Goal: Task Accomplishment & Management: Manage account settings

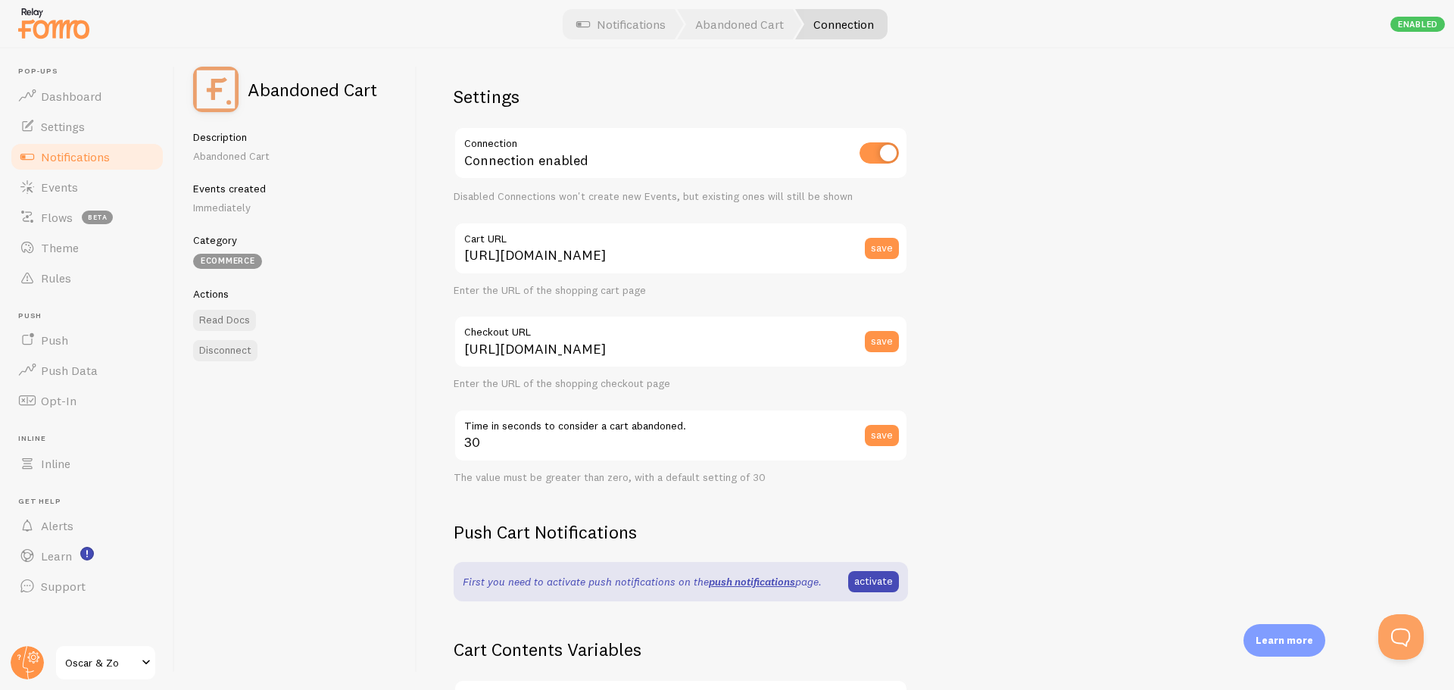
scroll to position [227, 0]
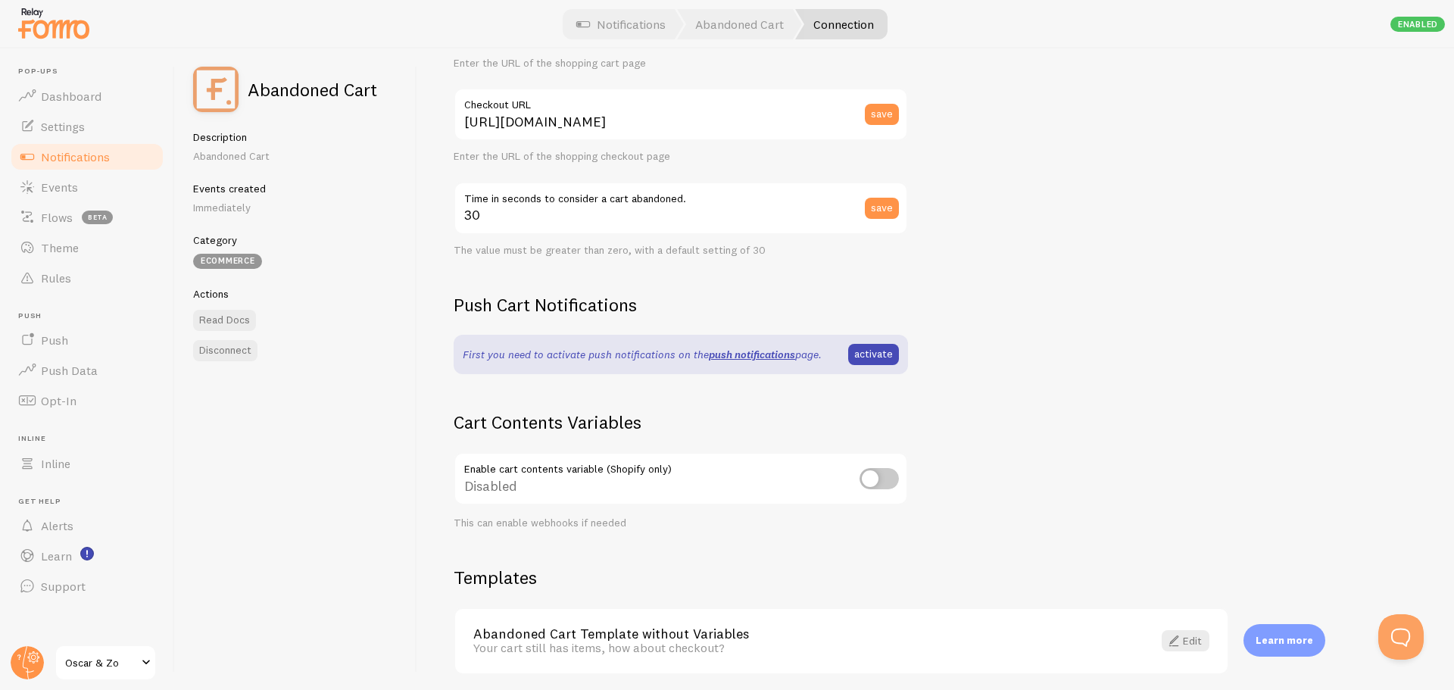
click at [884, 473] on input "checkbox" at bounding box center [878, 478] width 39 height 21
checkbox input "true"
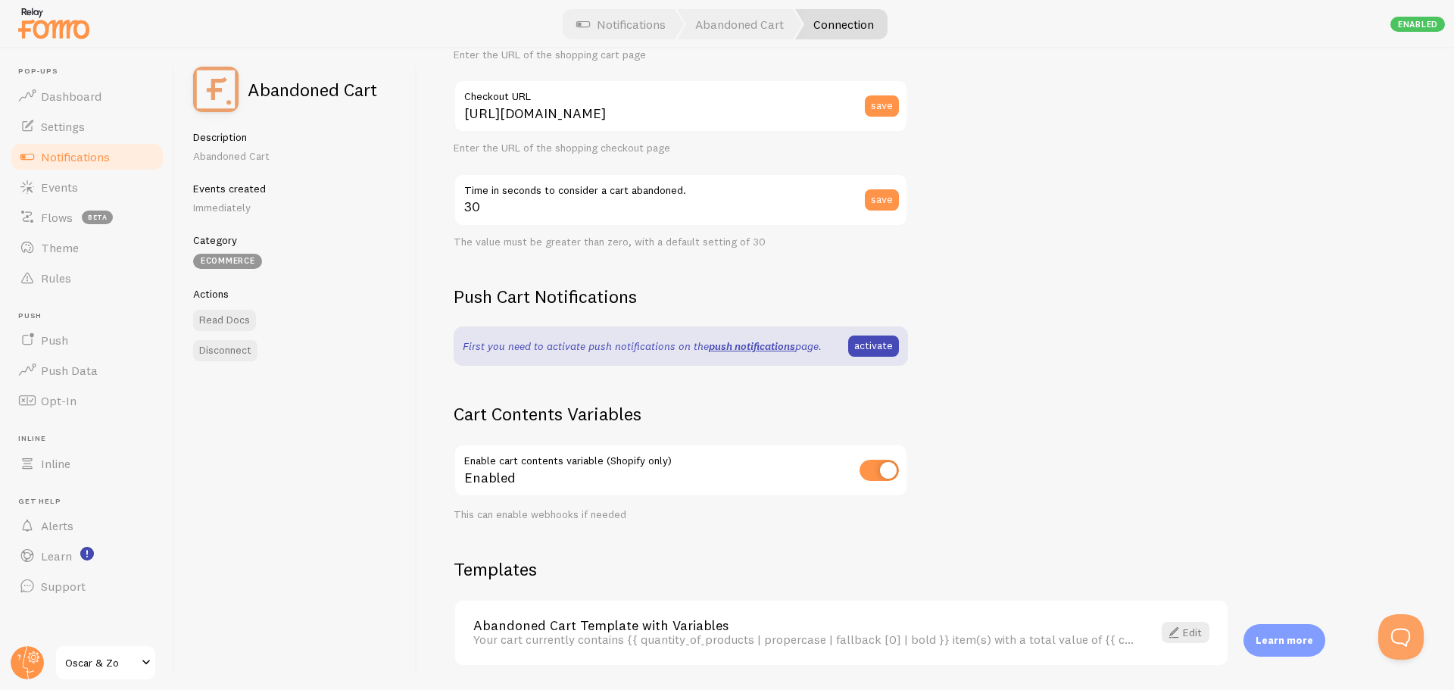
scroll to position [209, 0]
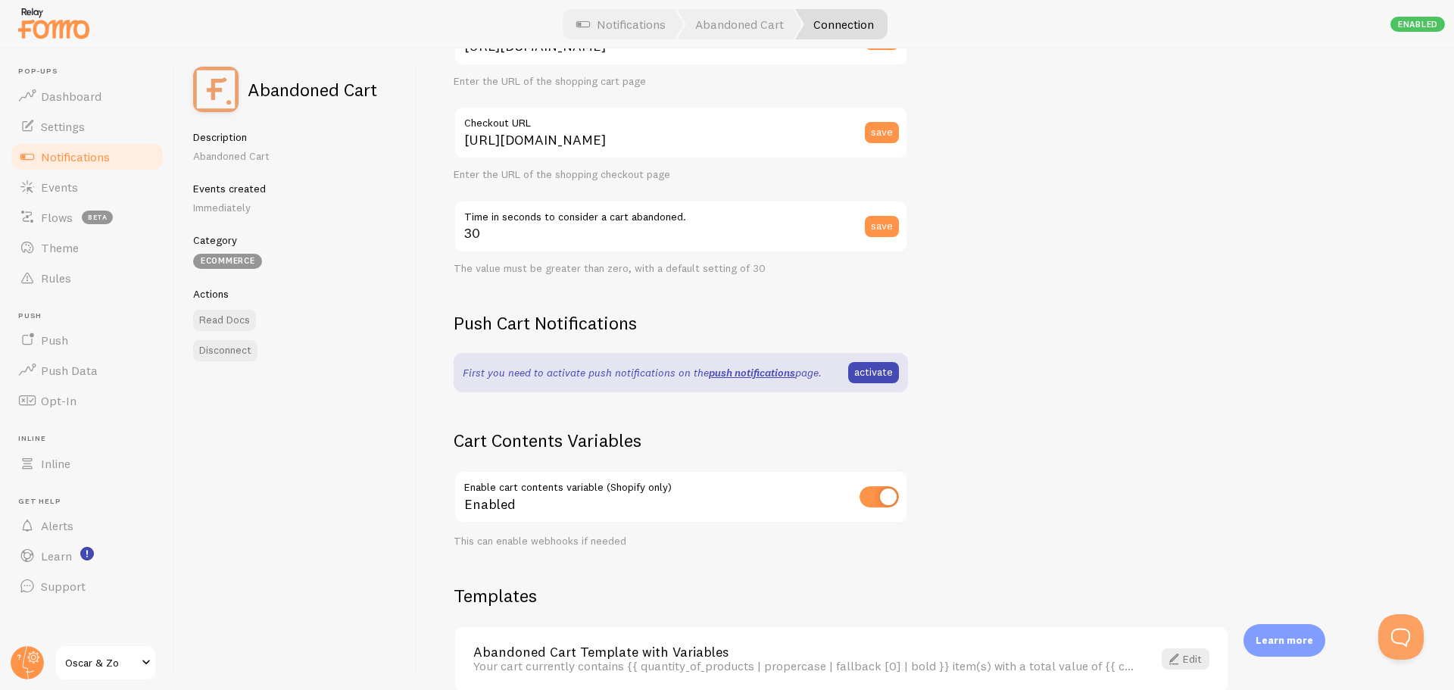
click at [975, 354] on div "Settings Connection Connection enabled Disabled Connections won't create new Ev…" at bounding box center [935, 368] width 1037 height 641
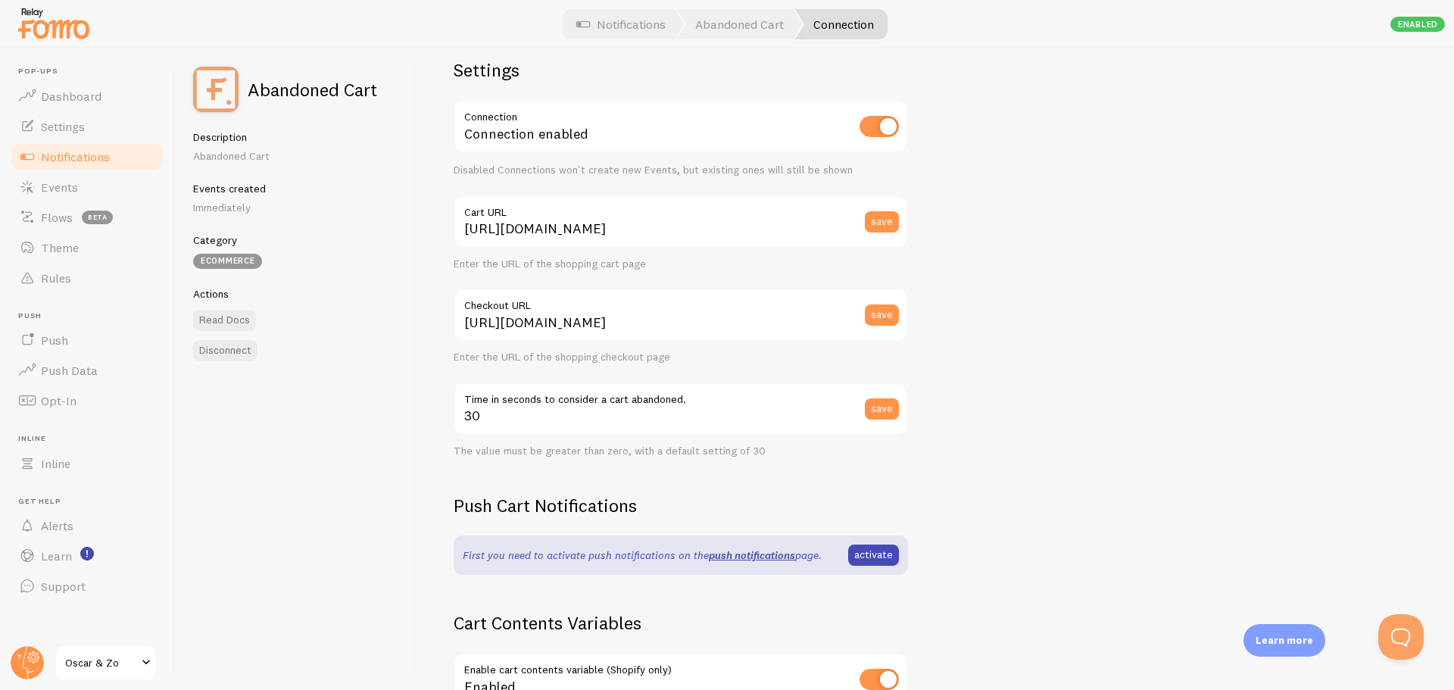
scroll to position [0, 0]
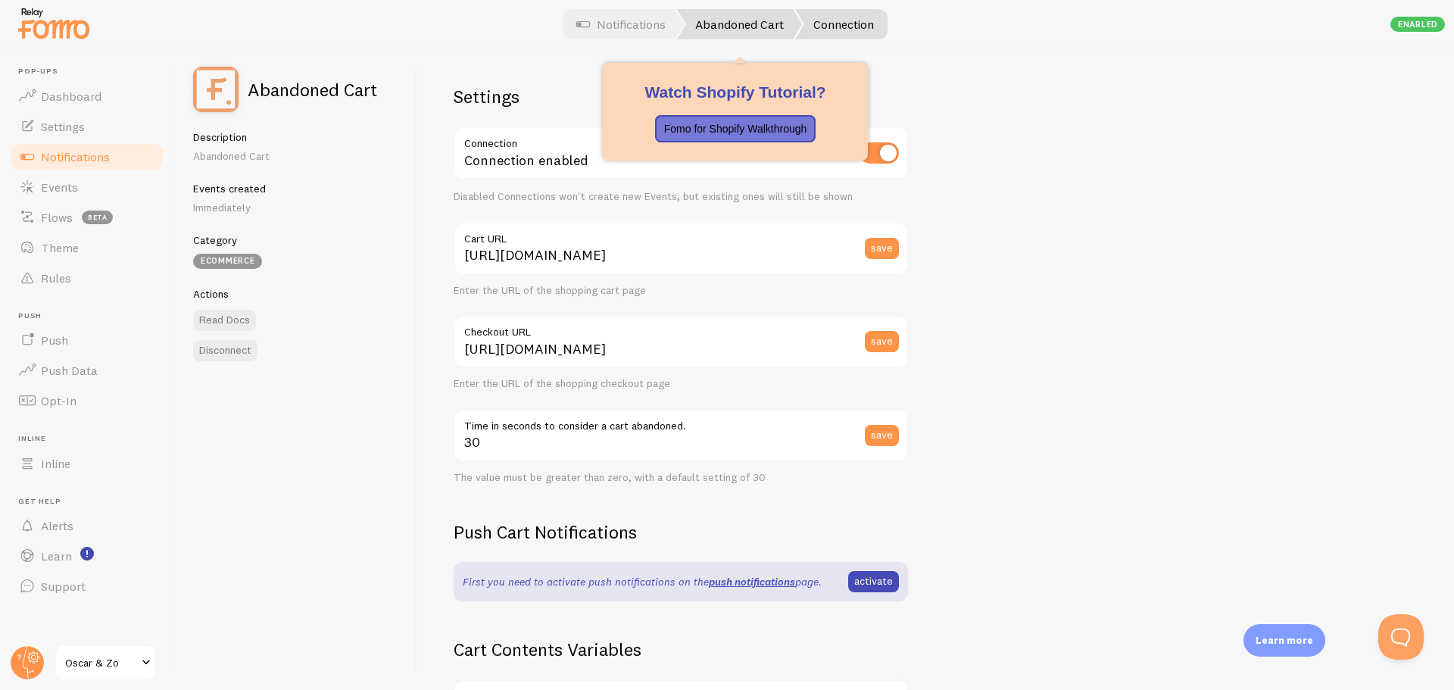
click at [773, 26] on link "Abandoned Cart" at bounding box center [739, 24] width 125 height 30
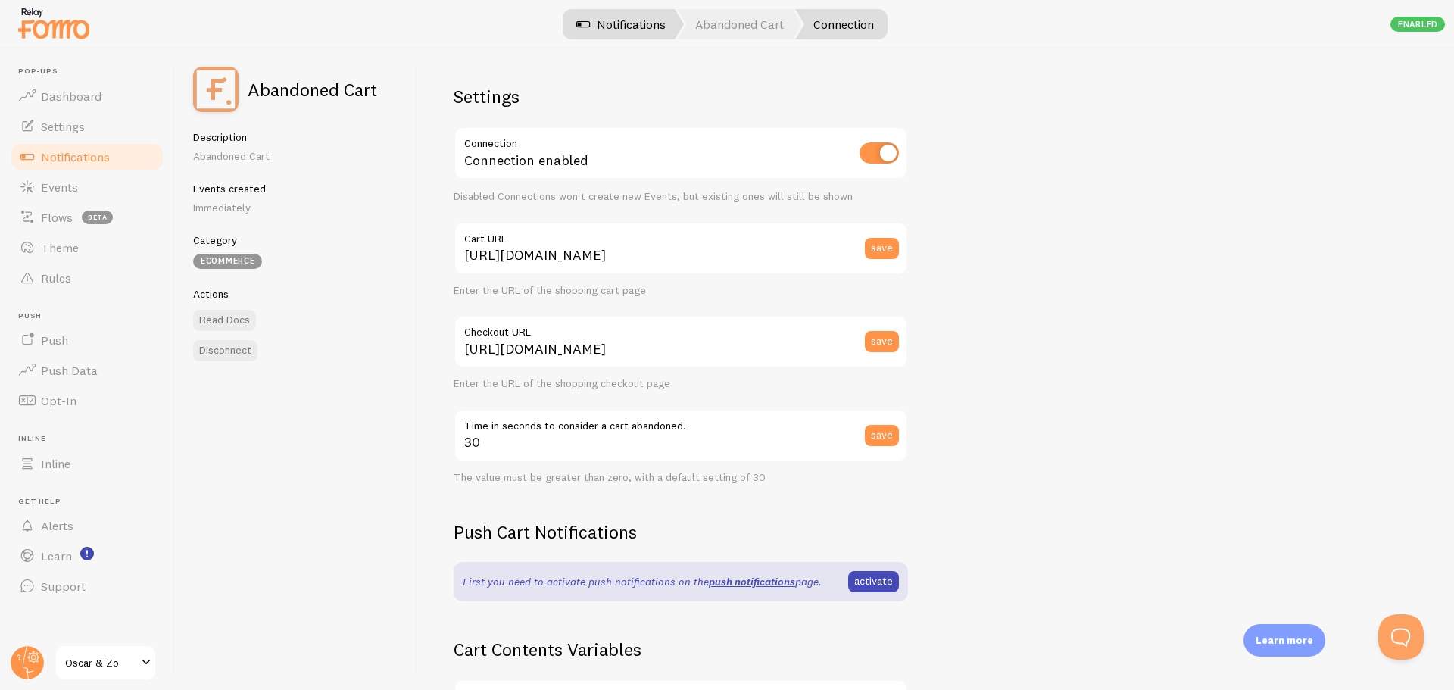
click at [608, 26] on link "Notifications" at bounding box center [621, 24] width 126 height 30
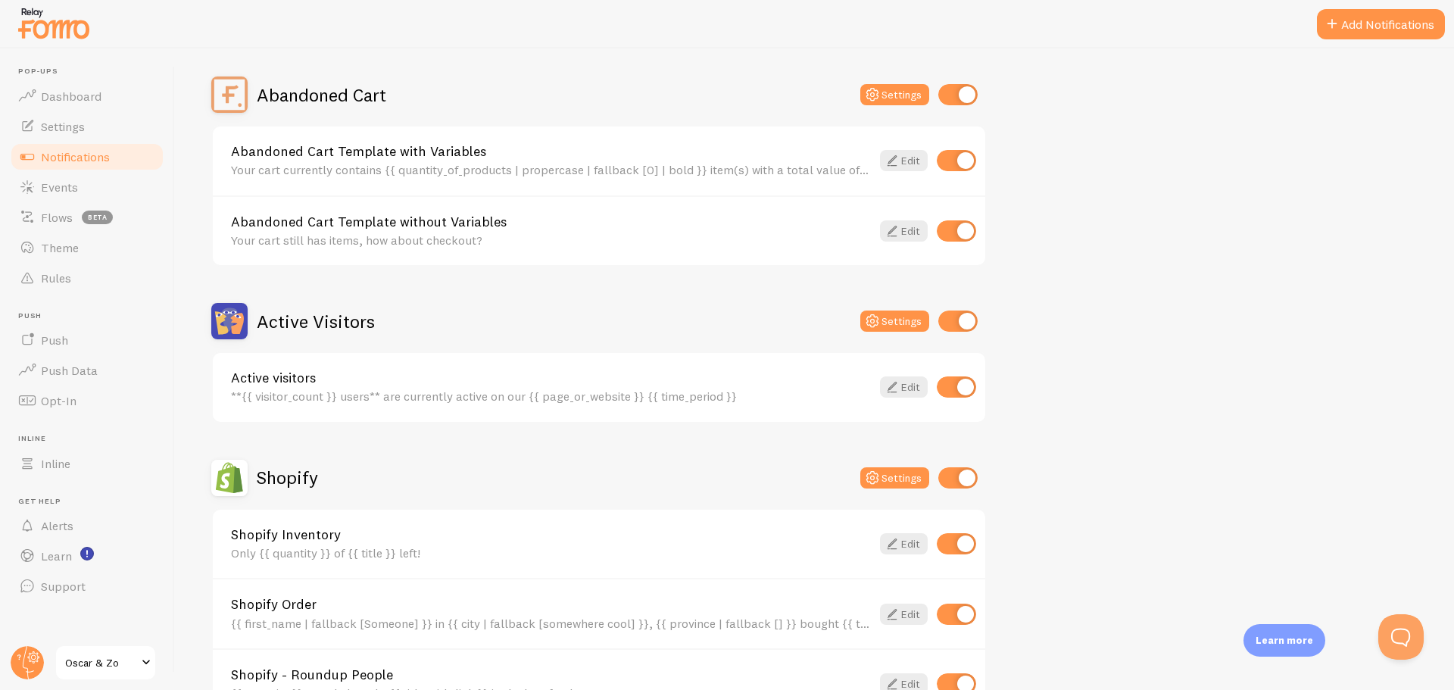
scroll to position [151, 0]
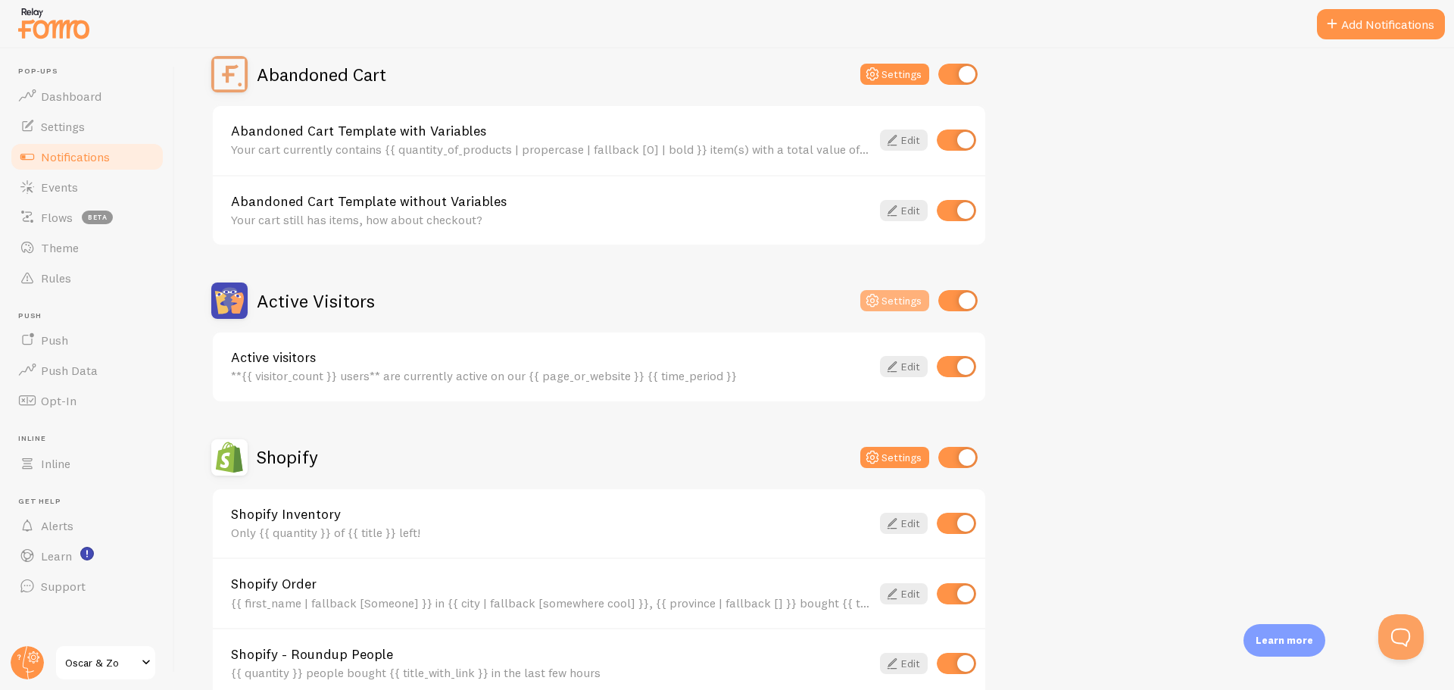
click at [906, 299] on button "Settings" at bounding box center [894, 300] width 69 height 21
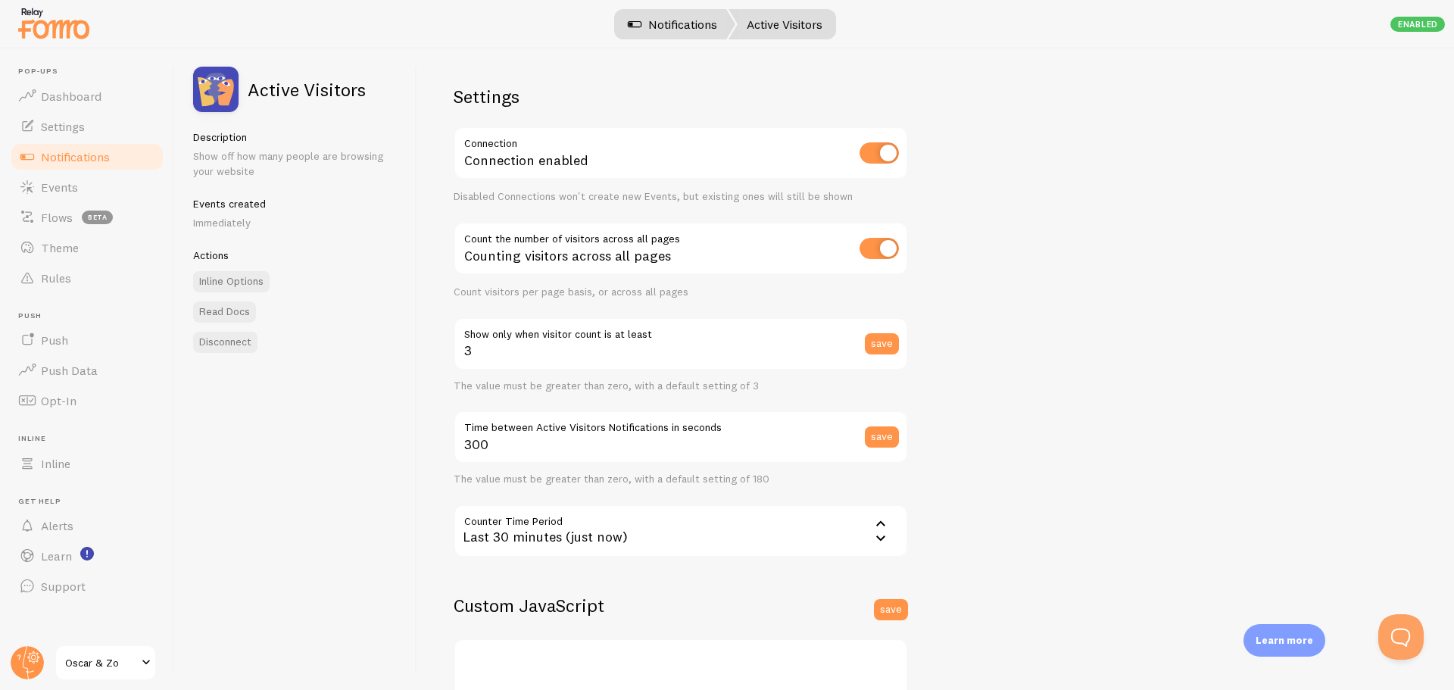
click at [659, 11] on link "Notifications" at bounding box center [673, 24] width 126 height 30
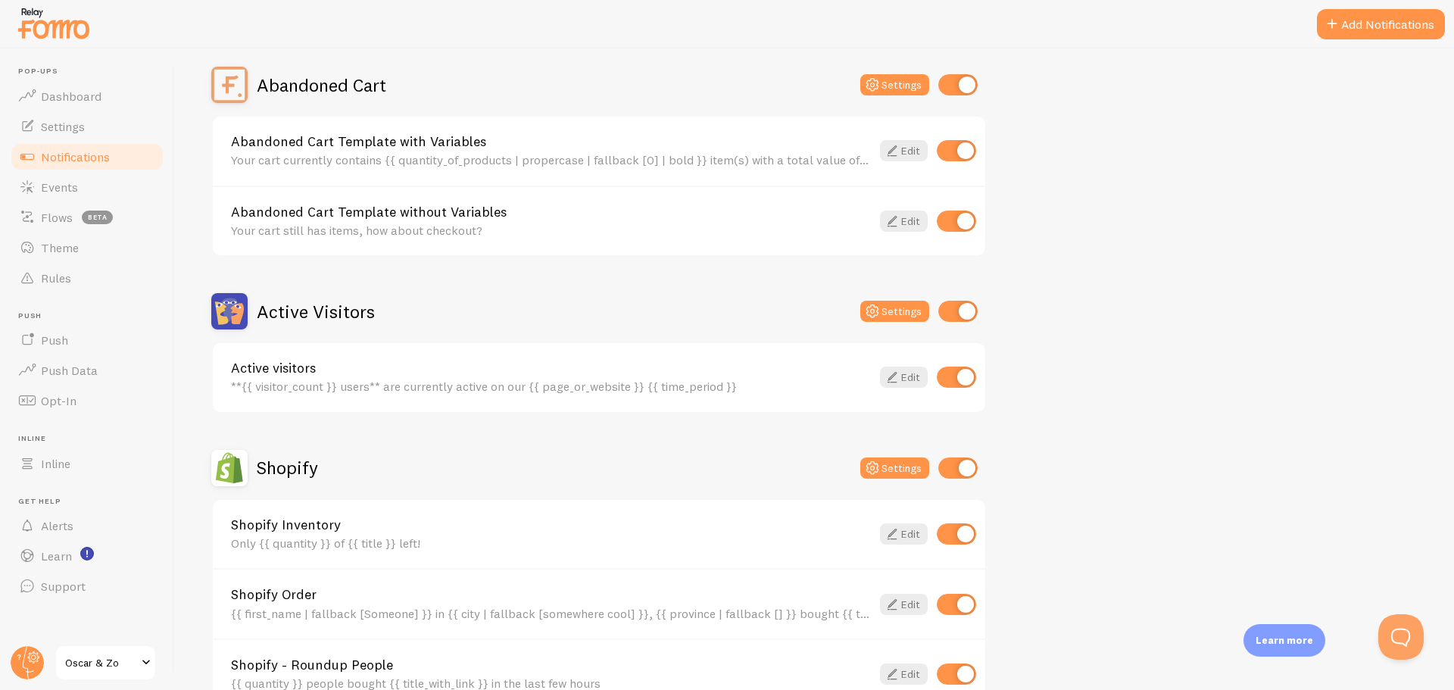
scroll to position [151, 0]
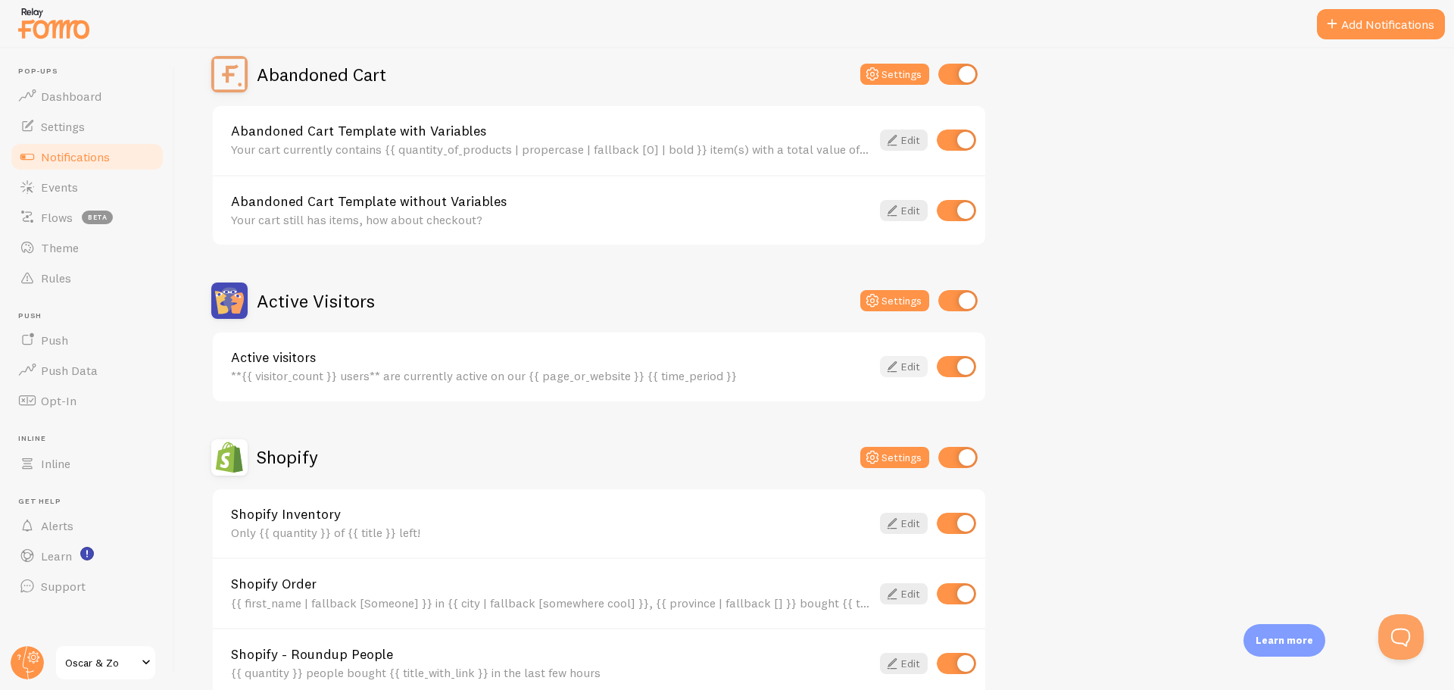
click at [909, 369] on link "Edit" at bounding box center [904, 366] width 48 height 21
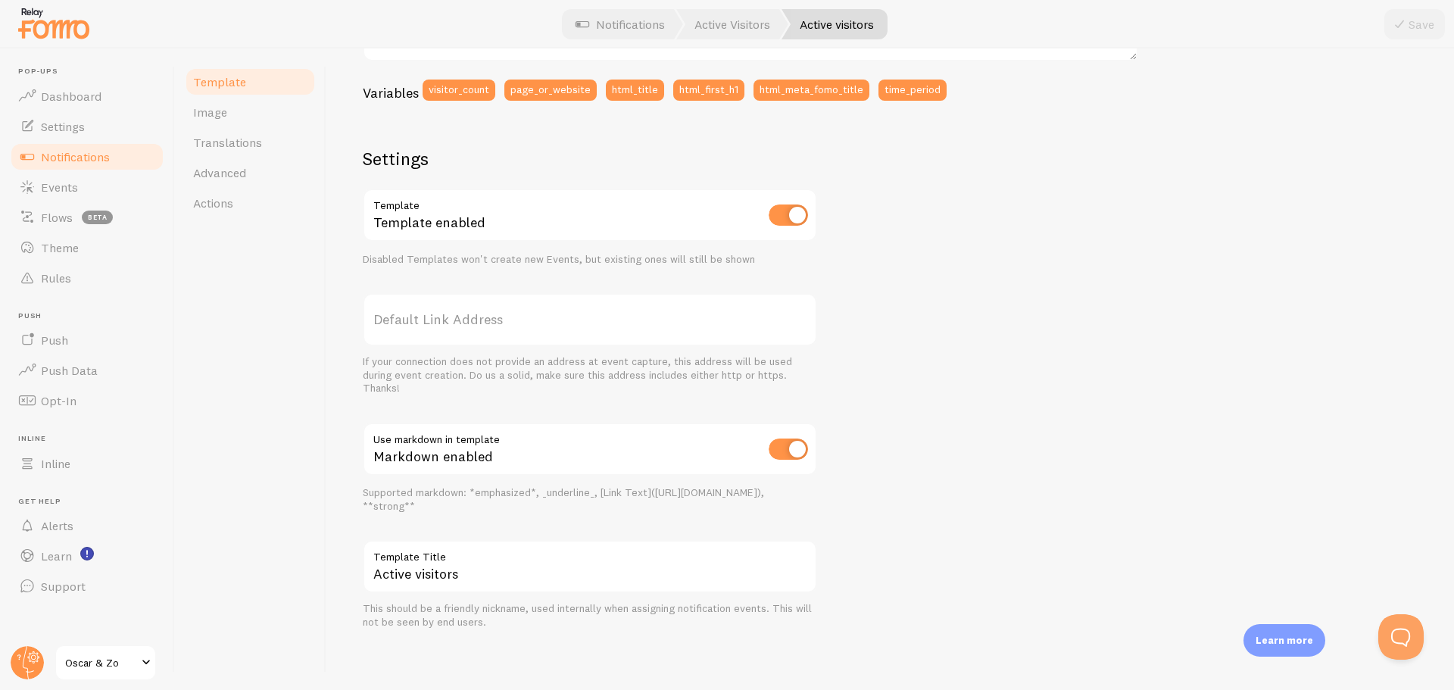
scroll to position [404, 0]
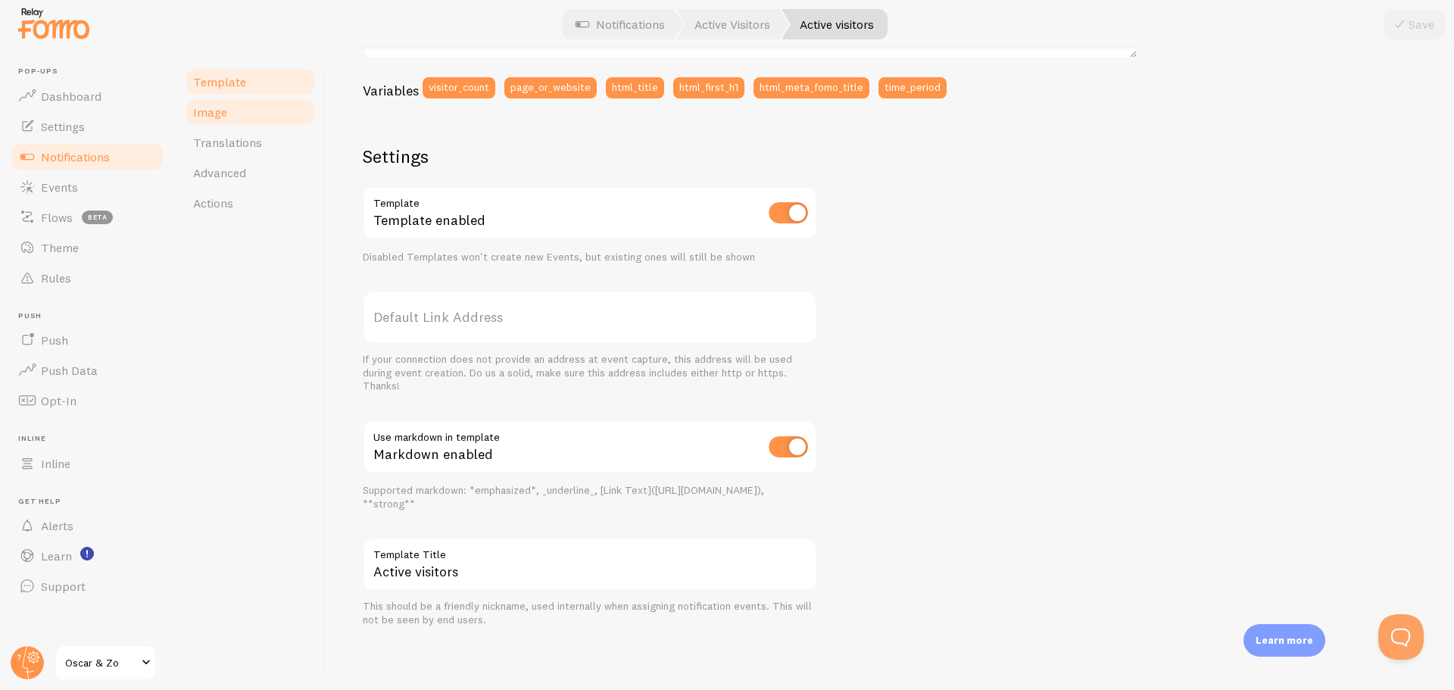
click at [233, 116] on link "Image" at bounding box center [250, 112] width 133 height 30
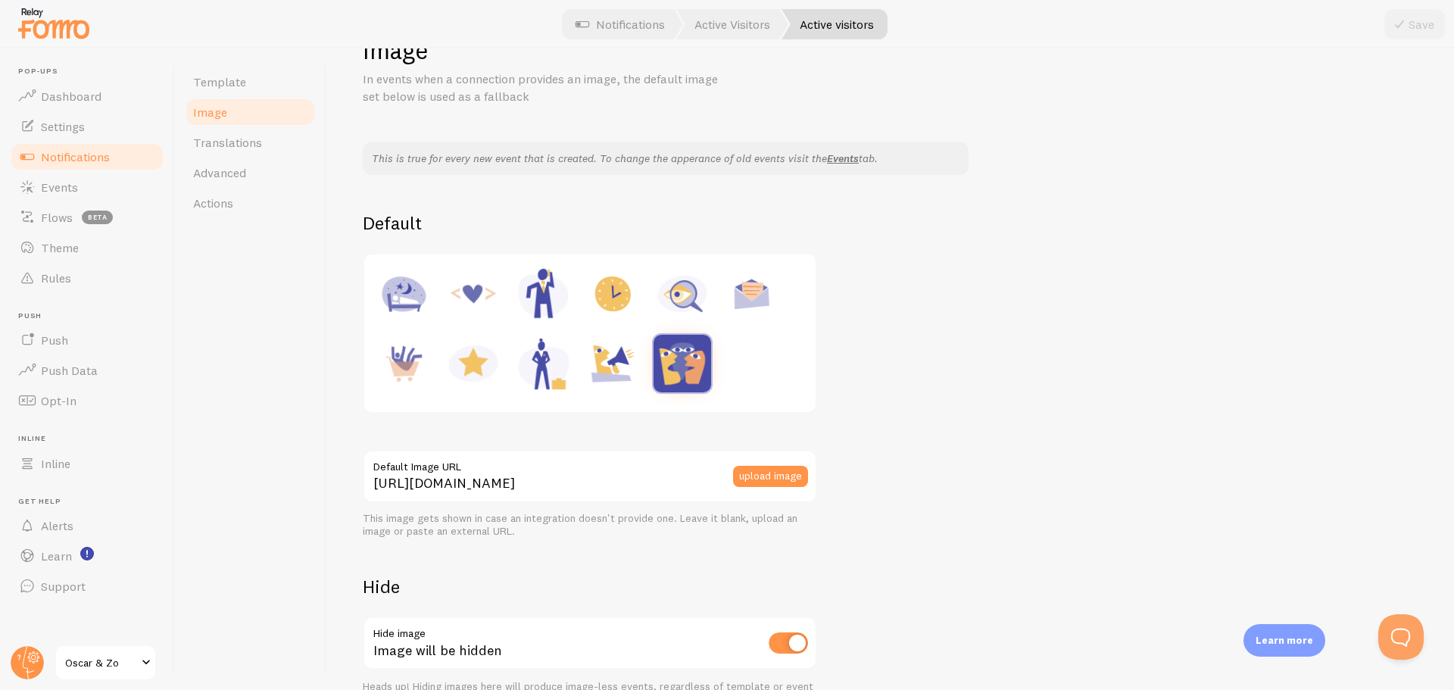
scroll to position [76, 0]
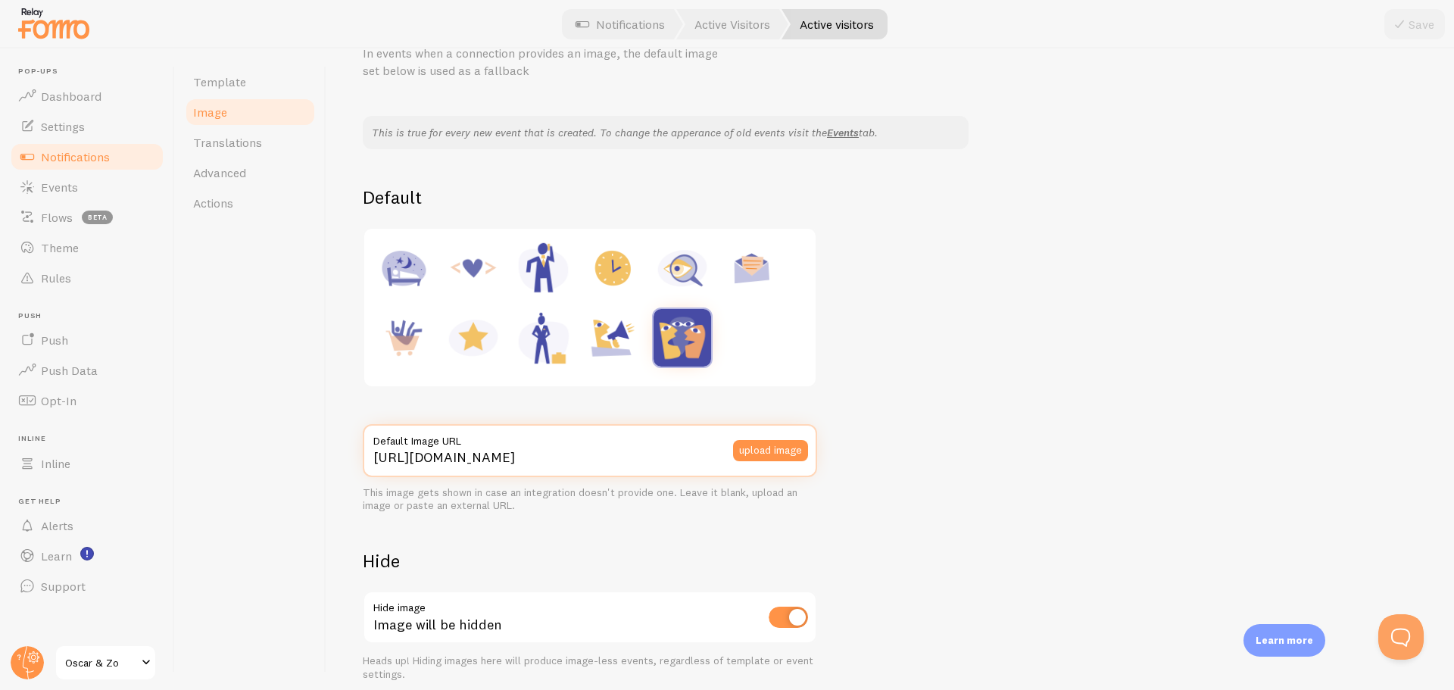
click at [663, 454] on input "https://fomo.com/images/widget/template_defaults/integrations/pageviews.png" at bounding box center [590, 450] width 454 height 53
drag, startPoint x: 607, startPoint y: 451, endPoint x: 836, endPoint y: 451, distance: 228.7
click at [836, 451] on div "This is true for every new event that is created. To change the apperance of ol…" at bounding box center [890, 398] width 1055 height 565
click at [944, 499] on div "This is true for every new event that is created. To change the apperance of ol…" at bounding box center [890, 398] width 1055 height 565
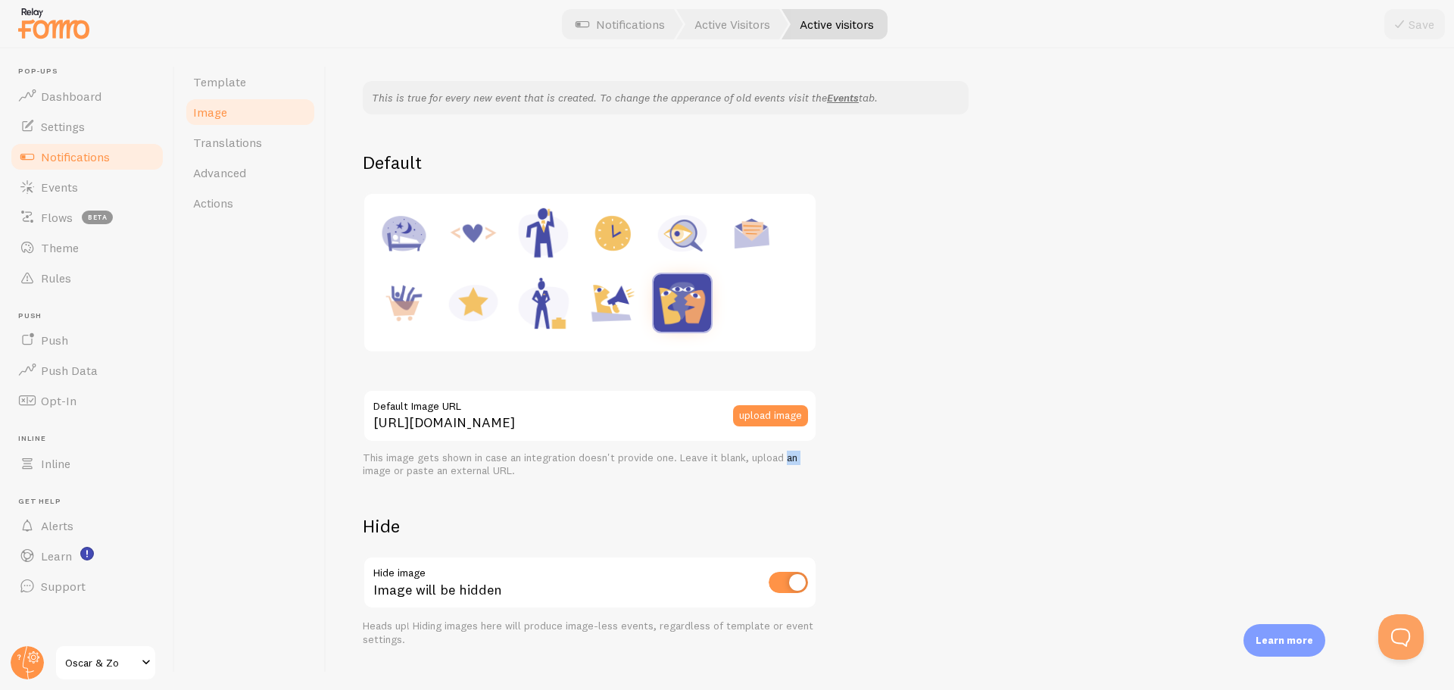
scroll to position [139, 0]
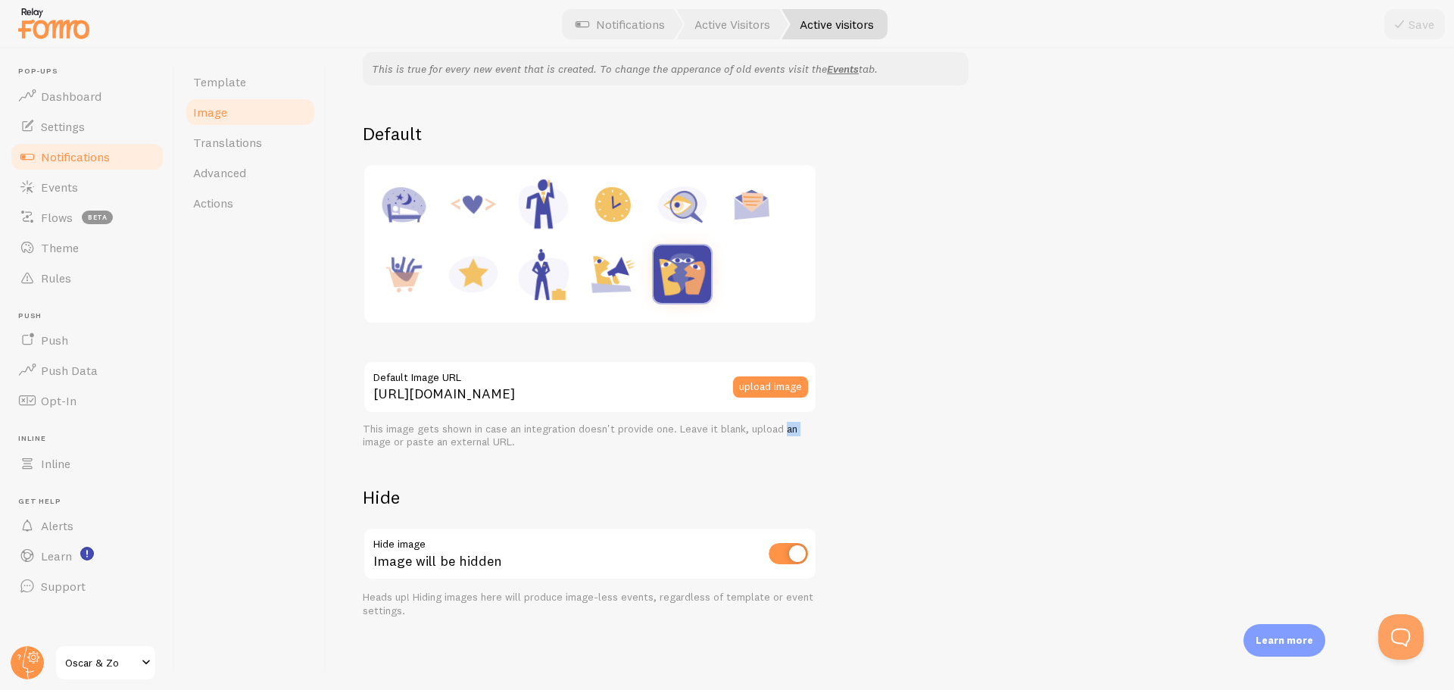
click at [781, 559] on input "checkbox" at bounding box center [788, 553] width 39 height 21
checkbox input "false"
click at [1408, 27] on icon at bounding box center [1399, 24] width 18 height 18
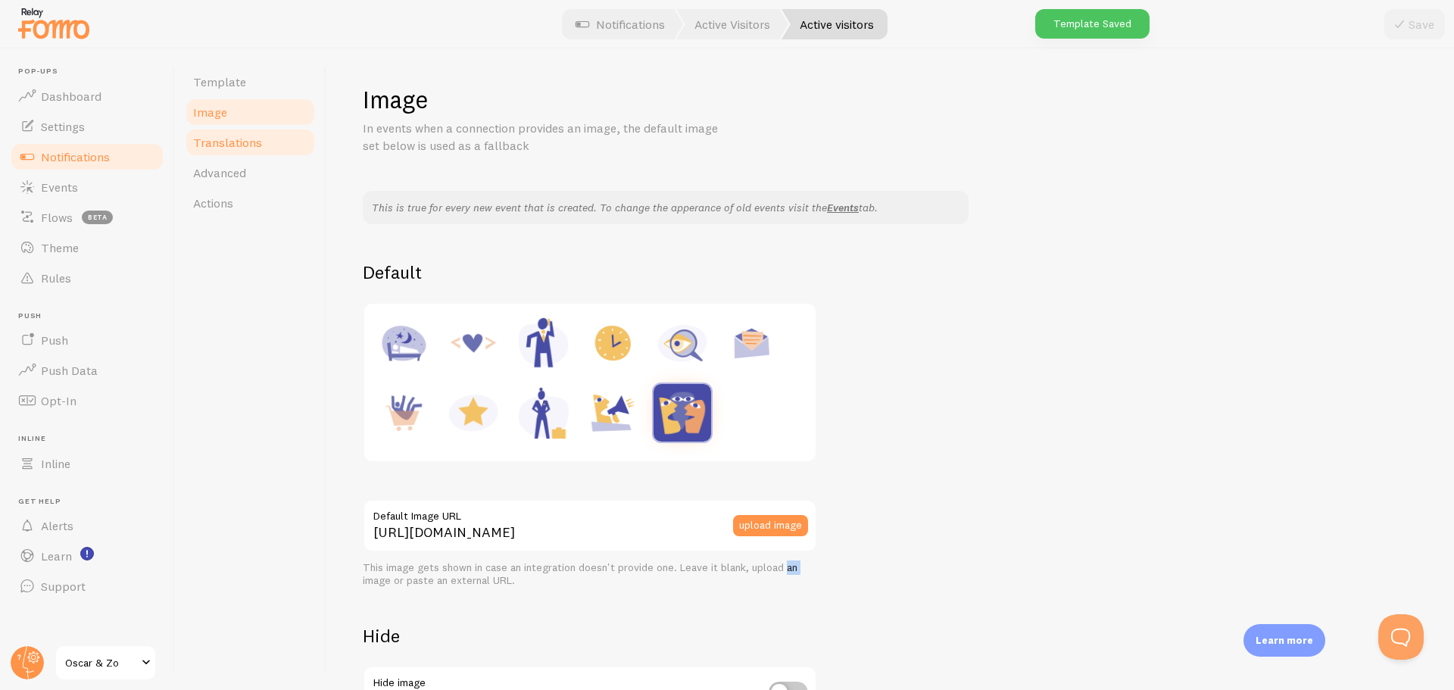
scroll to position [0, 0]
click at [272, 137] on link "Translations" at bounding box center [250, 142] width 133 height 30
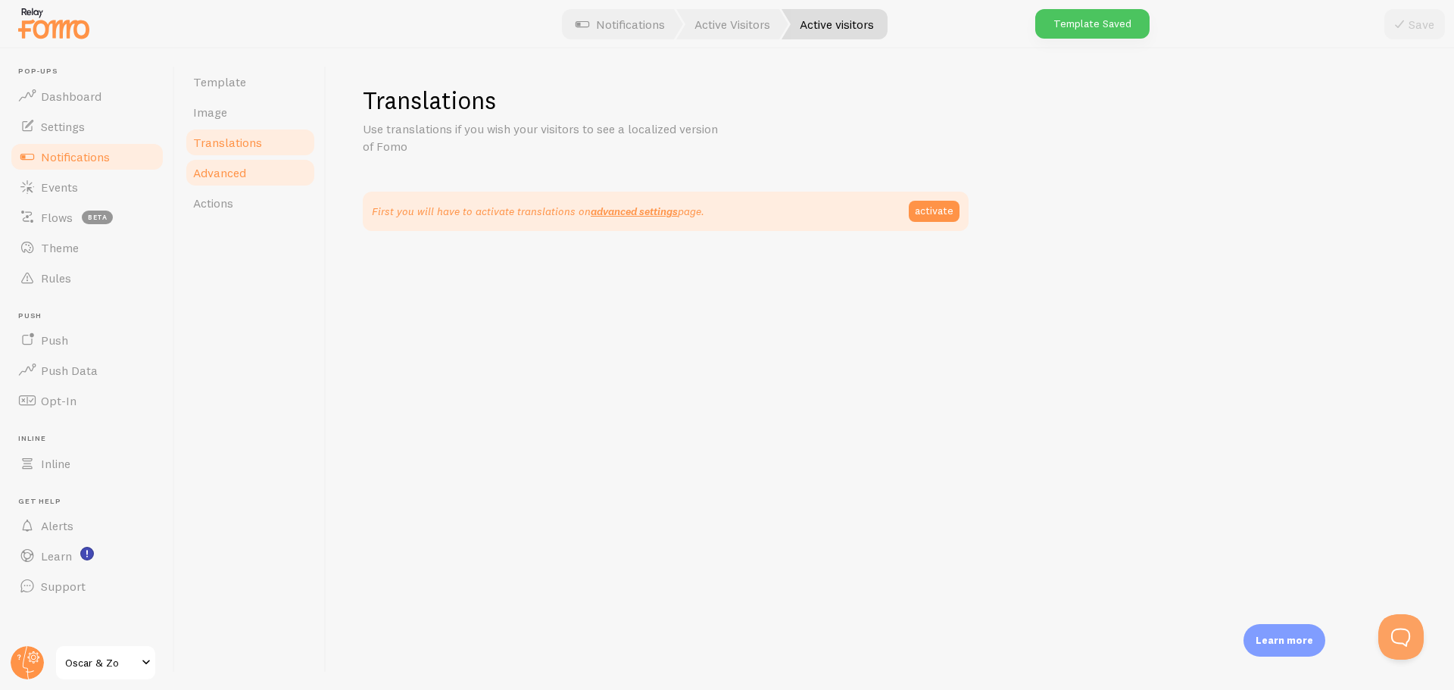
click at [260, 178] on link "Advanced" at bounding box center [250, 172] width 133 height 30
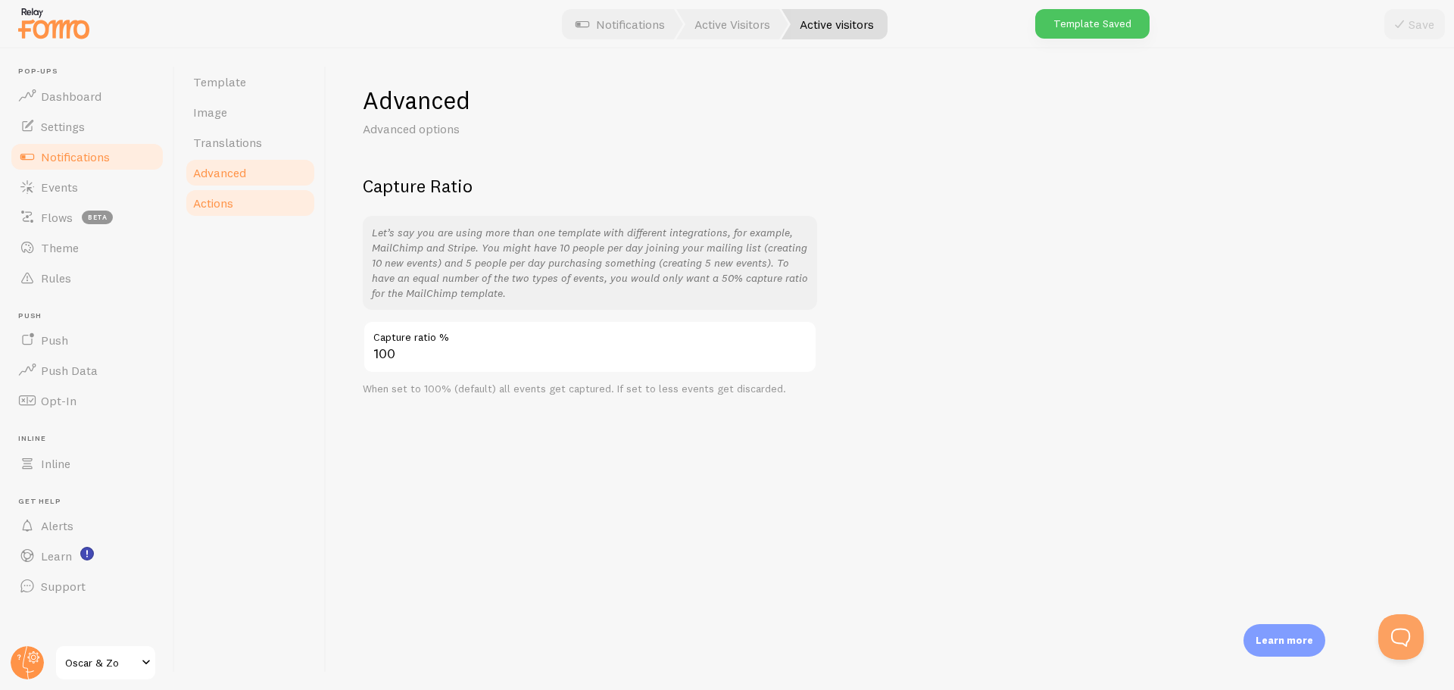
click at [242, 204] on link "Actions" at bounding box center [250, 203] width 133 height 30
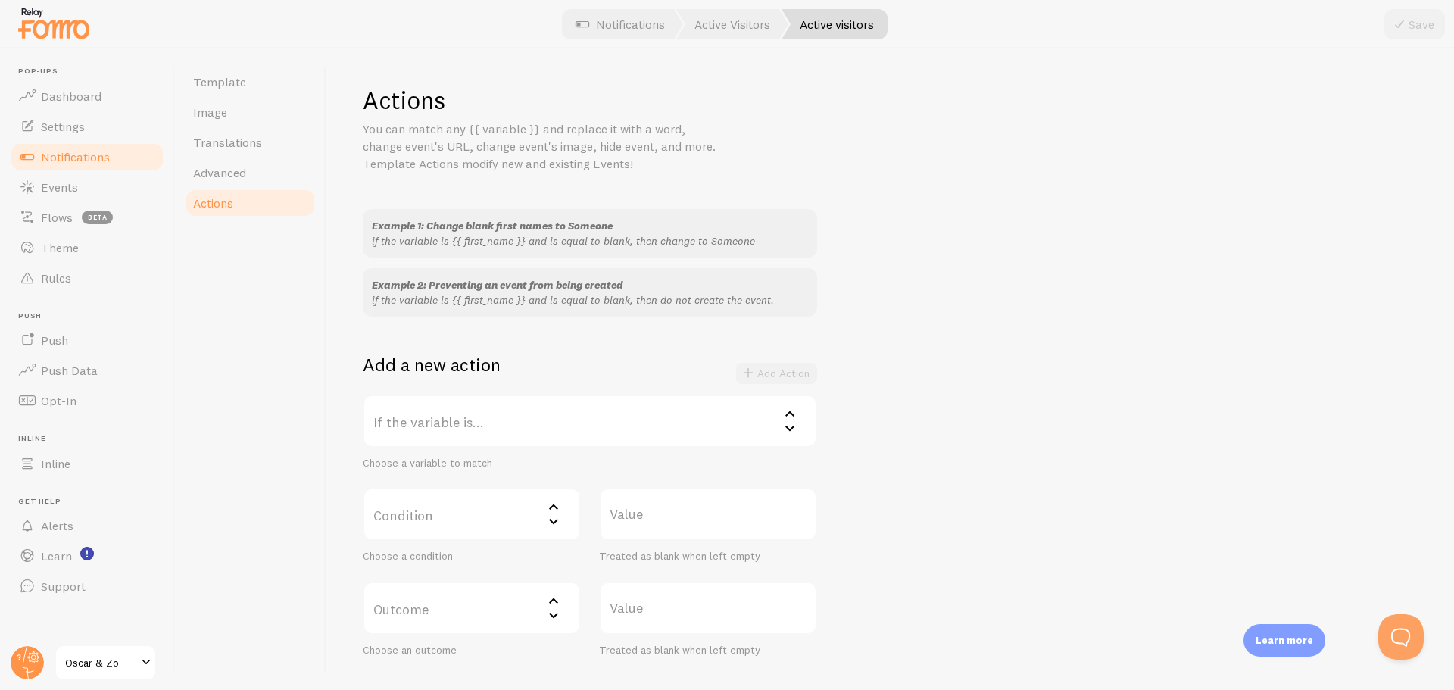
click at [68, 164] on span "Notifications" at bounding box center [75, 156] width 69 height 15
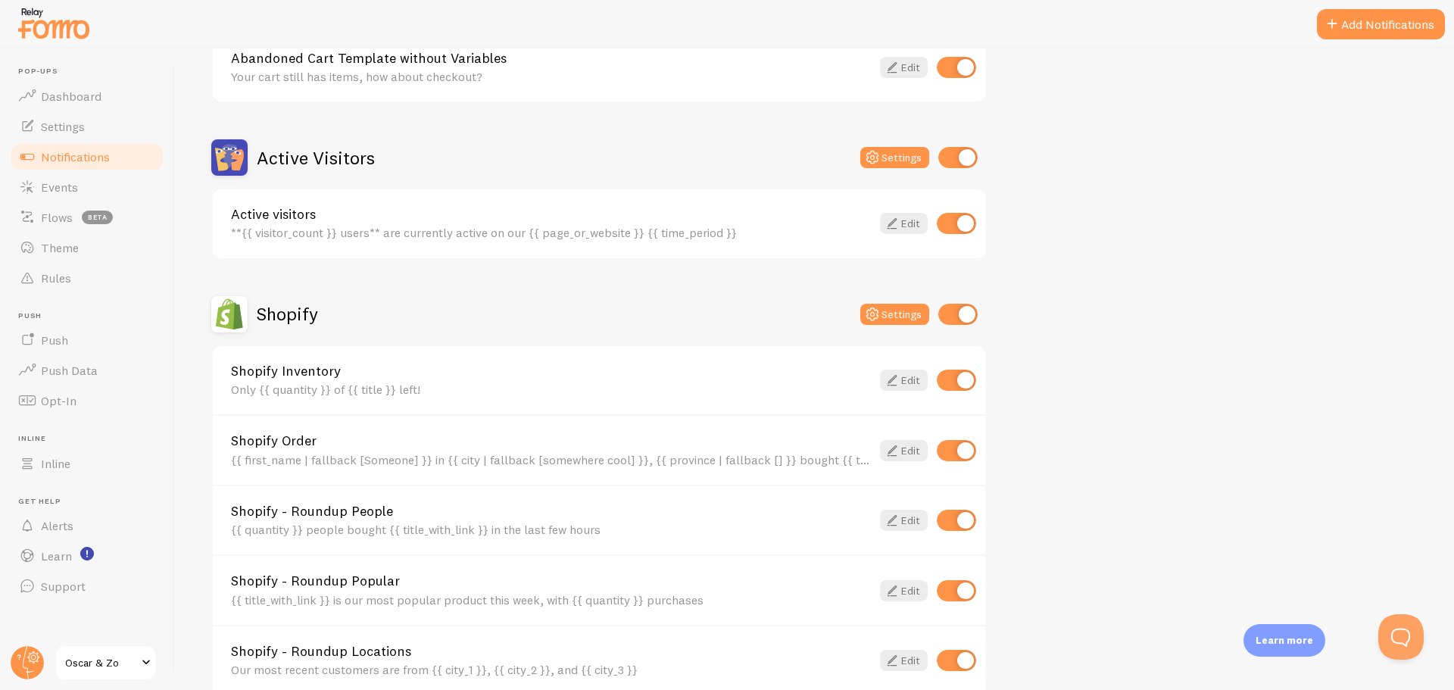
scroll to position [303, 0]
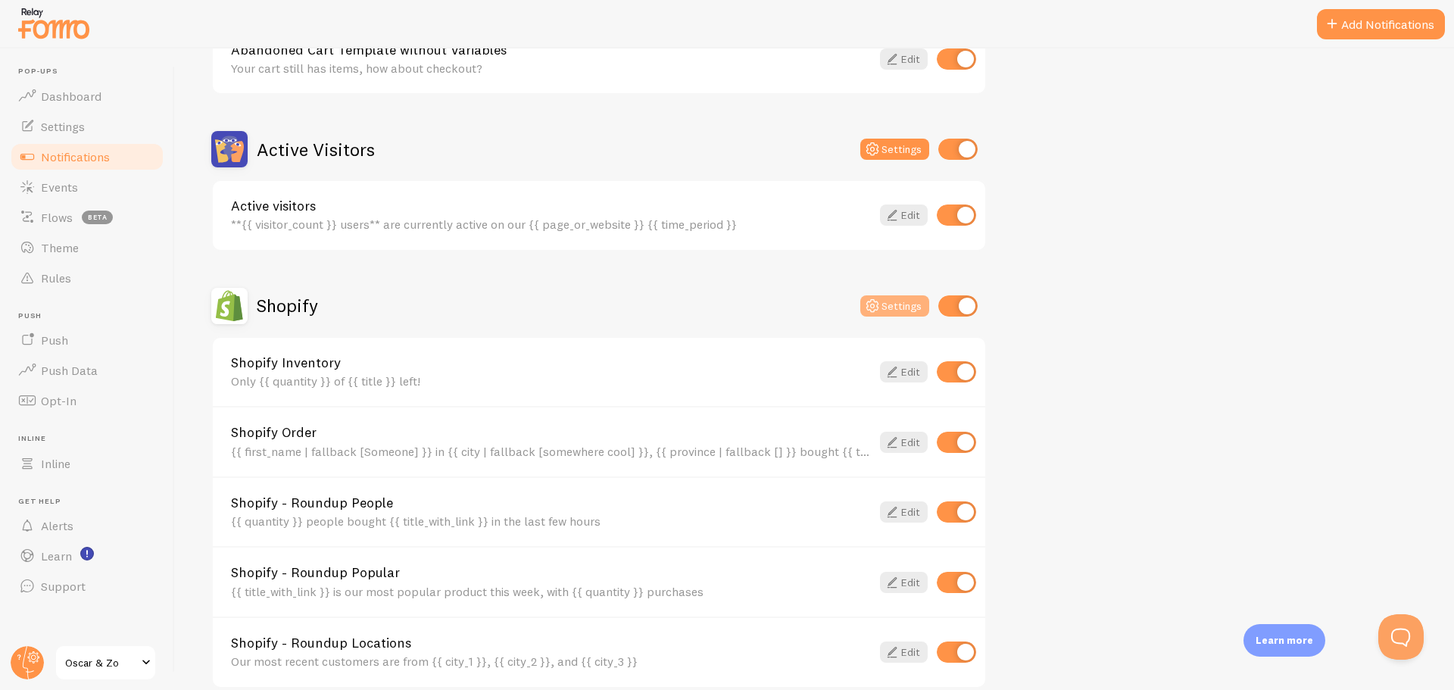
click at [878, 311] on icon at bounding box center [872, 306] width 18 height 18
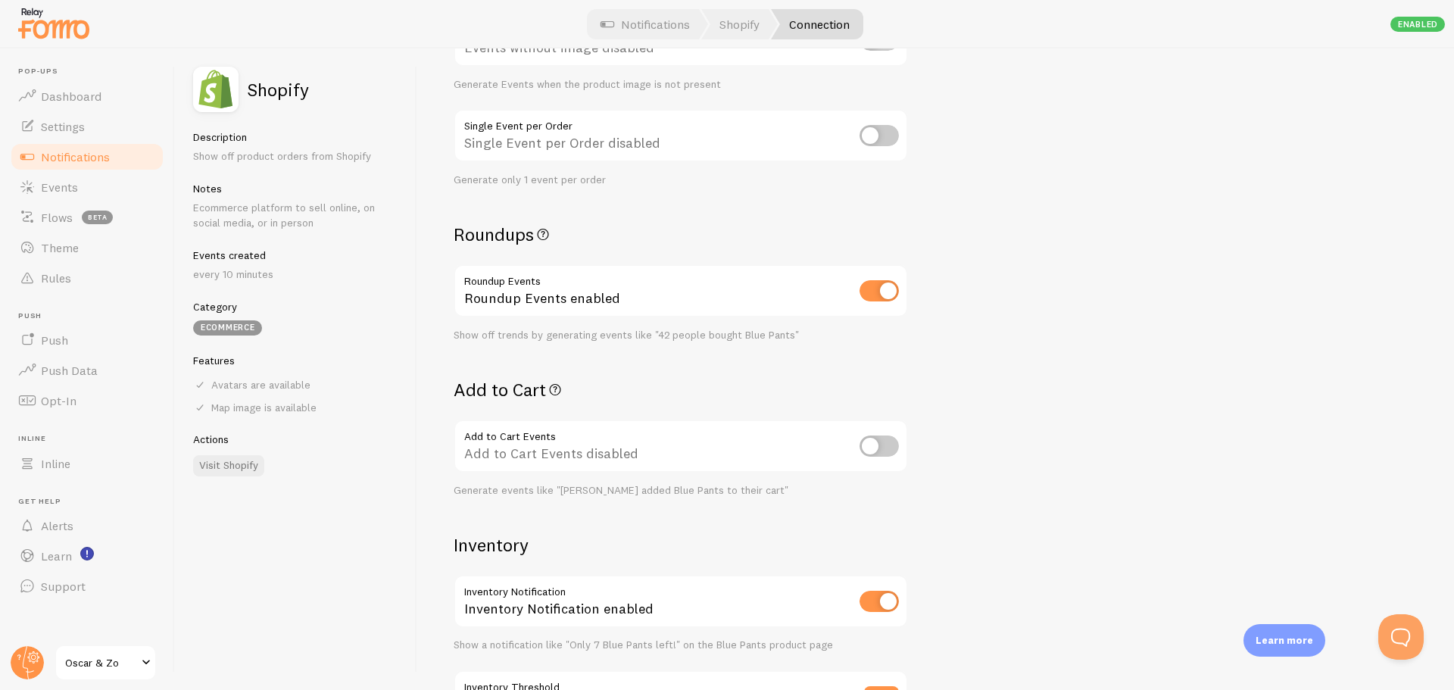
scroll to position [303, 0]
click at [866, 451] on input "checkbox" at bounding box center [878, 444] width 39 height 21
checkbox input "true"
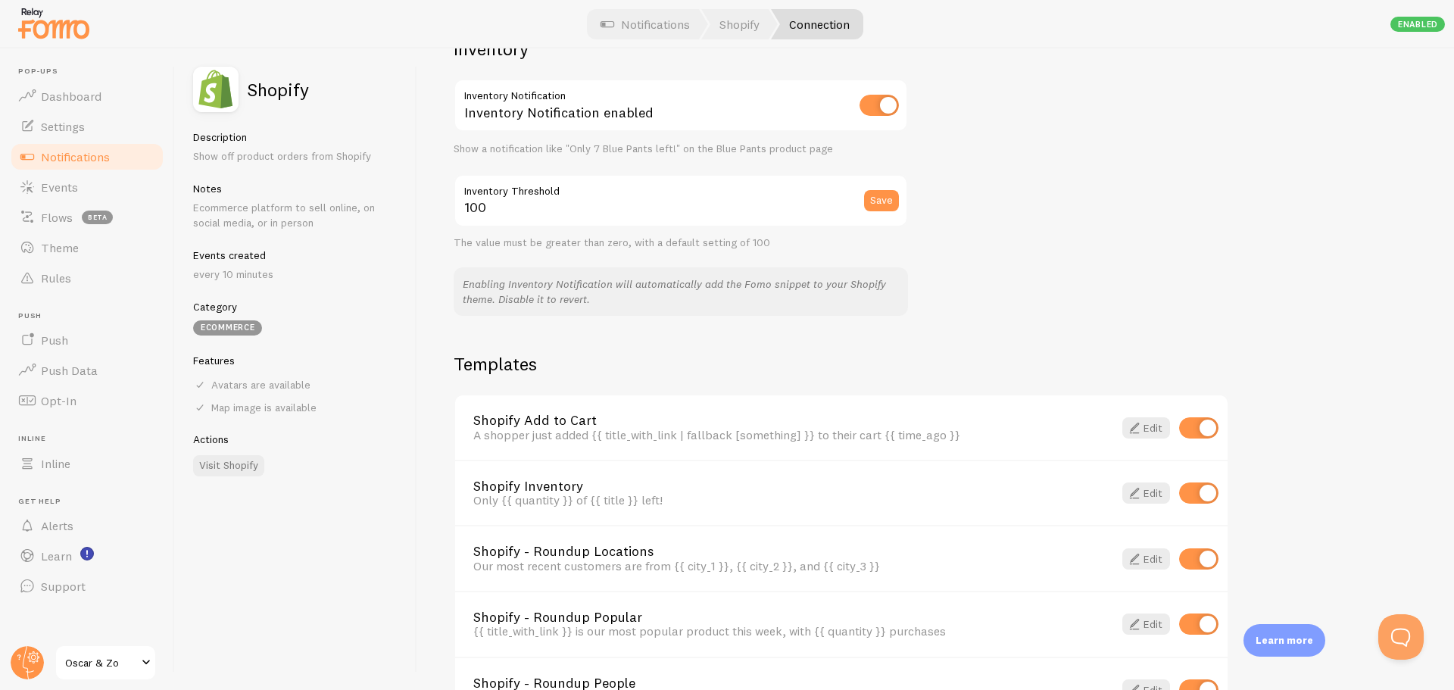
scroll to position [833, 0]
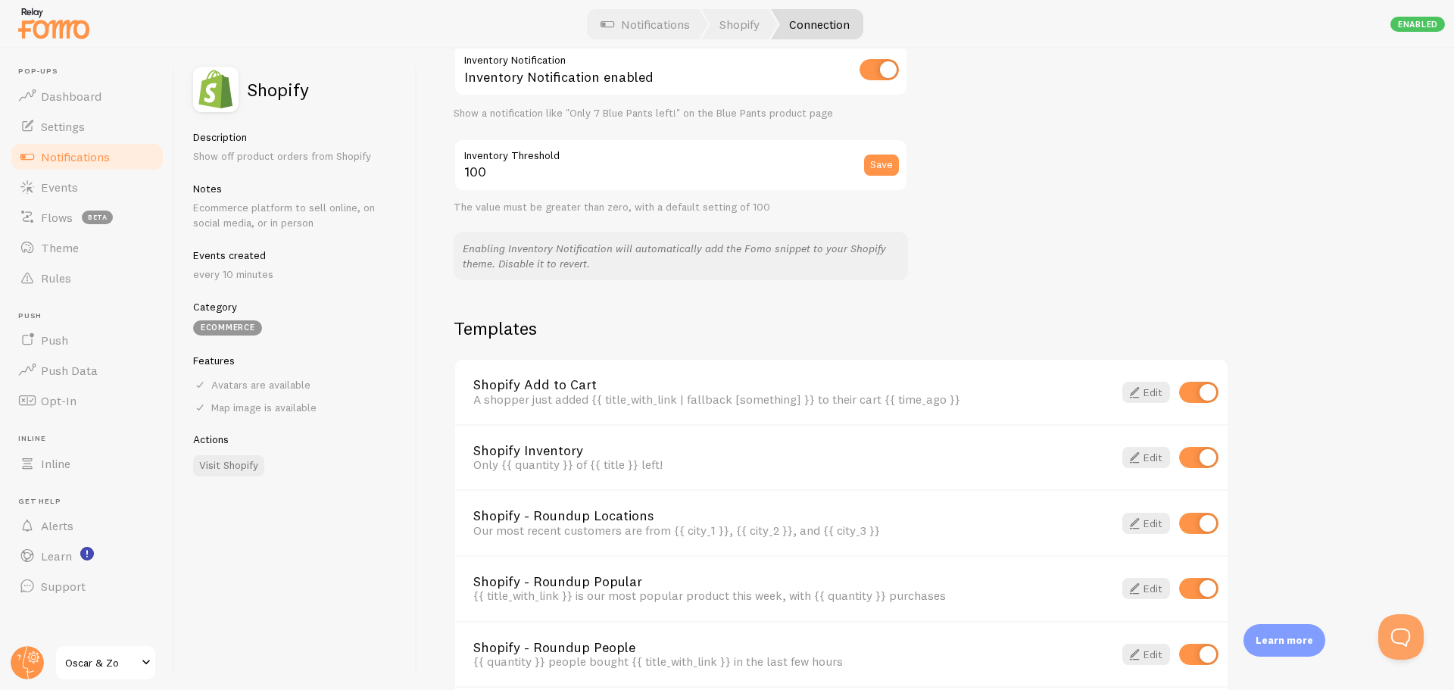
click at [67, 152] on span "Notifications" at bounding box center [75, 156] width 69 height 15
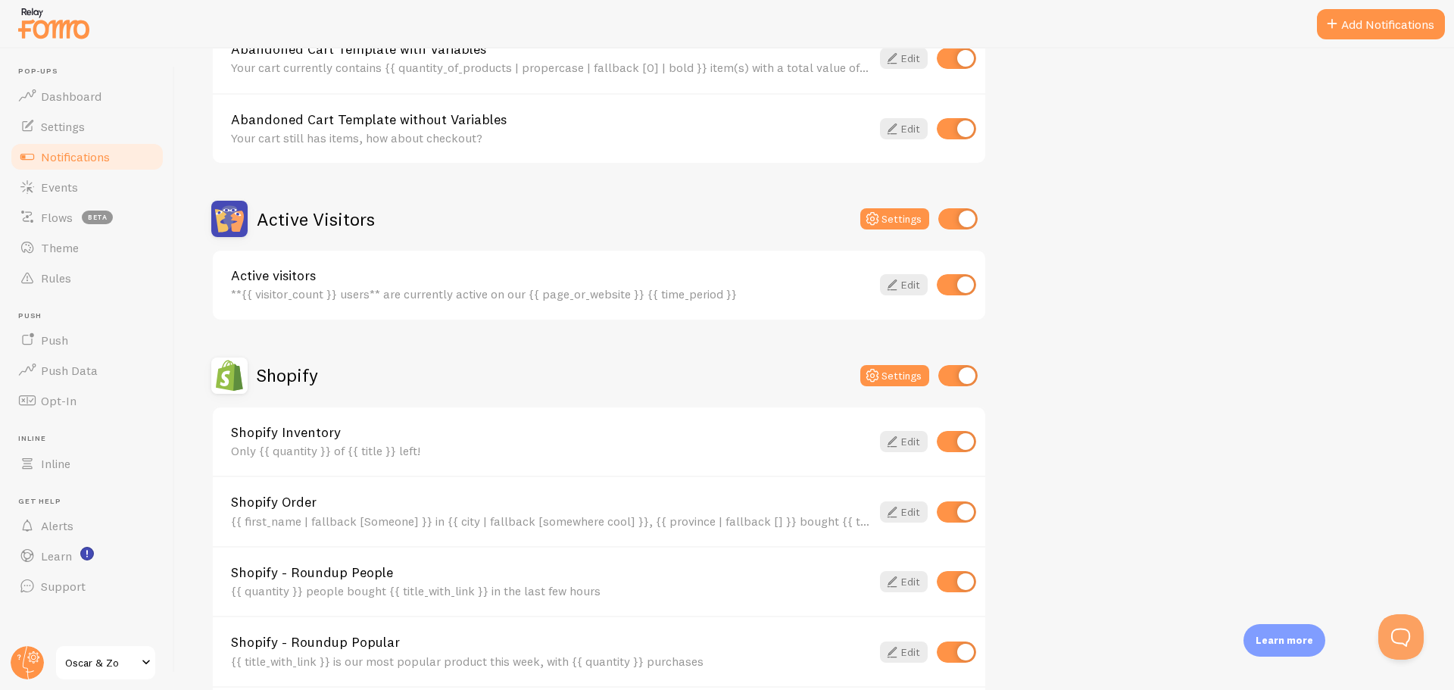
scroll to position [303, 0]
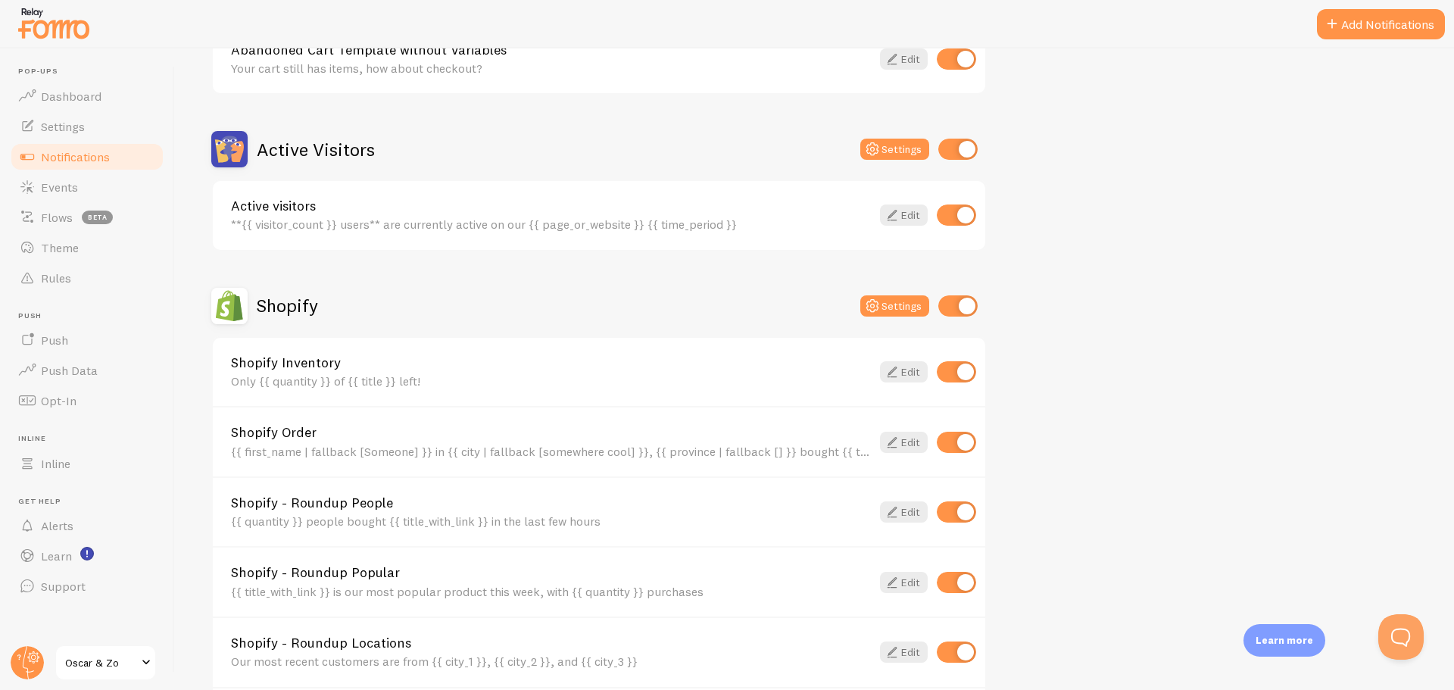
click at [531, 376] on div "Only {{ quantity }} of {{ title }} left!" at bounding box center [551, 381] width 640 height 14
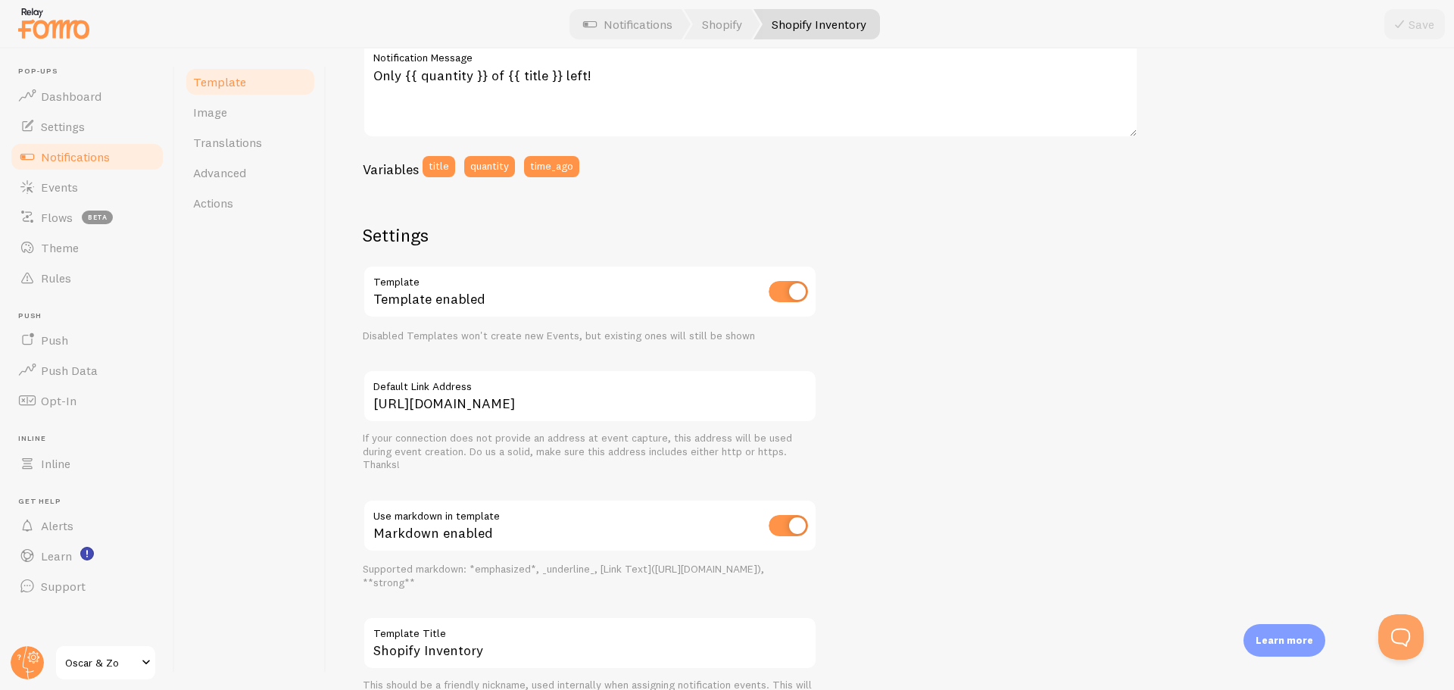
scroll to position [177, 0]
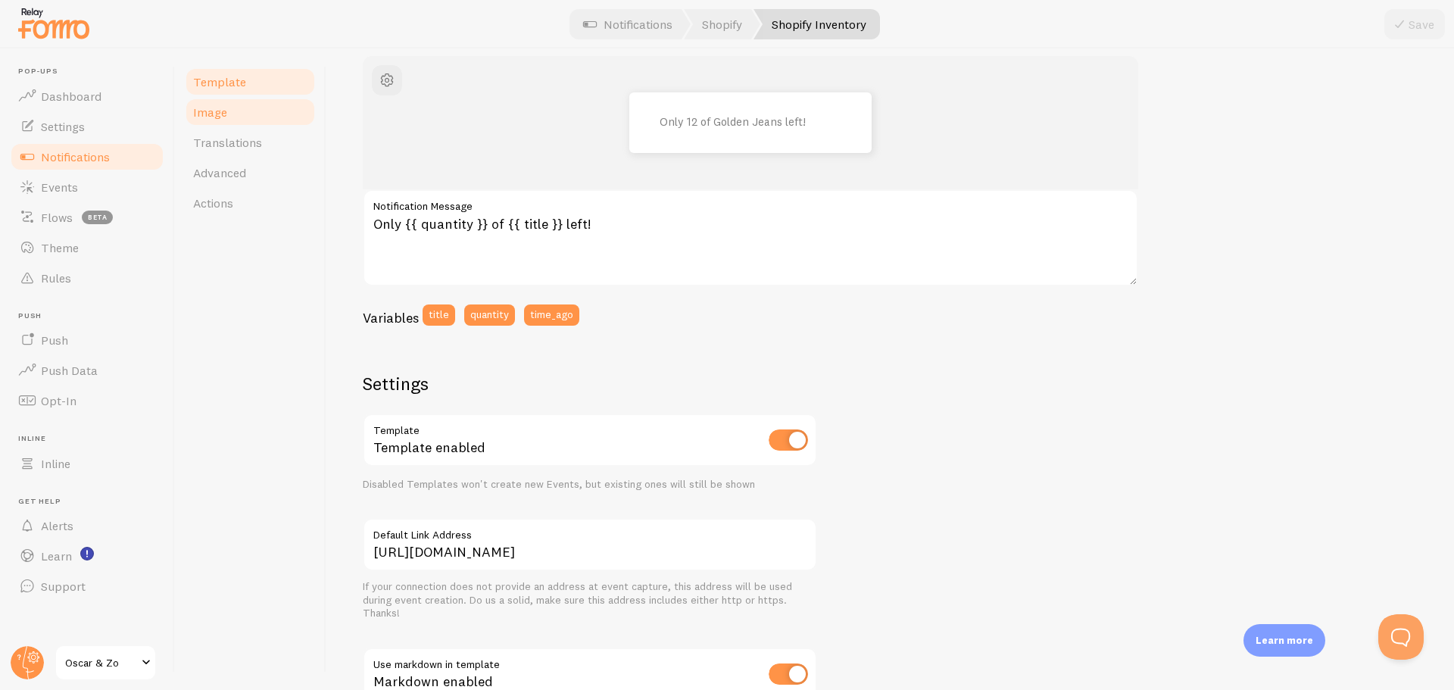
click at [250, 114] on link "Image" at bounding box center [250, 112] width 133 height 30
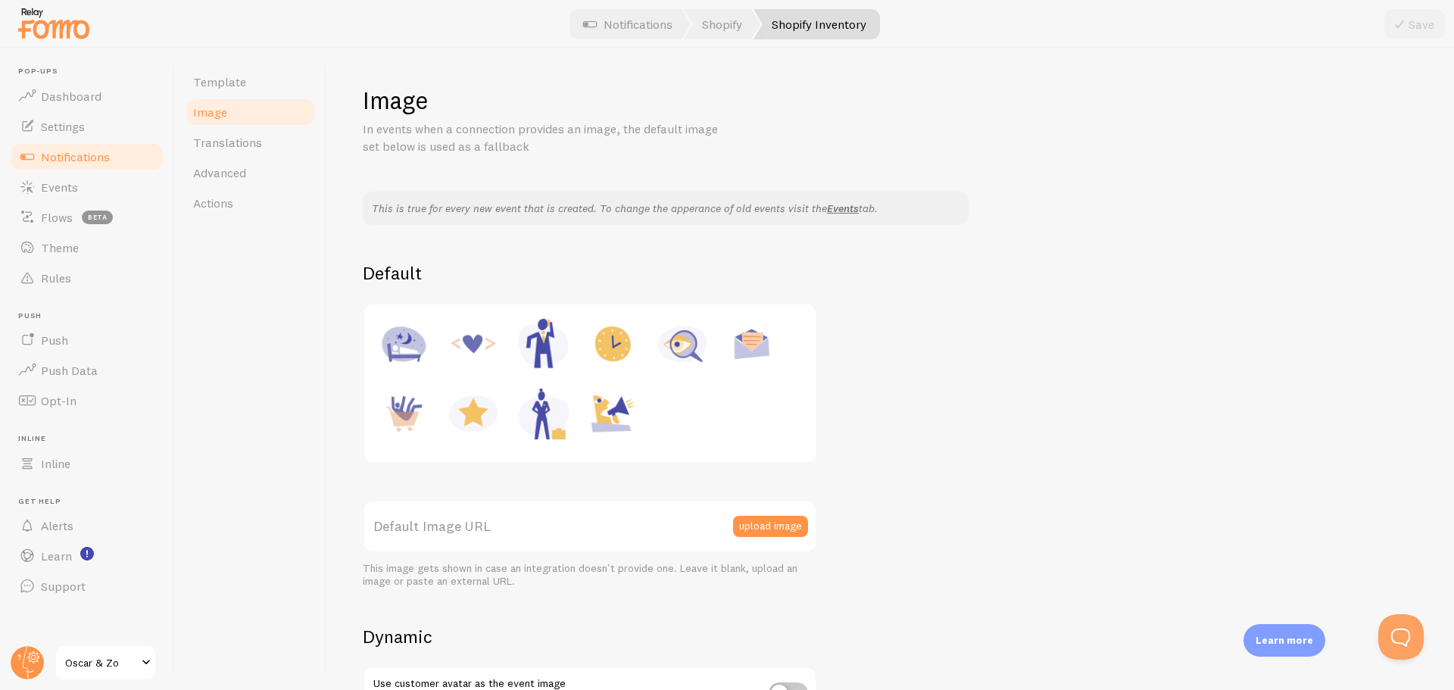
click at [75, 157] on span "Notifications" at bounding box center [75, 156] width 69 height 15
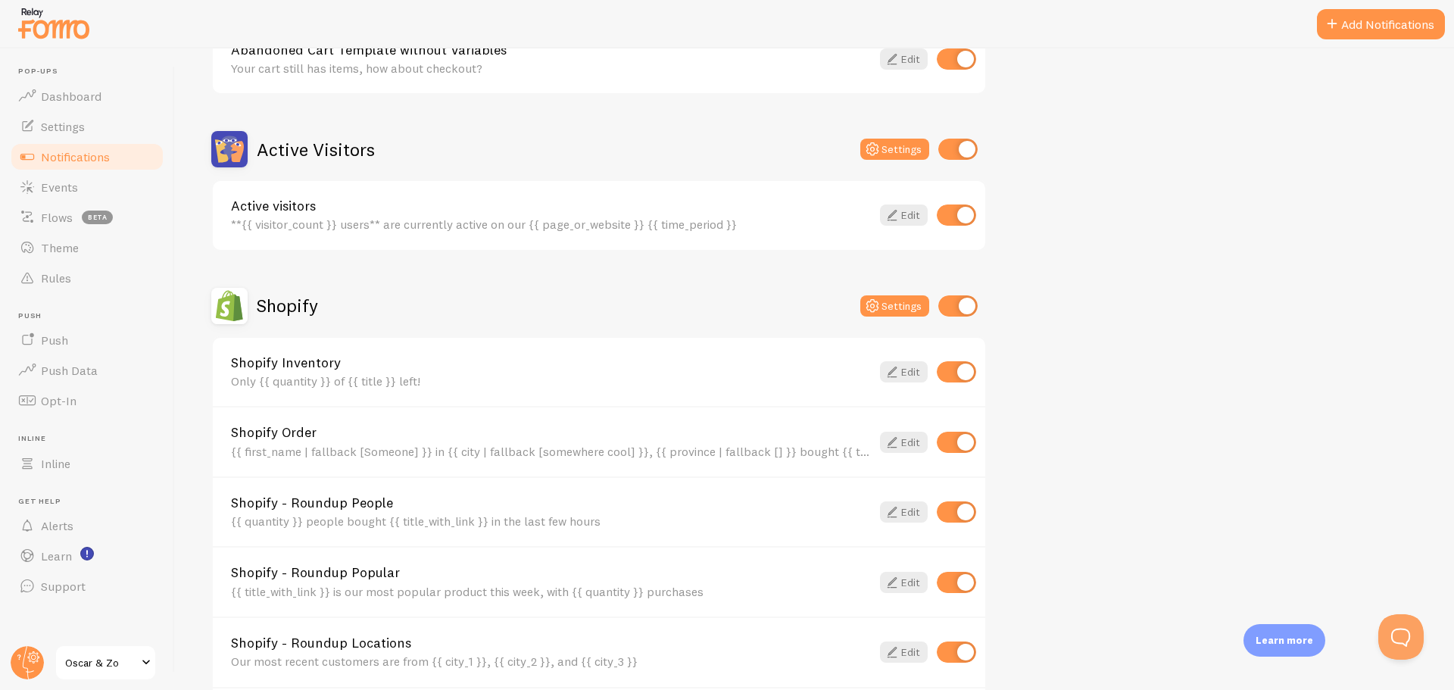
scroll to position [379, 0]
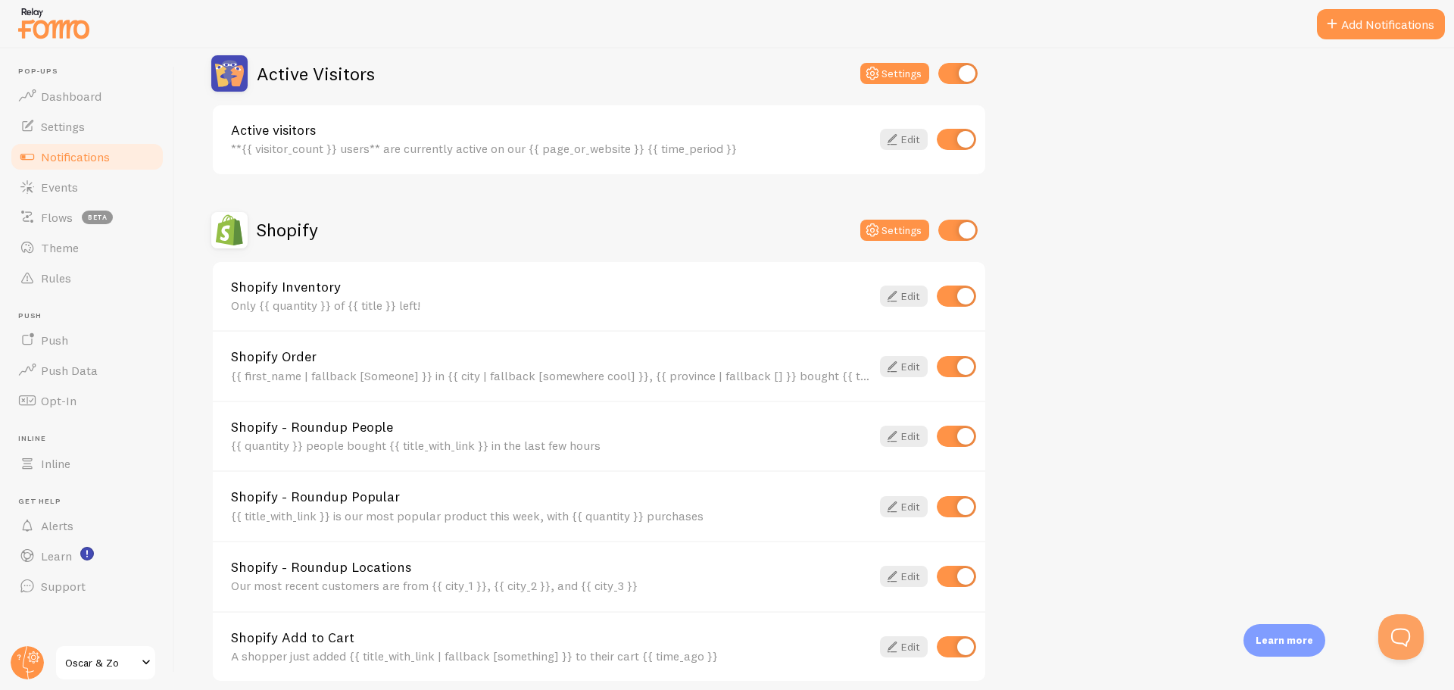
click at [629, 369] on div "{{ first_name | fallback [Someone] }} in {{ city | fallback [somewhere cool] }}…" at bounding box center [551, 376] width 640 height 14
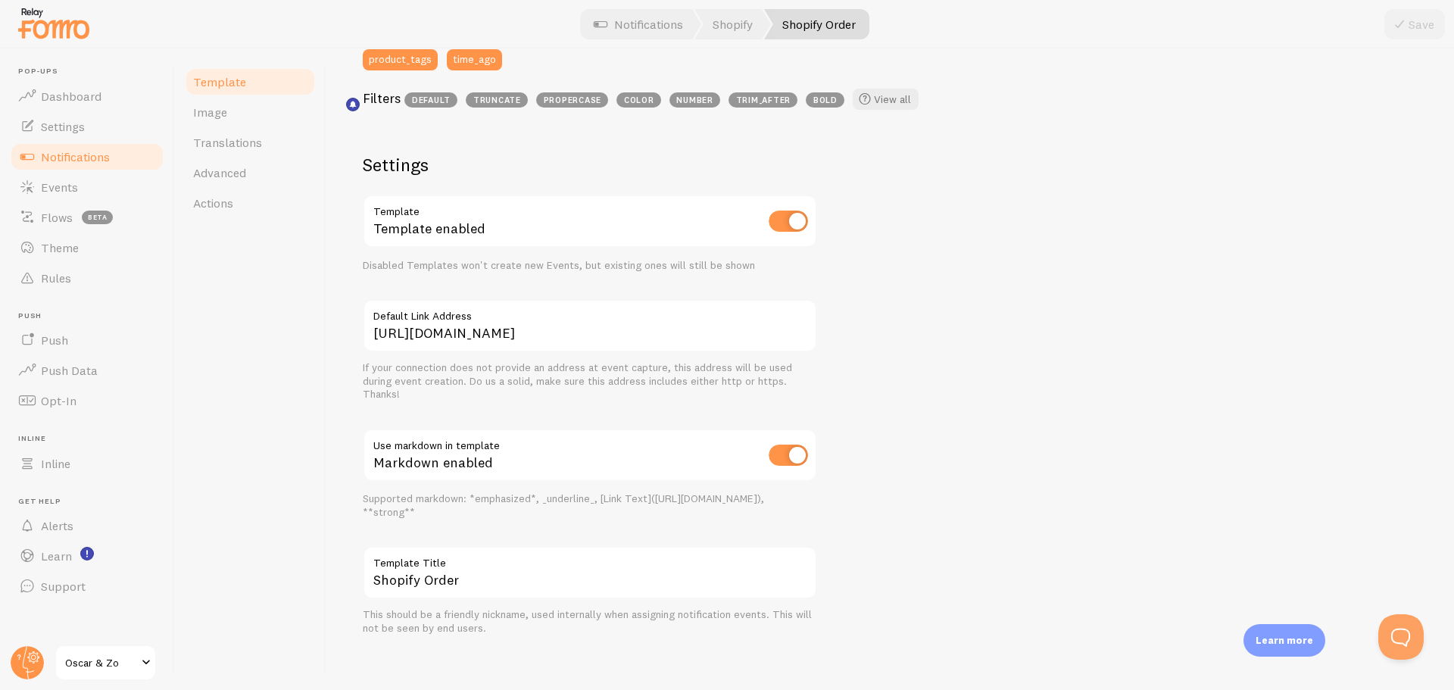
scroll to position [472, 0]
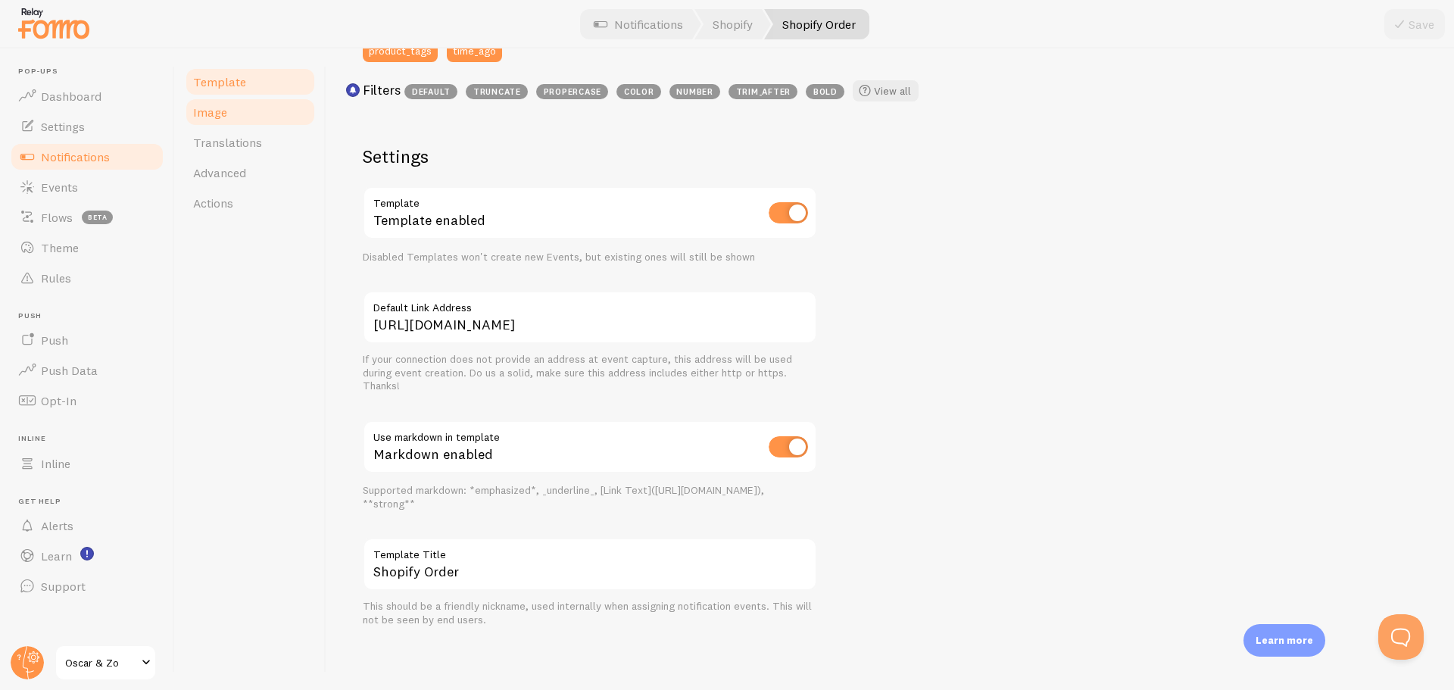
click at [248, 122] on link "Image" at bounding box center [250, 112] width 133 height 30
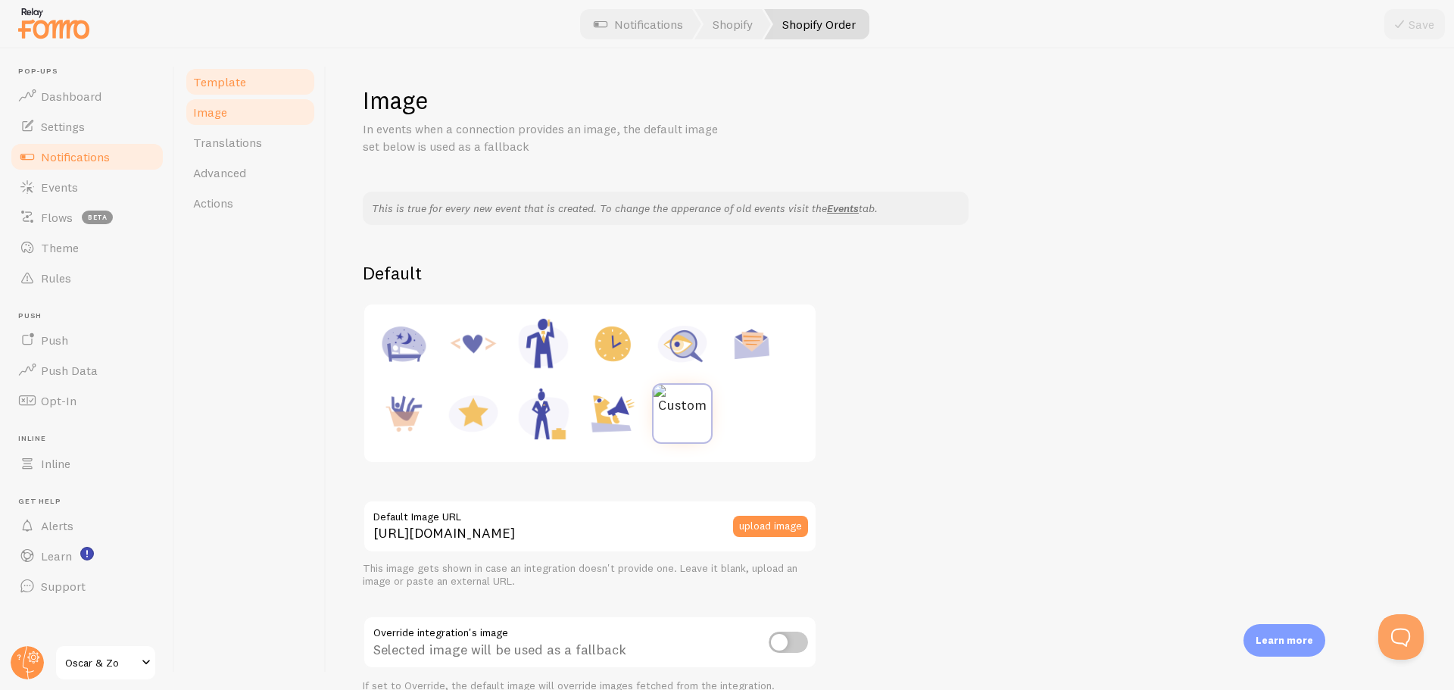
click at [239, 84] on span "Template" at bounding box center [219, 81] width 53 height 15
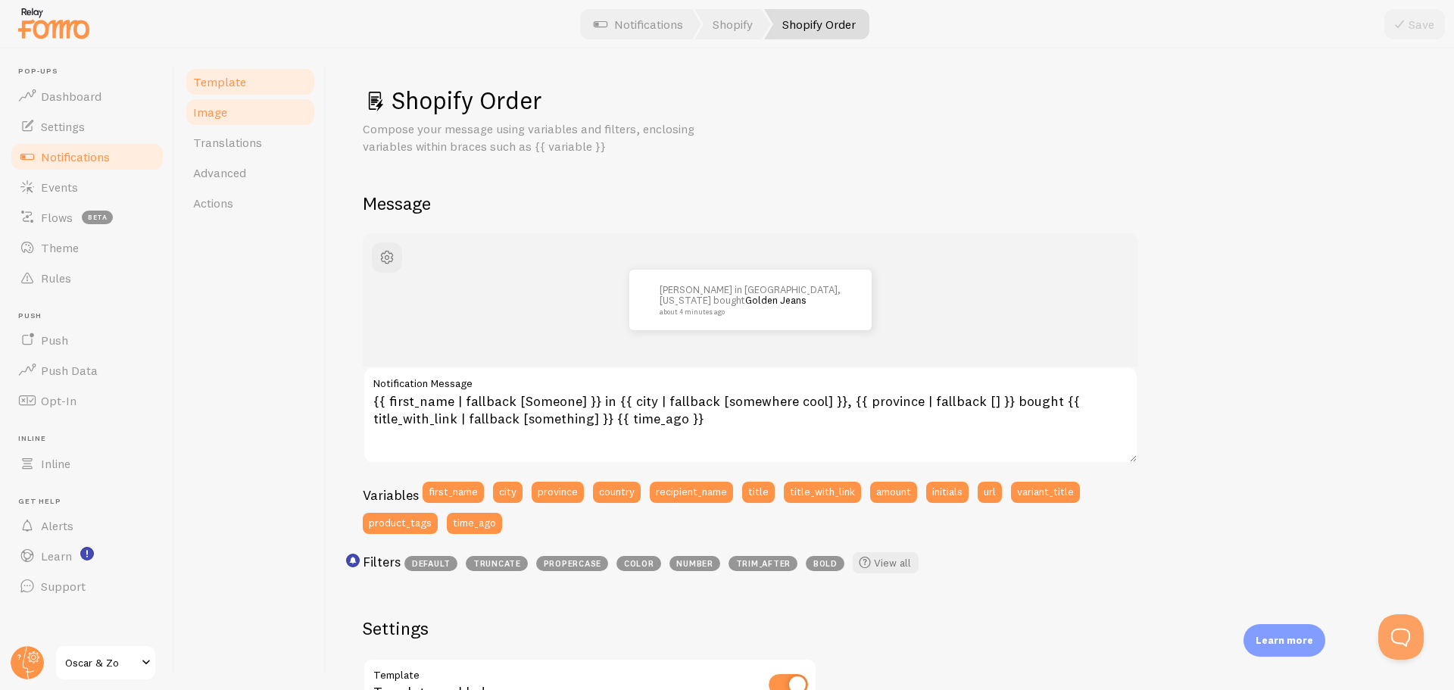
click at [239, 120] on link "Image" at bounding box center [250, 112] width 133 height 30
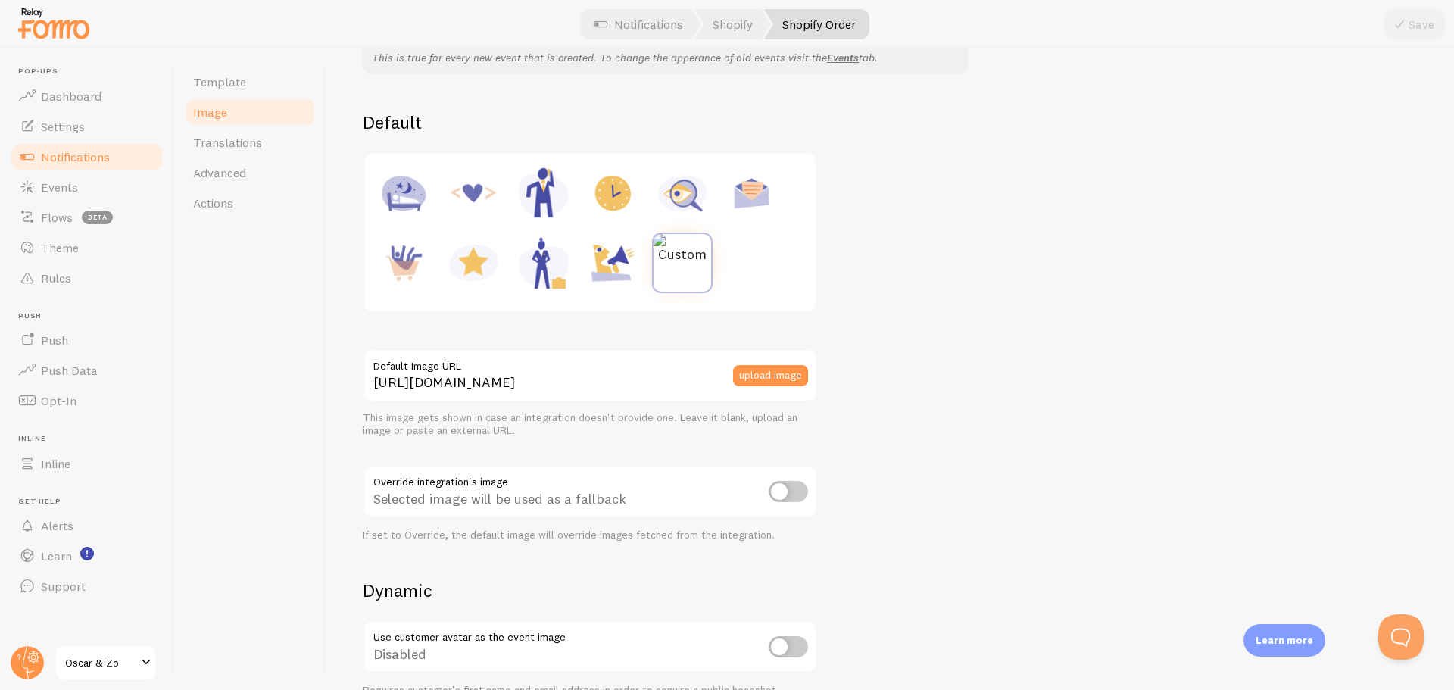
scroll to position [151, 0]
click at [918, 425] on div "This is true for every new event that is created. To change the apperance of ol…" at bounding box center [890, 504] width 1055 height 929
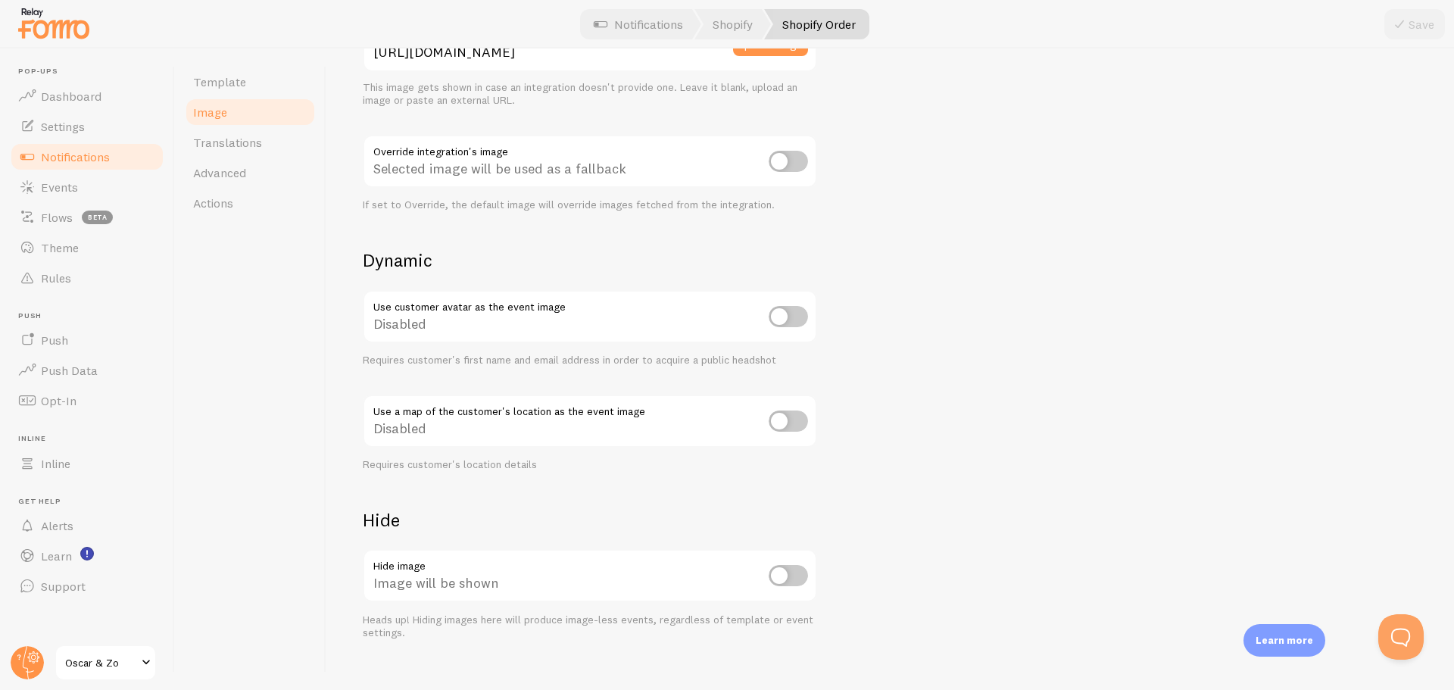
scroll to position [504, 0]
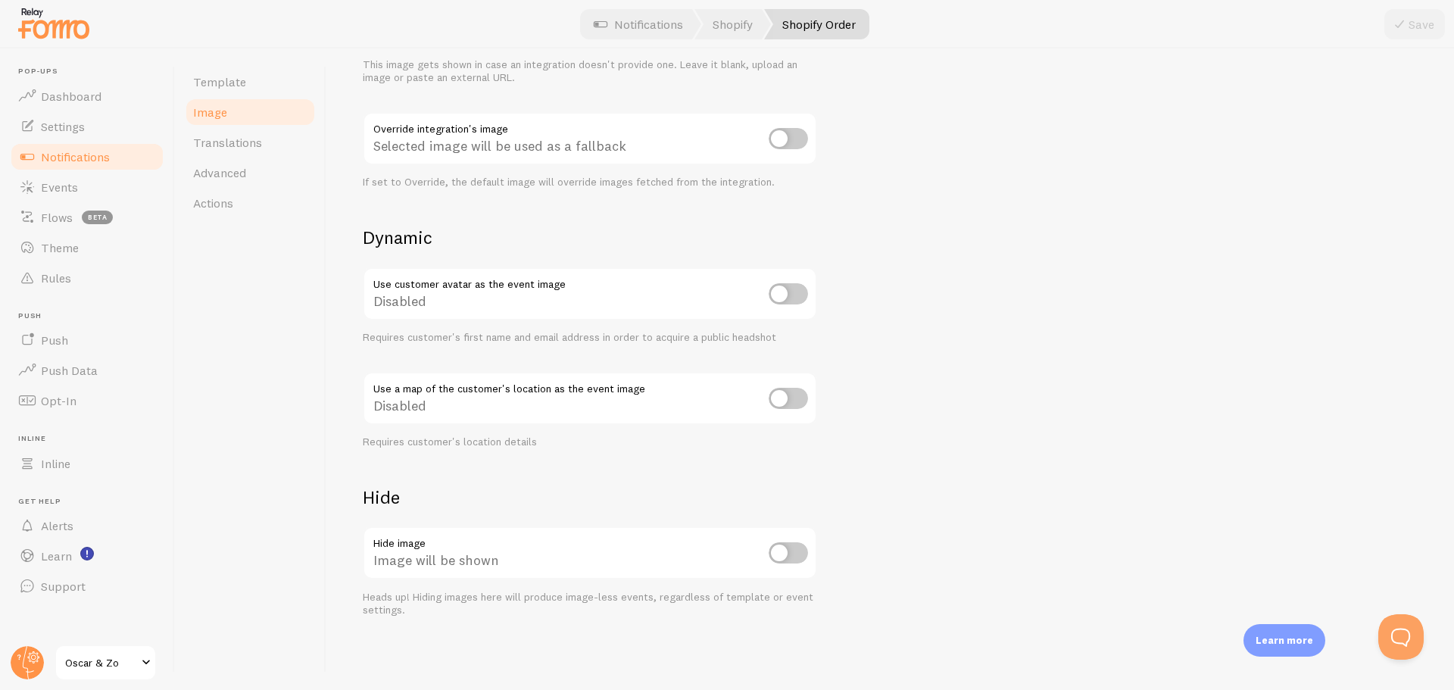
click at [103, 158] on span "Notifications" at bounding box center [75, 156] width 69 height 15
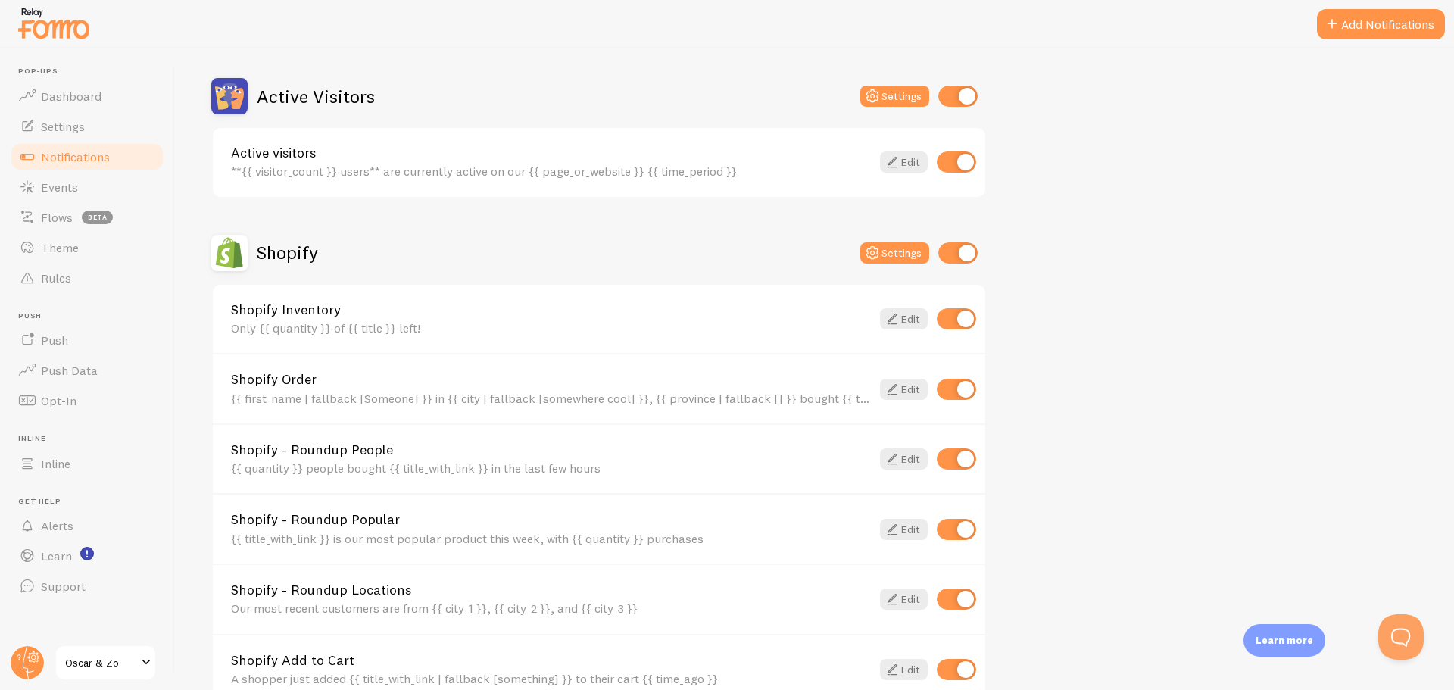
scroll to position [379, 0]
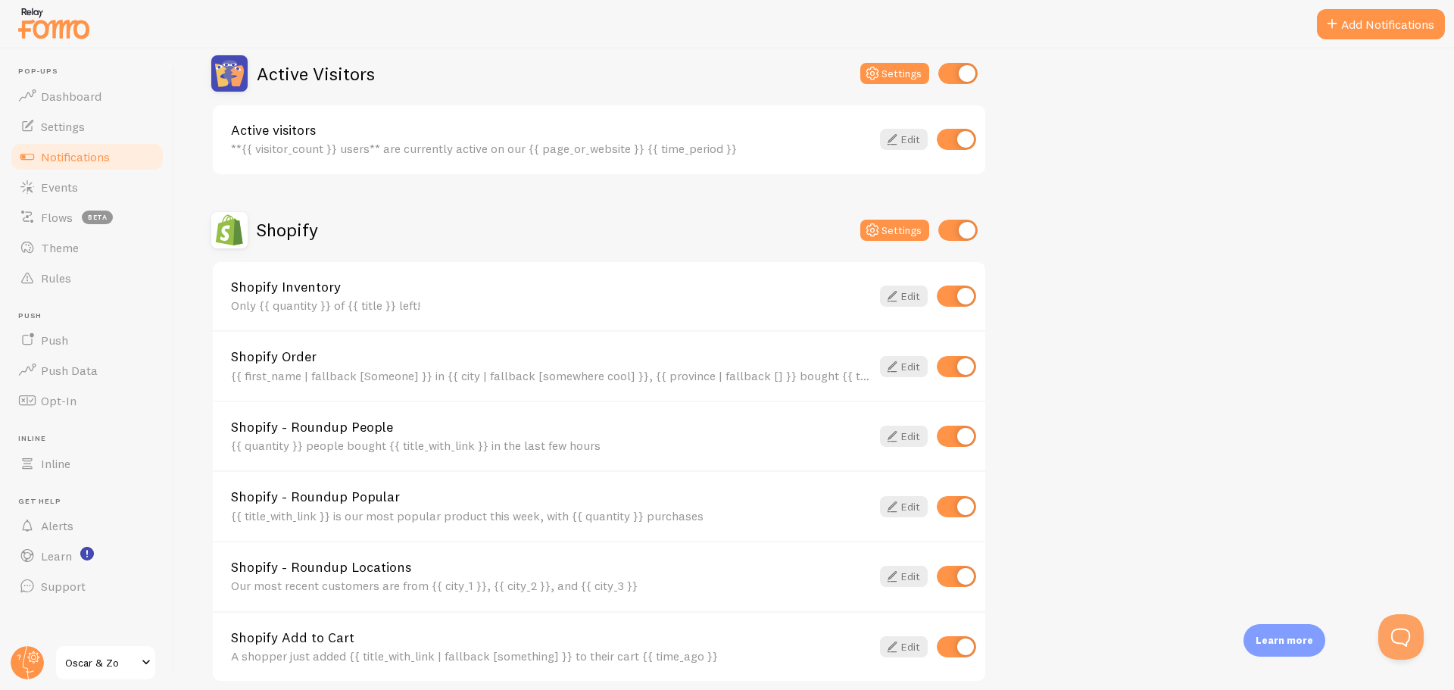
click at [444, 440] on div "{{ quantity }} people bought {{ title_with_link }} in the last few hours" at bounding box center [551, 445] width 640 height 14
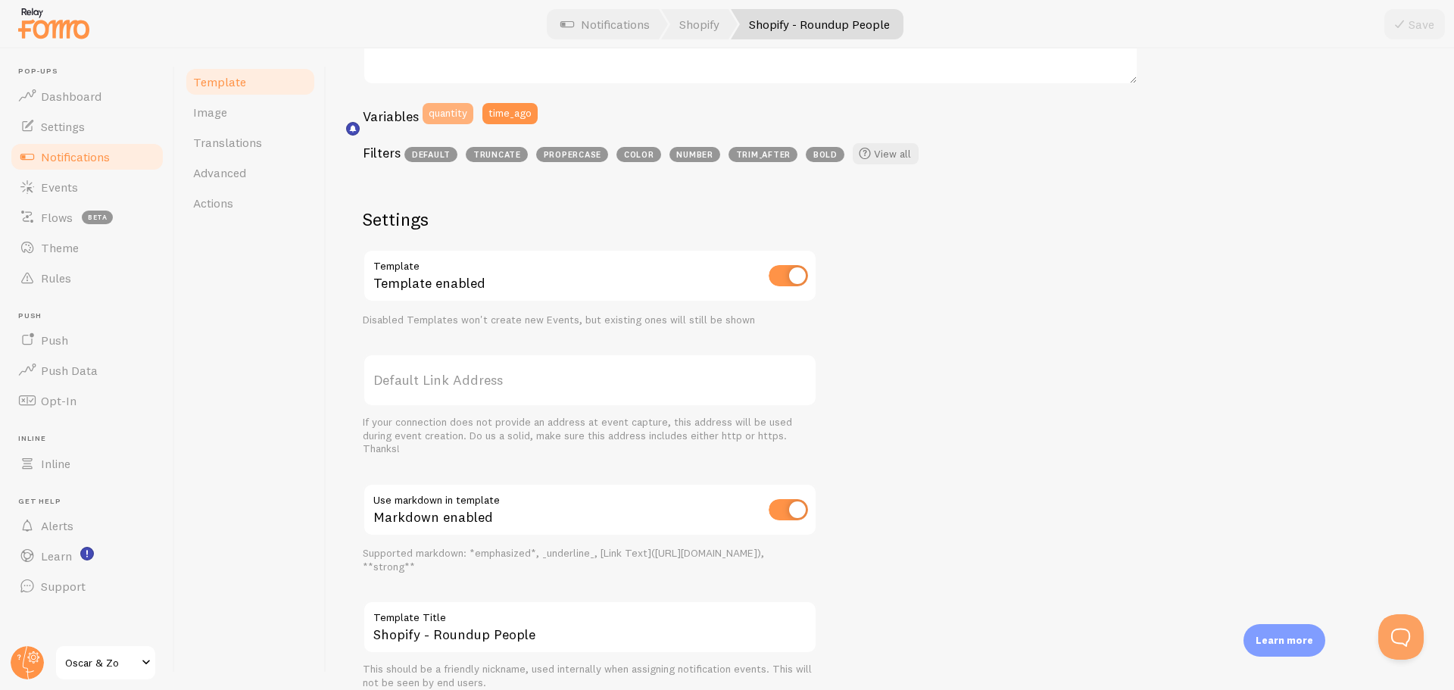
scroll to position [441, 0]
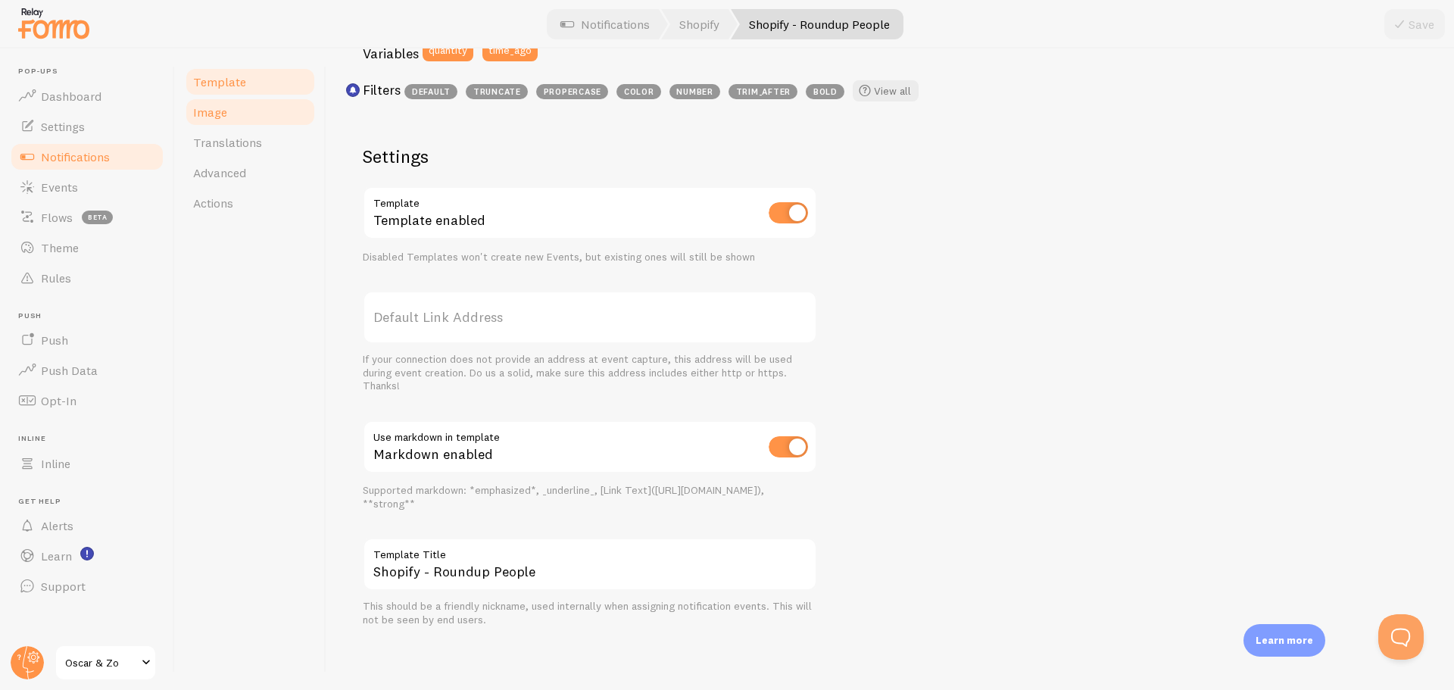
click at [220, 107] on span "Image" at bounding box center [210, 111] width 34 height 15
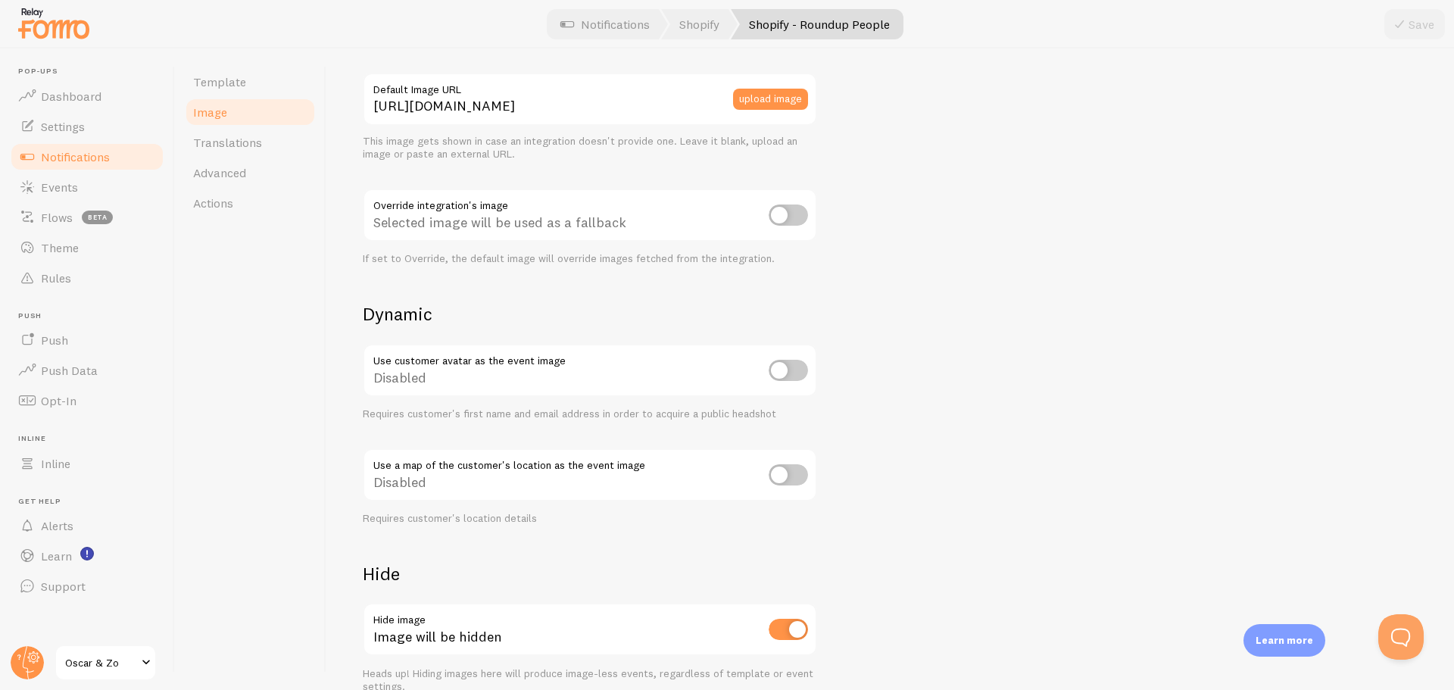
scroll to position [454, 0]
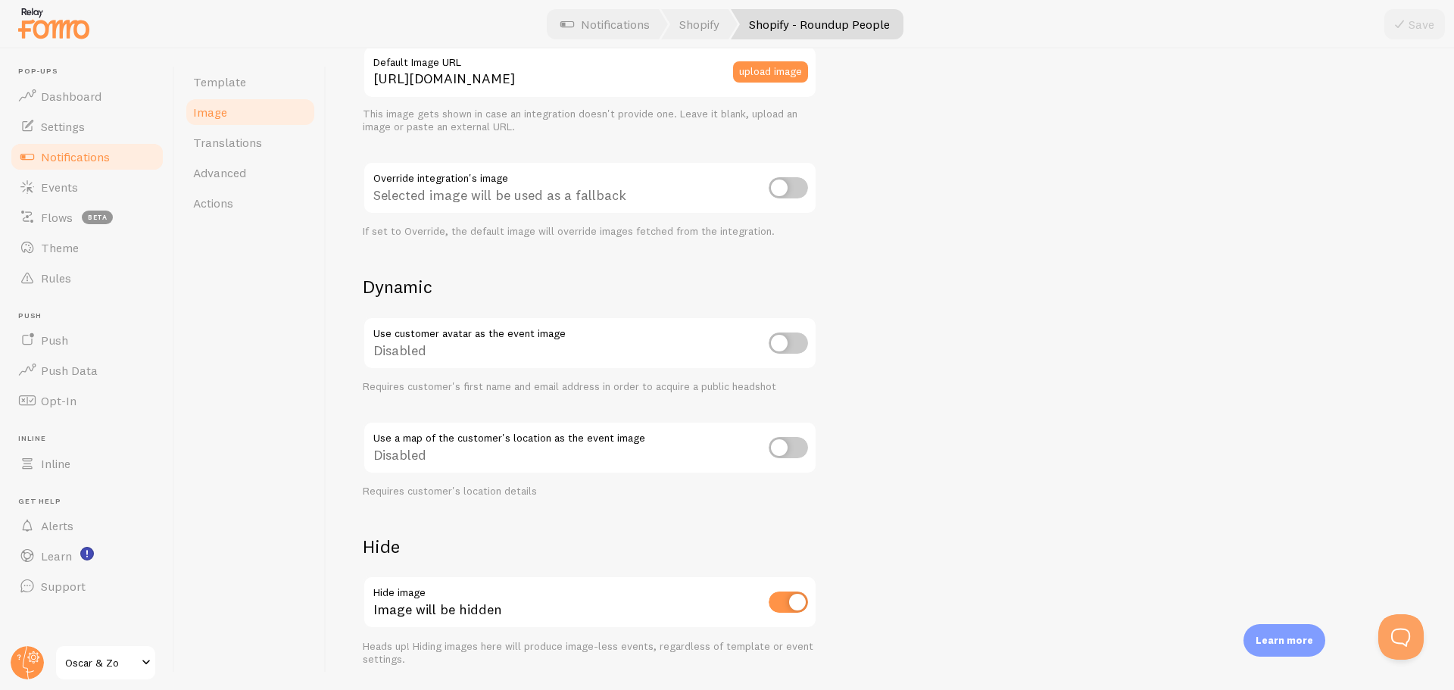
click at [84, 153] on span "Notifications" at bounding box center [75, 156] width 69 height 15
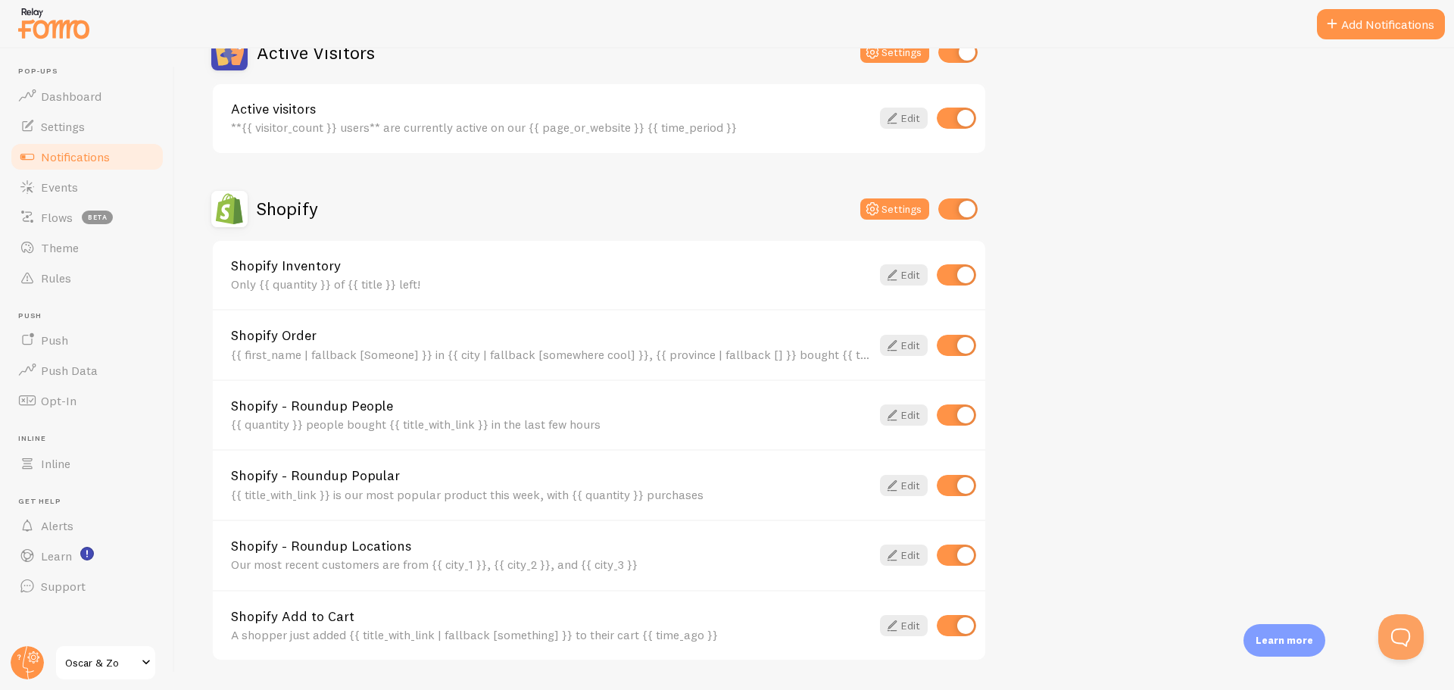
scroll to position [454, 0]
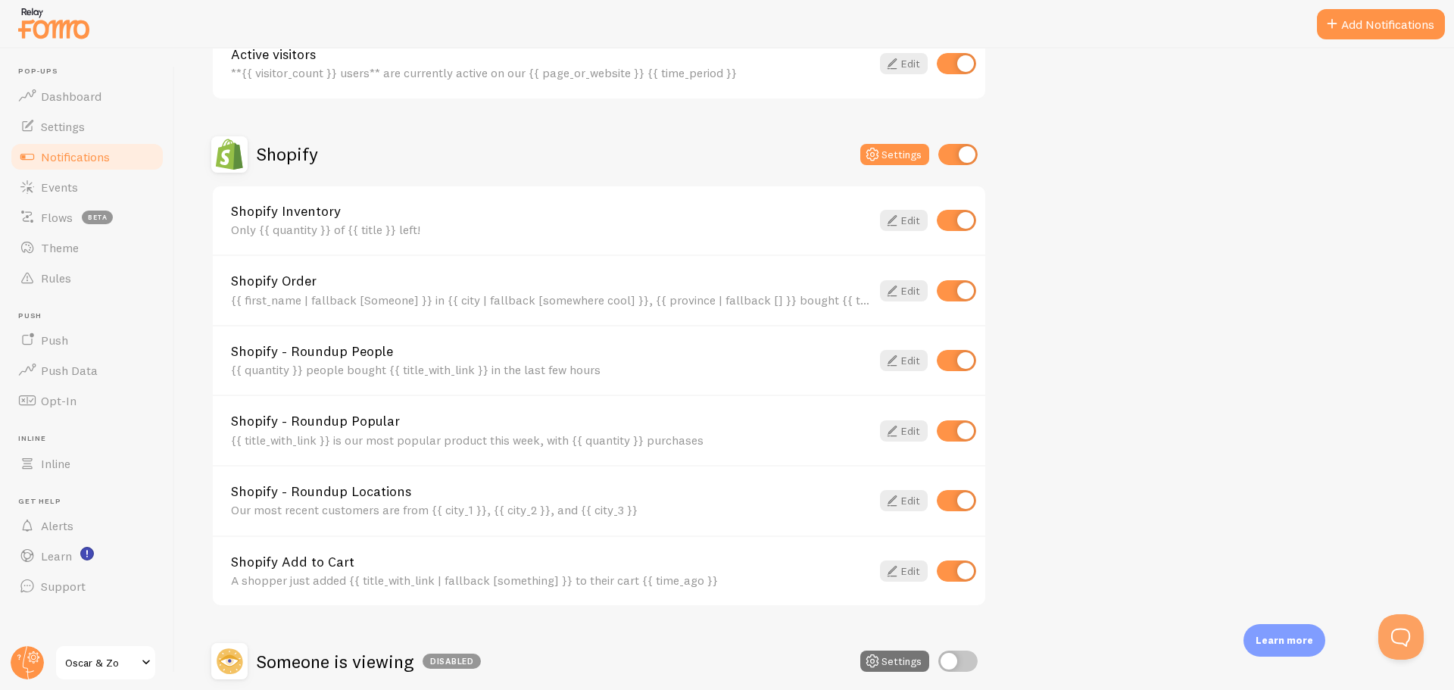
click at [541, 418] on link "Shopify - Roundup Popular" at bounding box center [551, 421] width 640 height 14
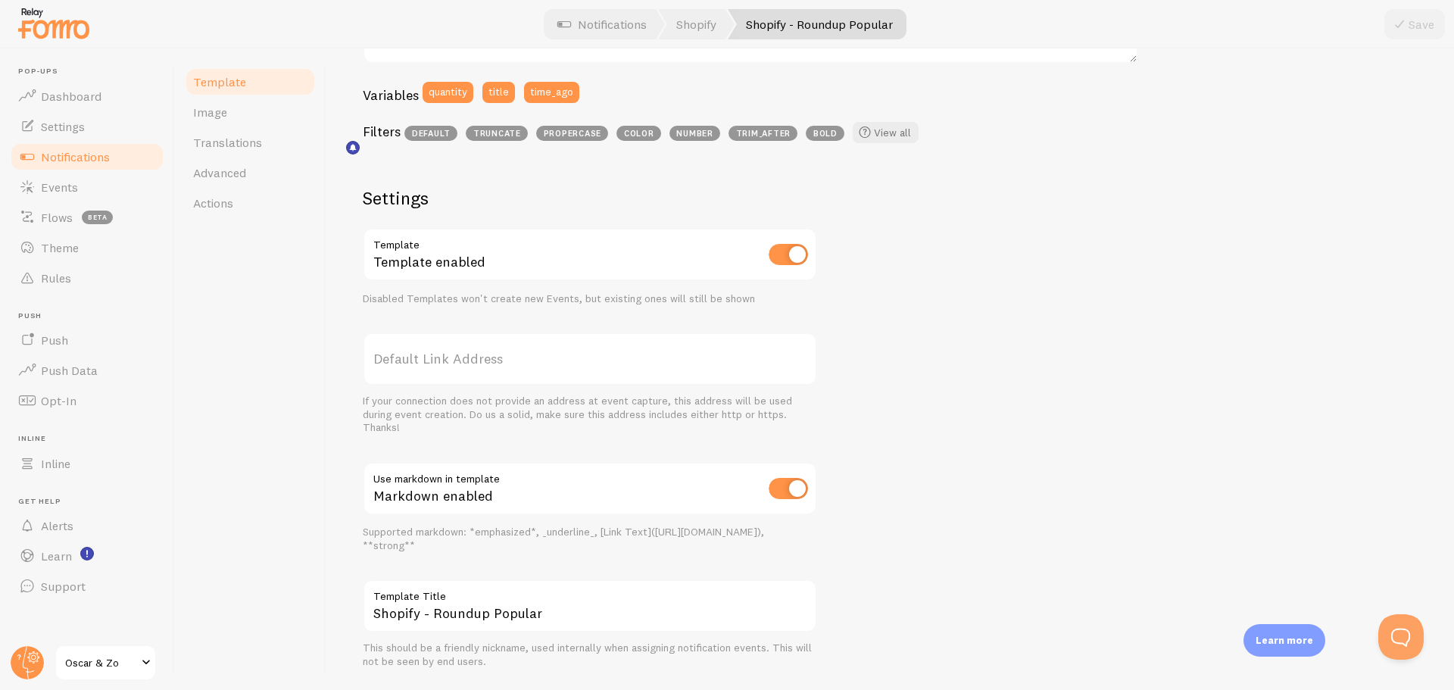
scroll to position [441, 0]
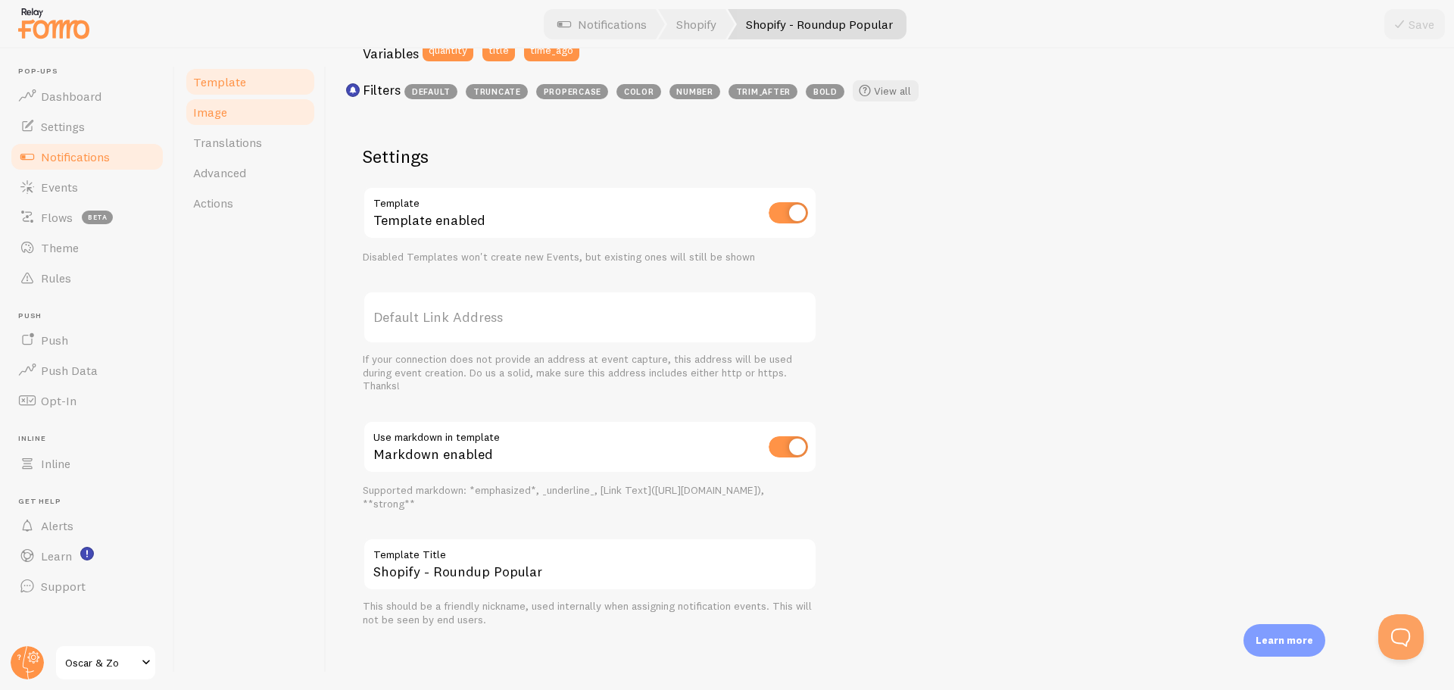
click at [222, 108] on span "Image" at bounding box center [210, 111] width 34 height 15
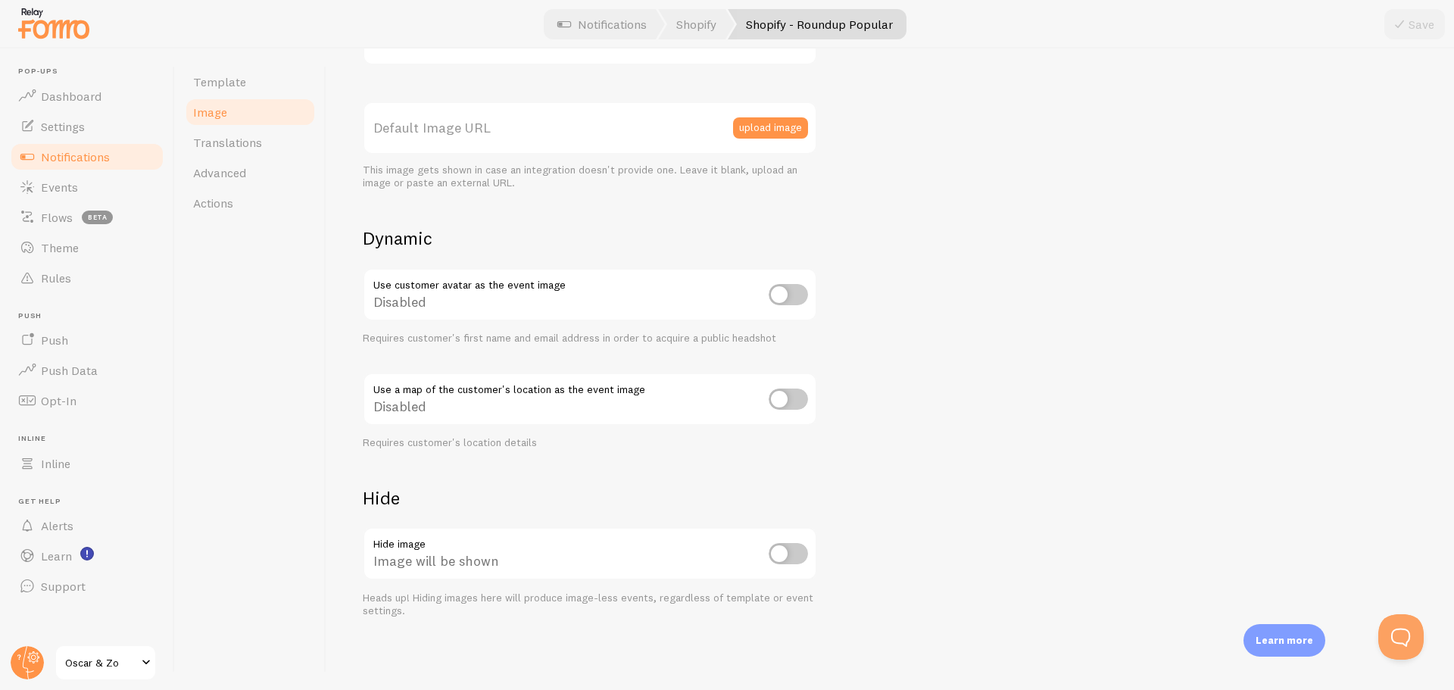
scroll to position [399, 0]
click at [211, 174] on span "Advanced" at bounding box center [219, 172] width 53 height 15
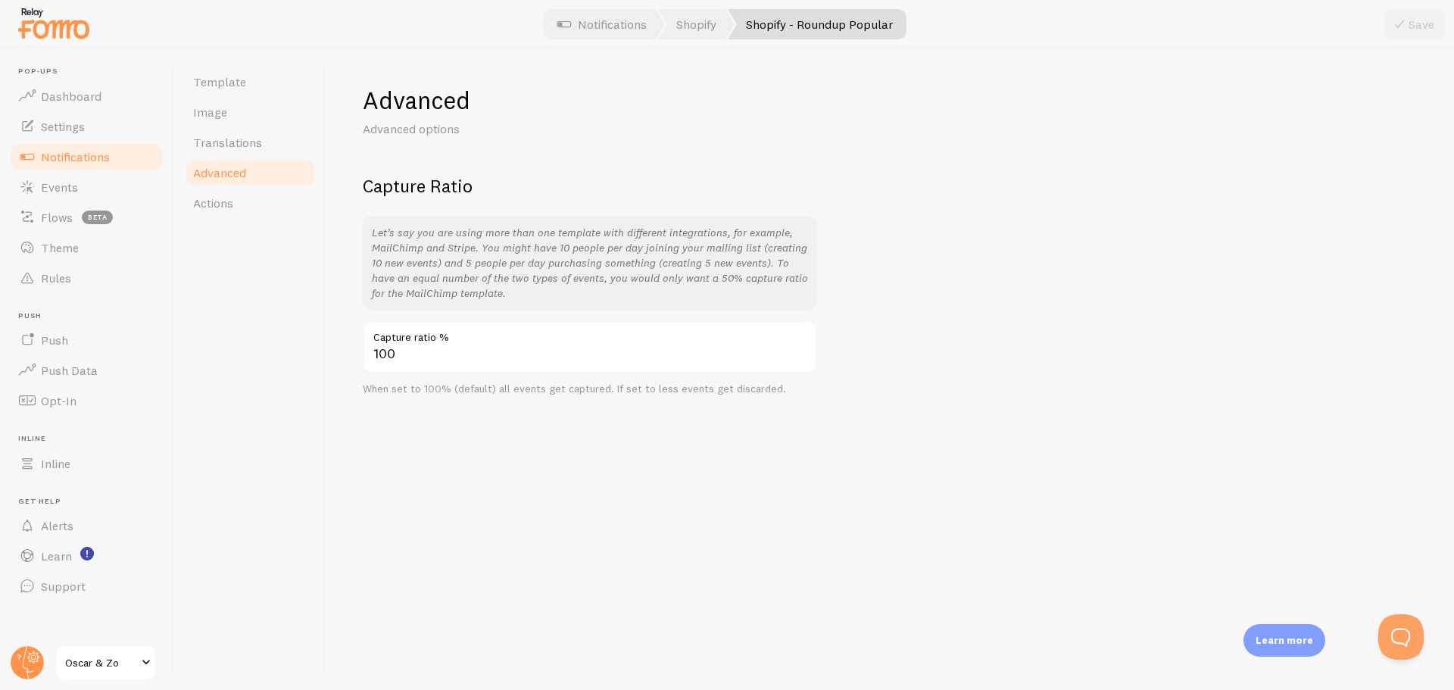
click at [86, 153] on span "Notifications" at bounding box center [75, 156] width 69 height 15
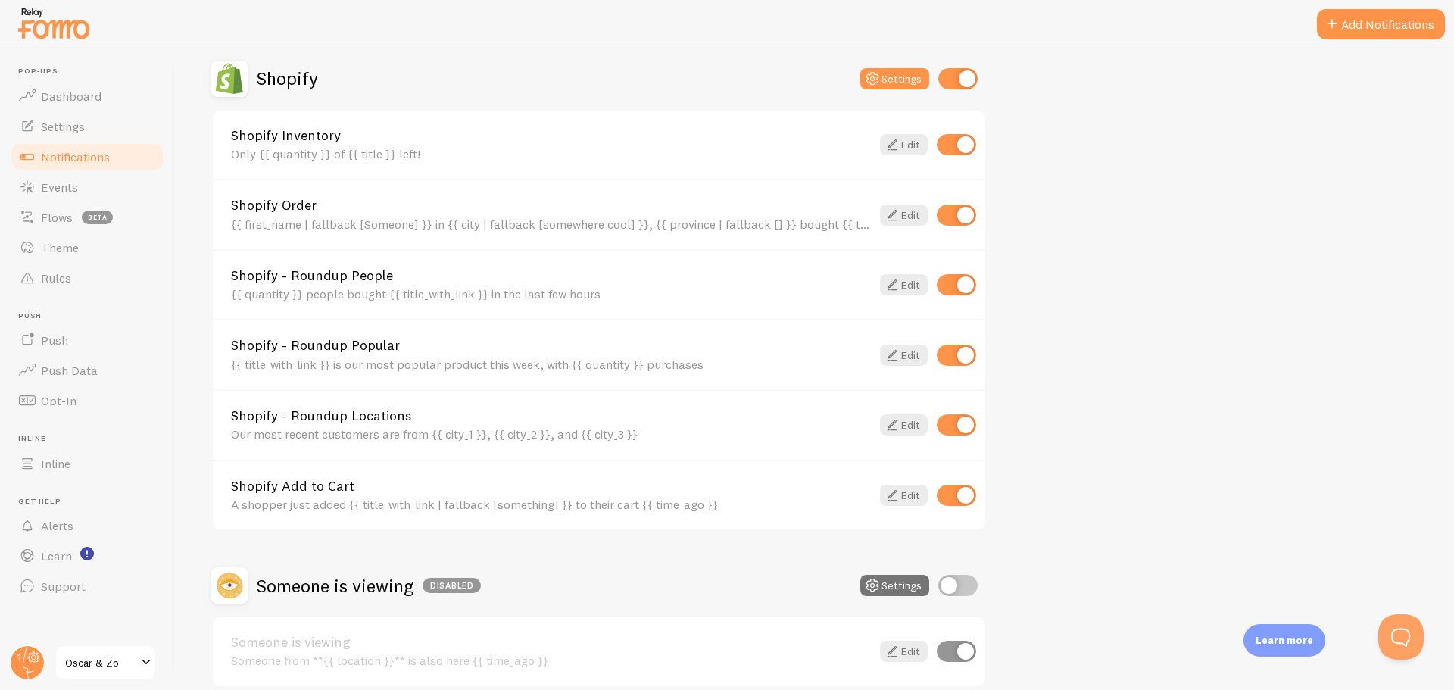
scroll to position [600, 0]
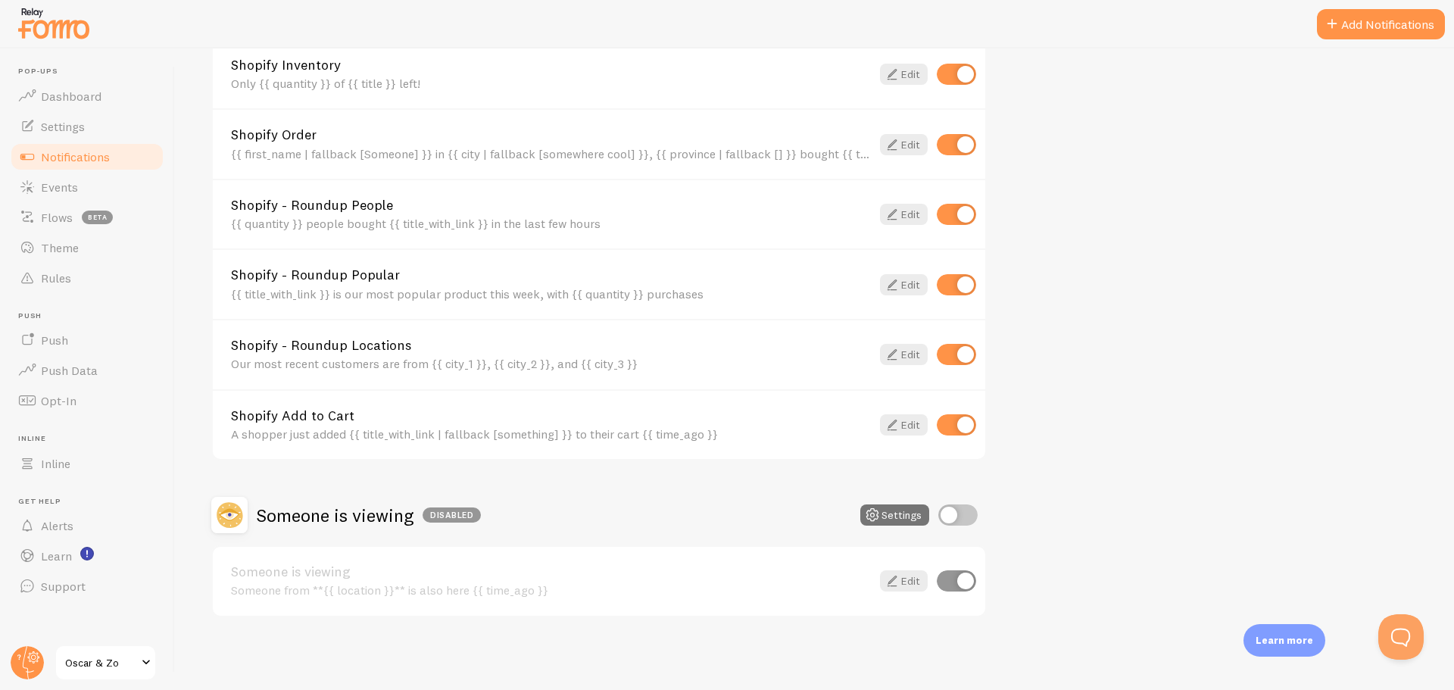
click at [956, 581] on input "checkbox" at bounding box center [956, 580] width 39 height 21
checkbox input "false"
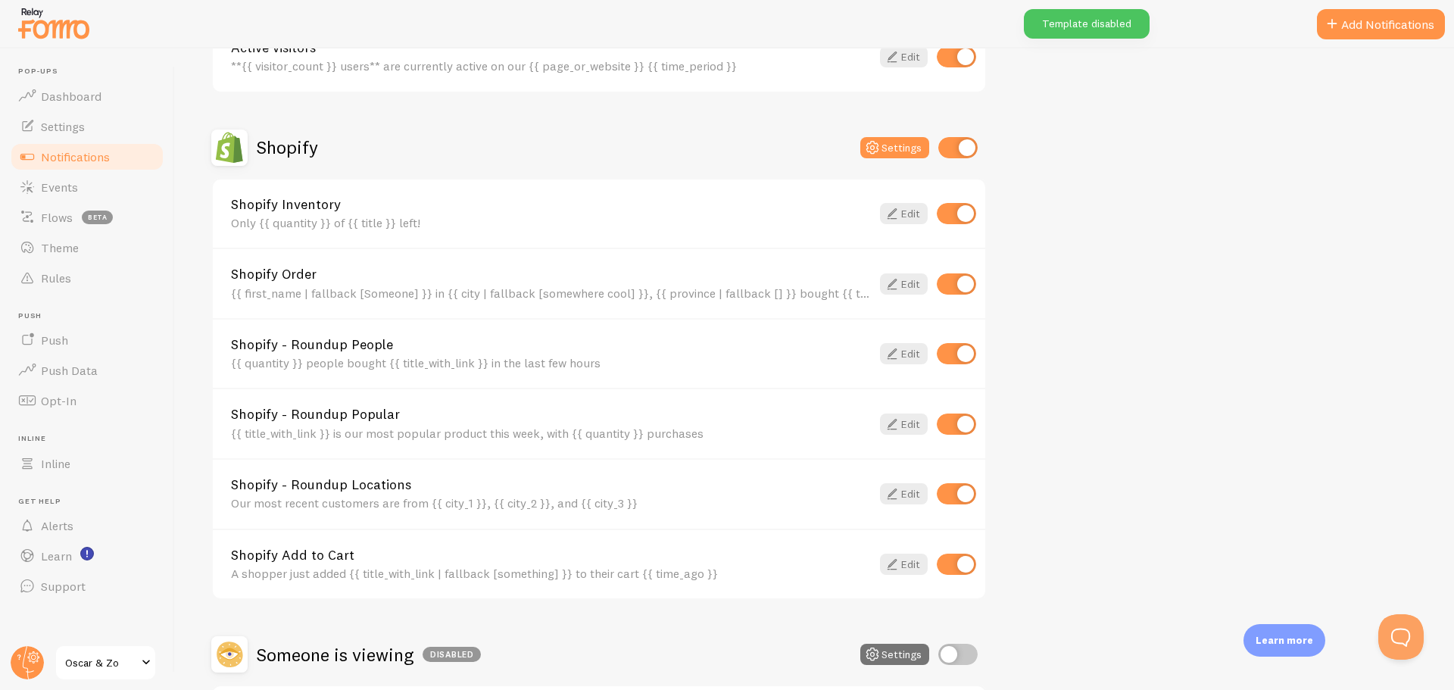
scroll to position [449, 0]
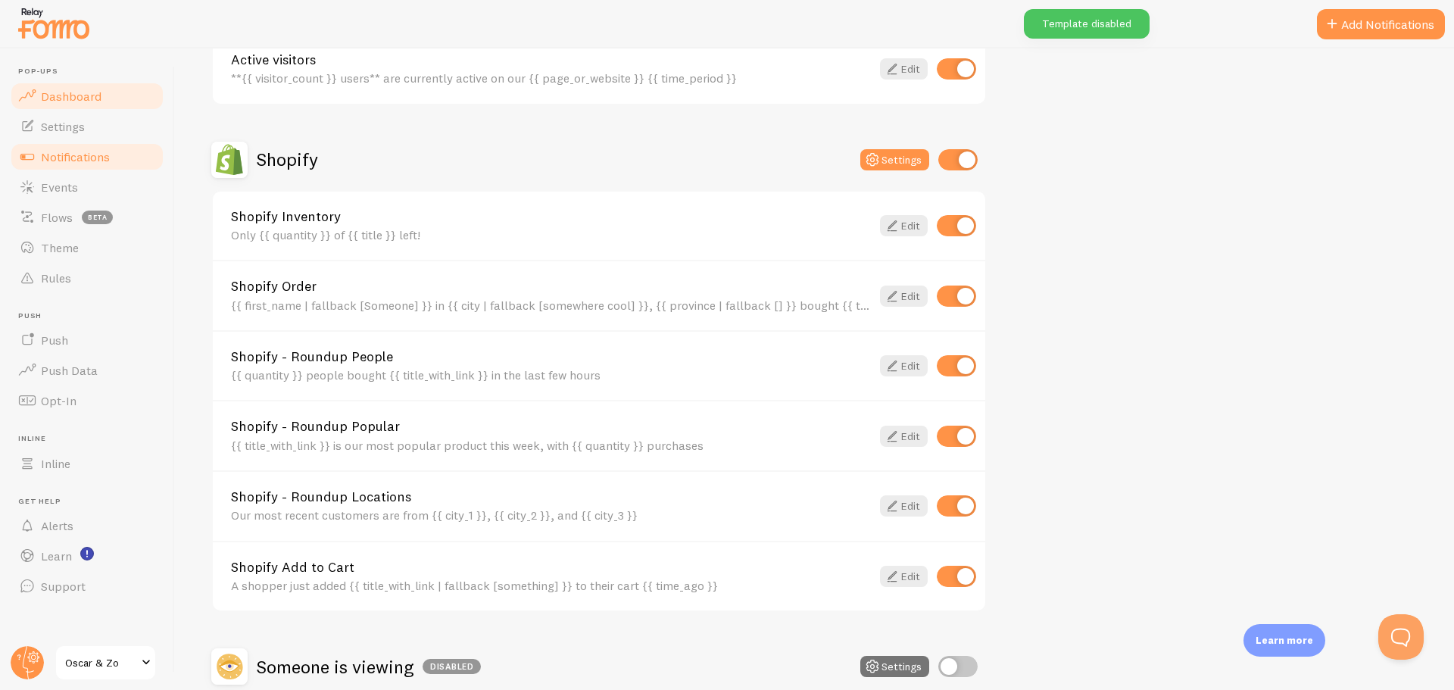
click at [49, 95] on span "Dashboard" at bounding box center [71, 96] width 61 height 15
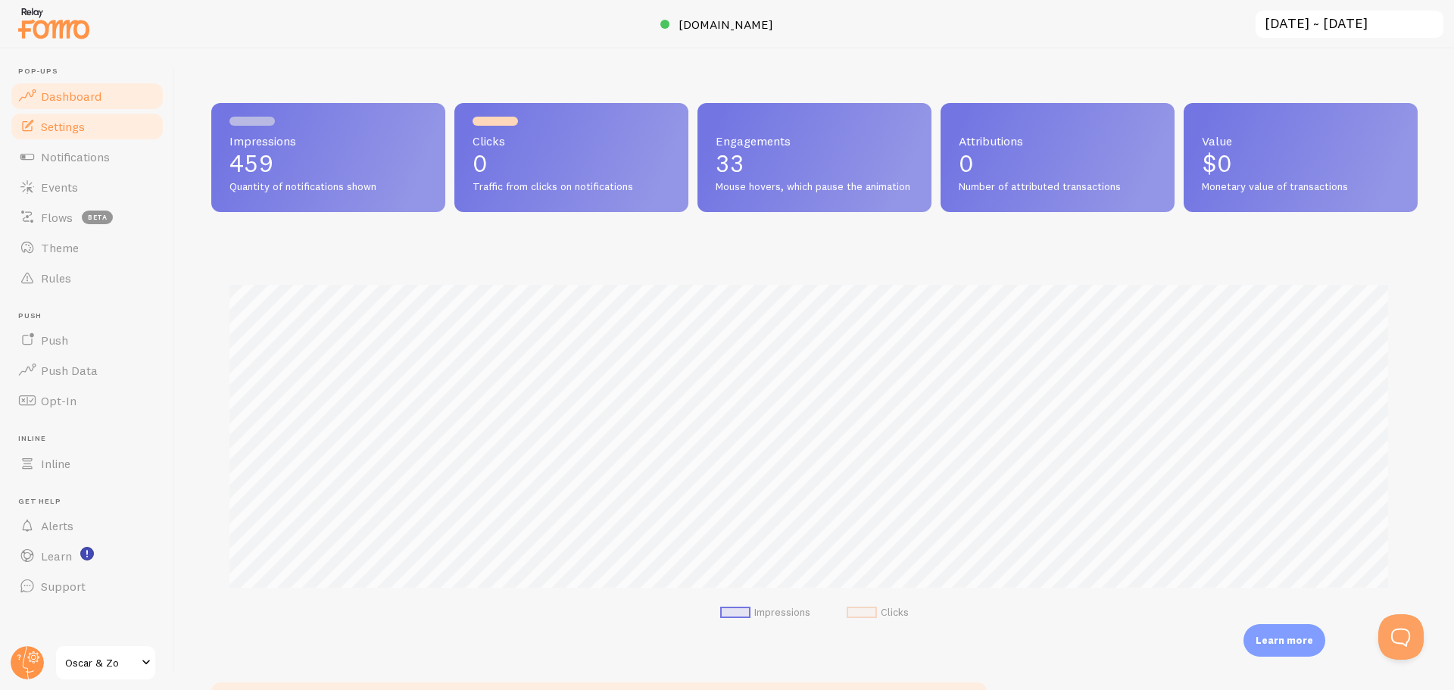
scroll to position [398, 1195]
click at [49, 120] on span "Settings" at bounding box center [63, 126] width 44 height 15
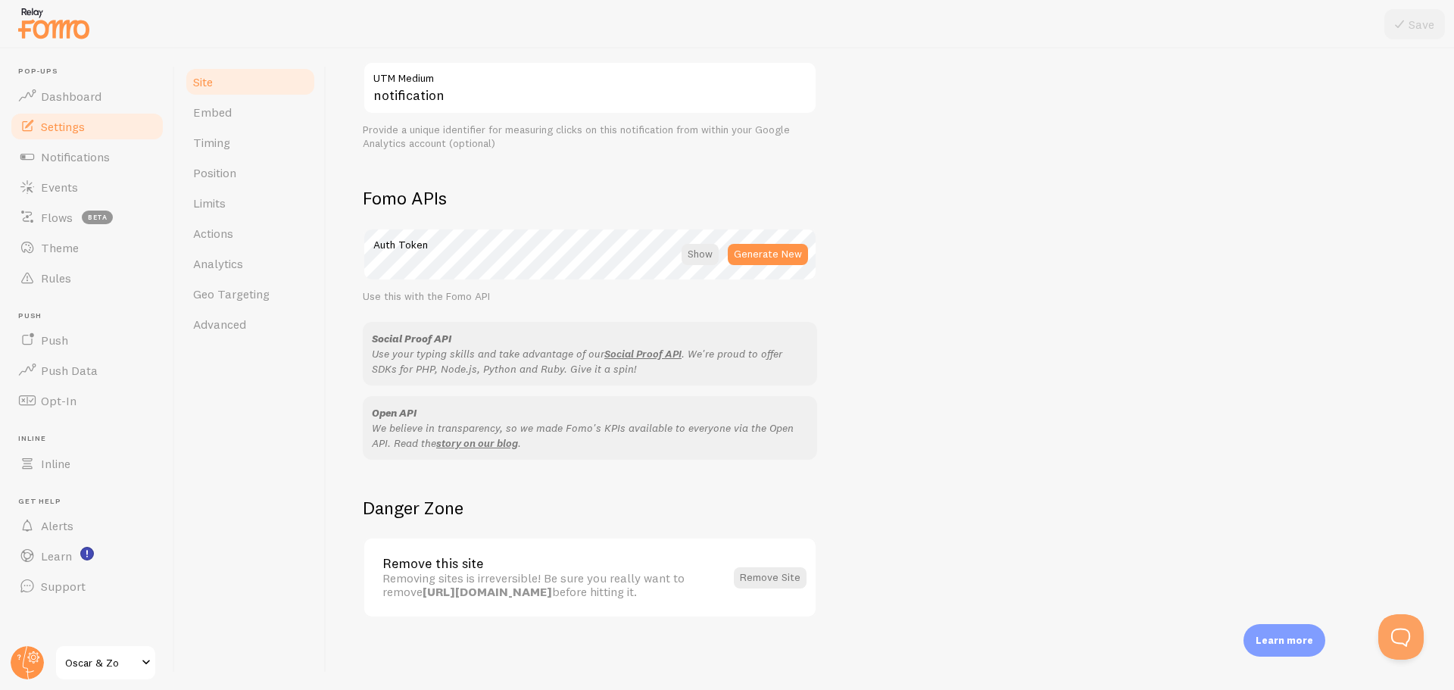
scroll to position [740, 0]
click at [227, 100] on link "Embed" at bounding box center [250, 112] width 133 height 30
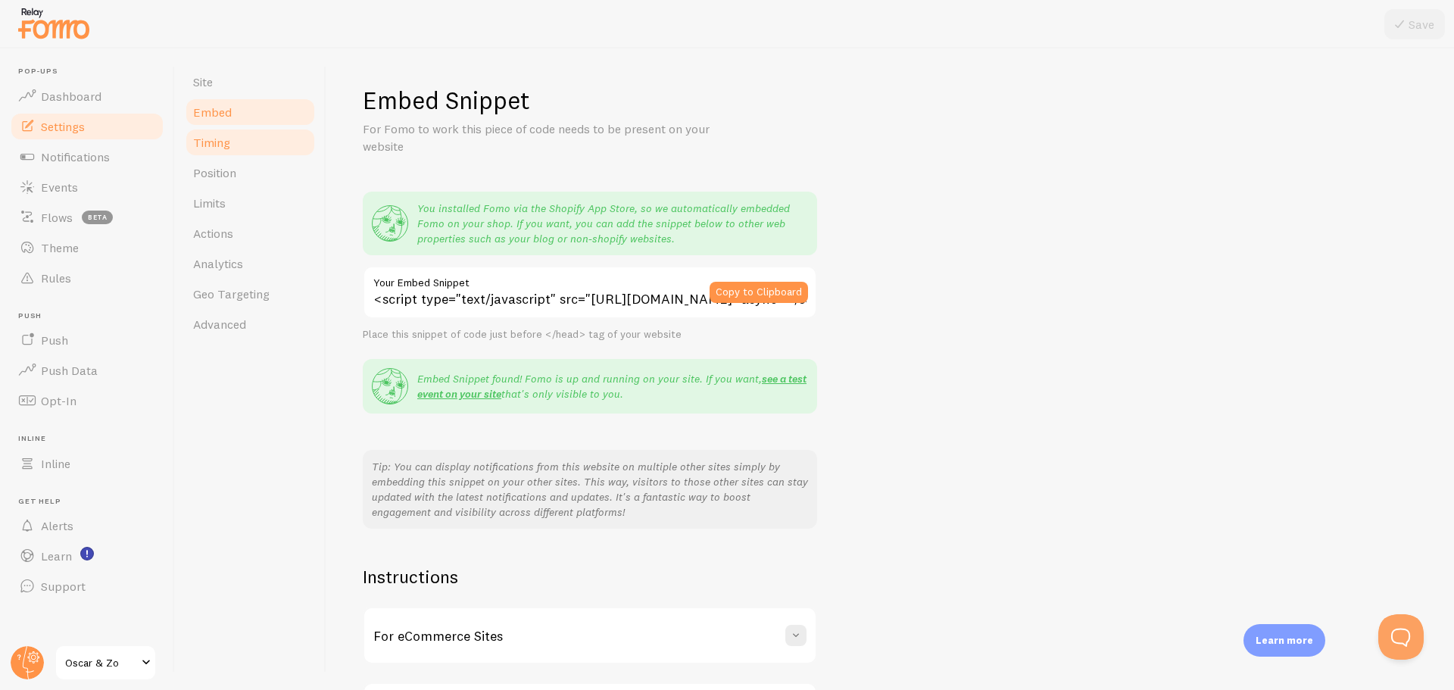
click at [235, 146] on link "Timing" at bounding box center [250, 142] width 133 height 30
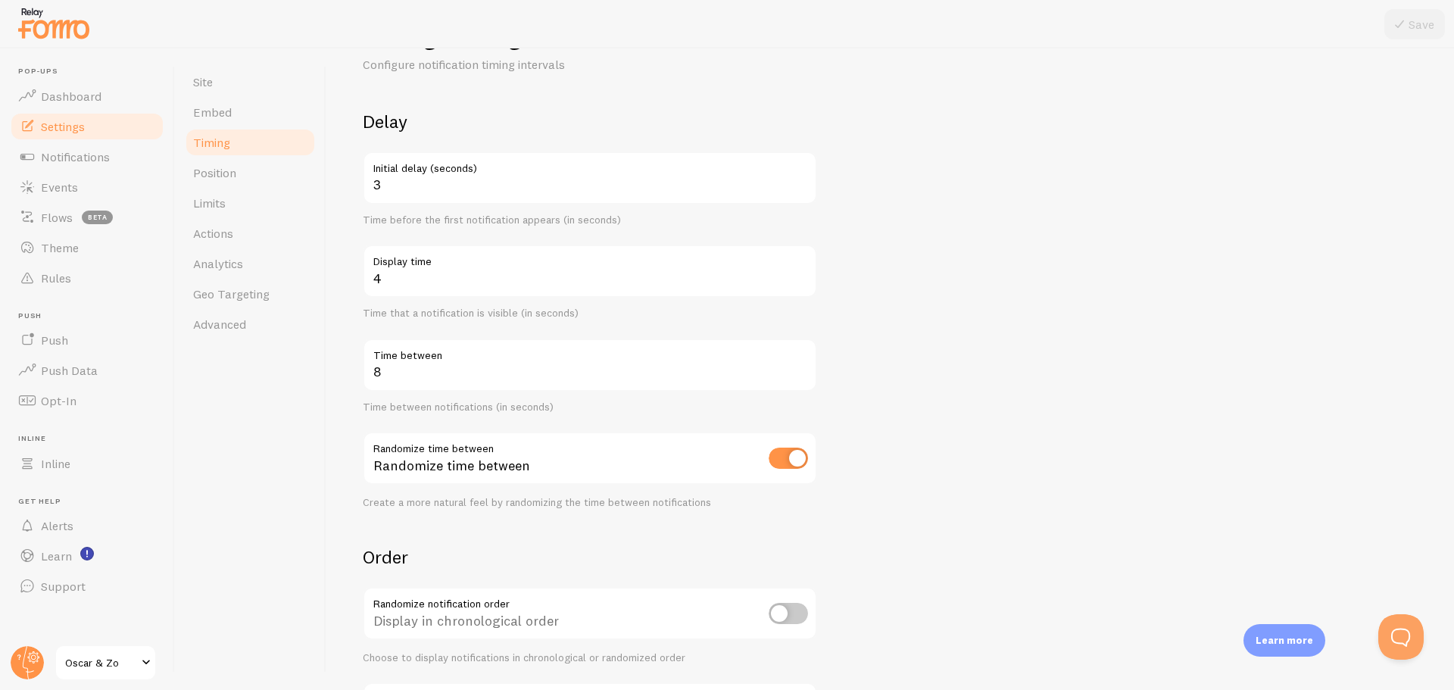
scroll to position [55, 0]
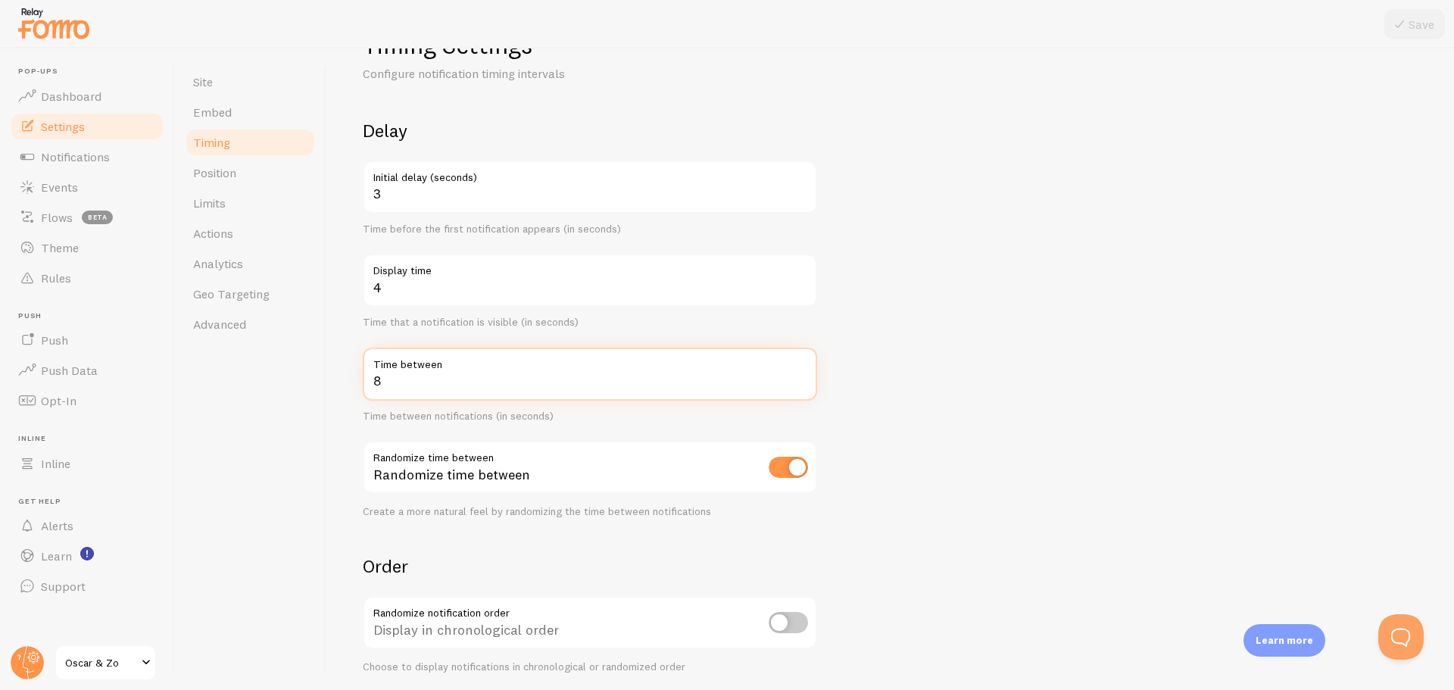
click at [419, 376] on input "8" at bounding box center [590, 374] width 454 height 53
click at [260, 419] on div "Site Embed Timing Position Limits Actions Analytics Geo Targeting Advanced" at bounding box center [250, 368] width 151 height 641
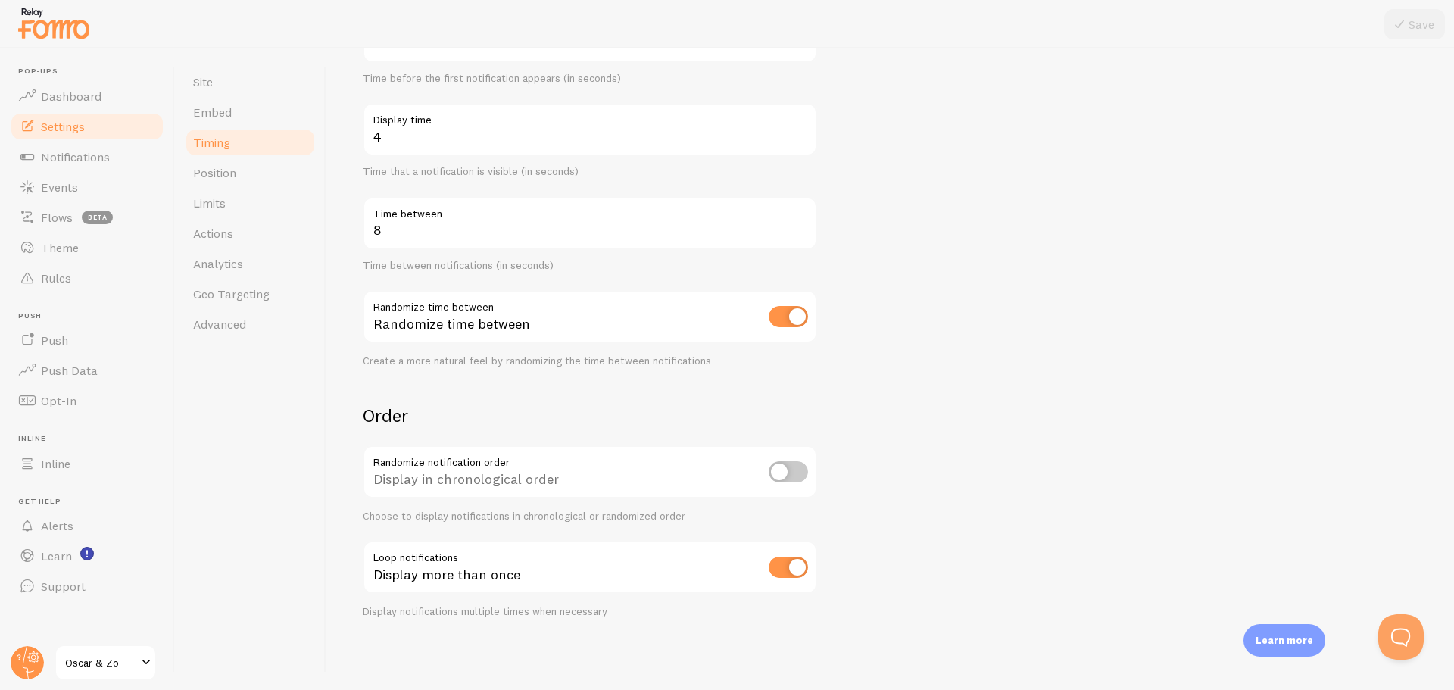
scroll to position [207, 0]
click at [61, 151] on span "Notifications" at bounding box center [75, 156] width 69 height 15
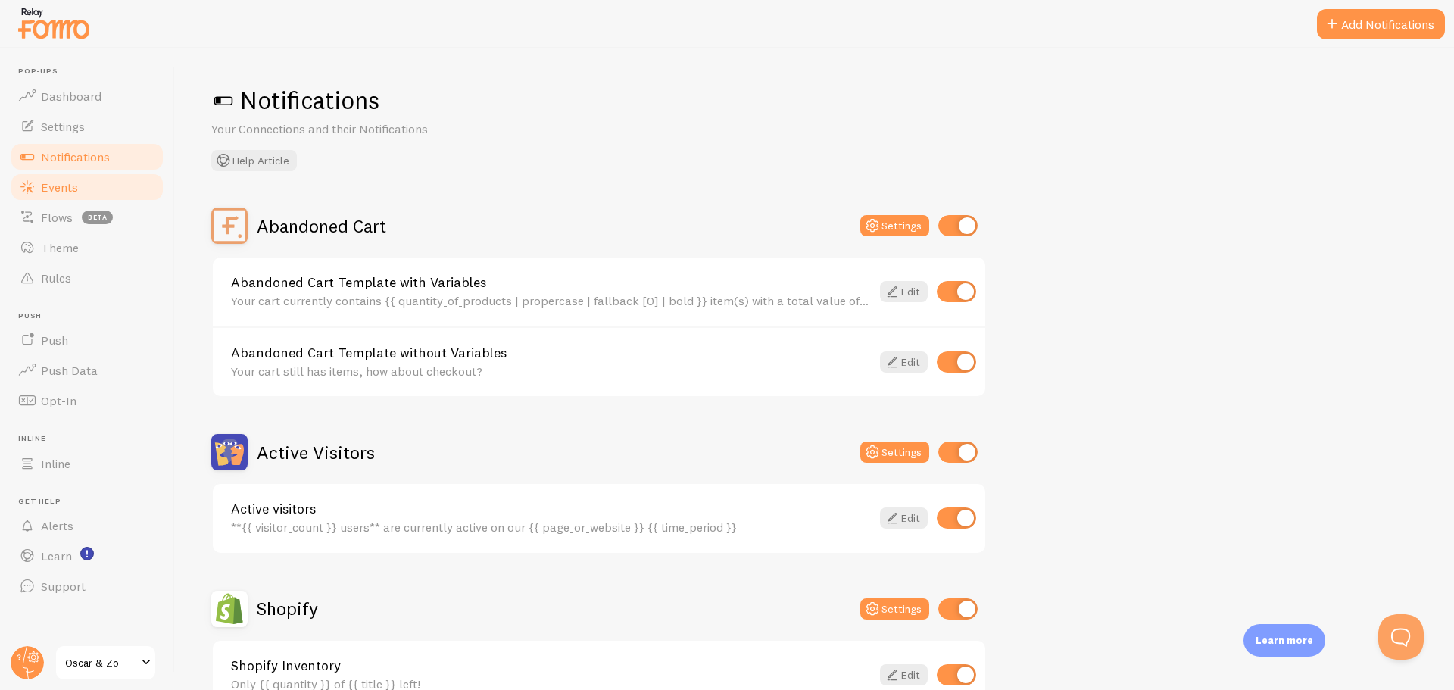
click at [61, 179] on span "Events" at bounding box center [59, 186] width 37 height 15
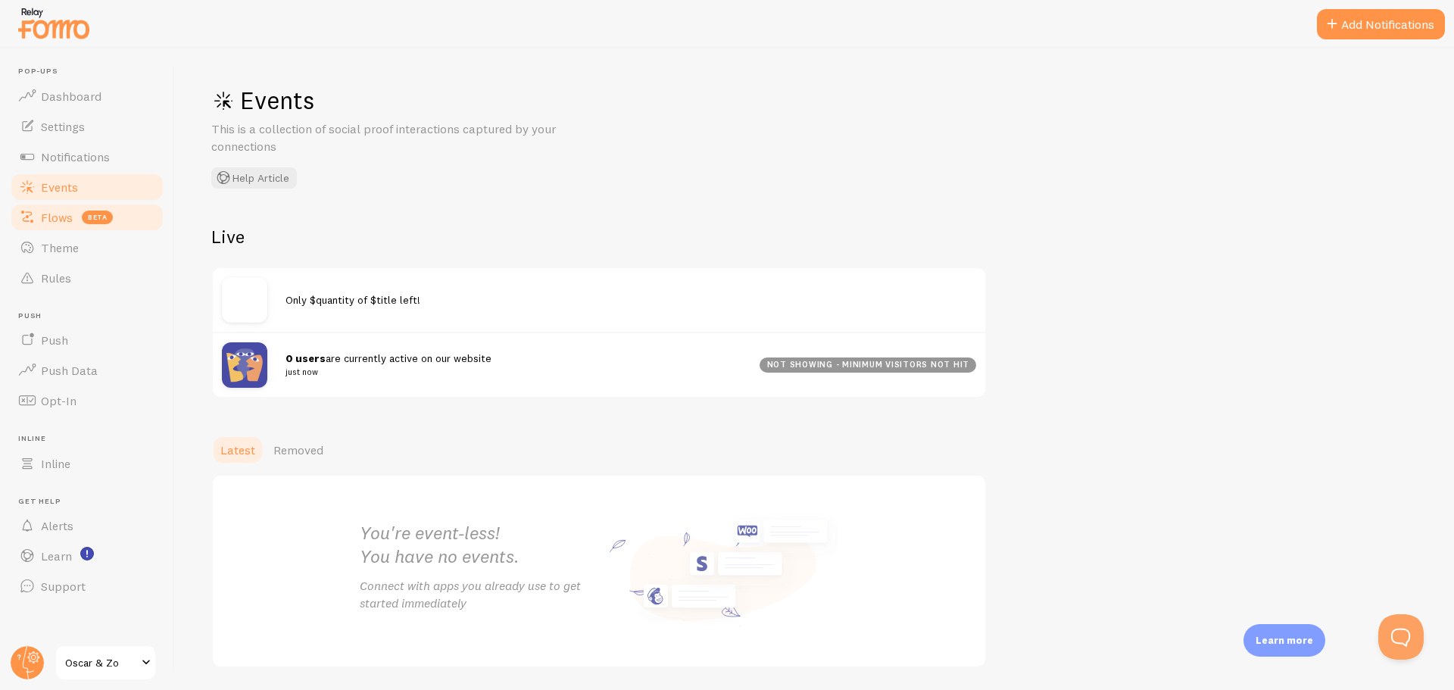
click at [61, 214] on span "Flows" at bounding box center [57, 217] width 32 height 15
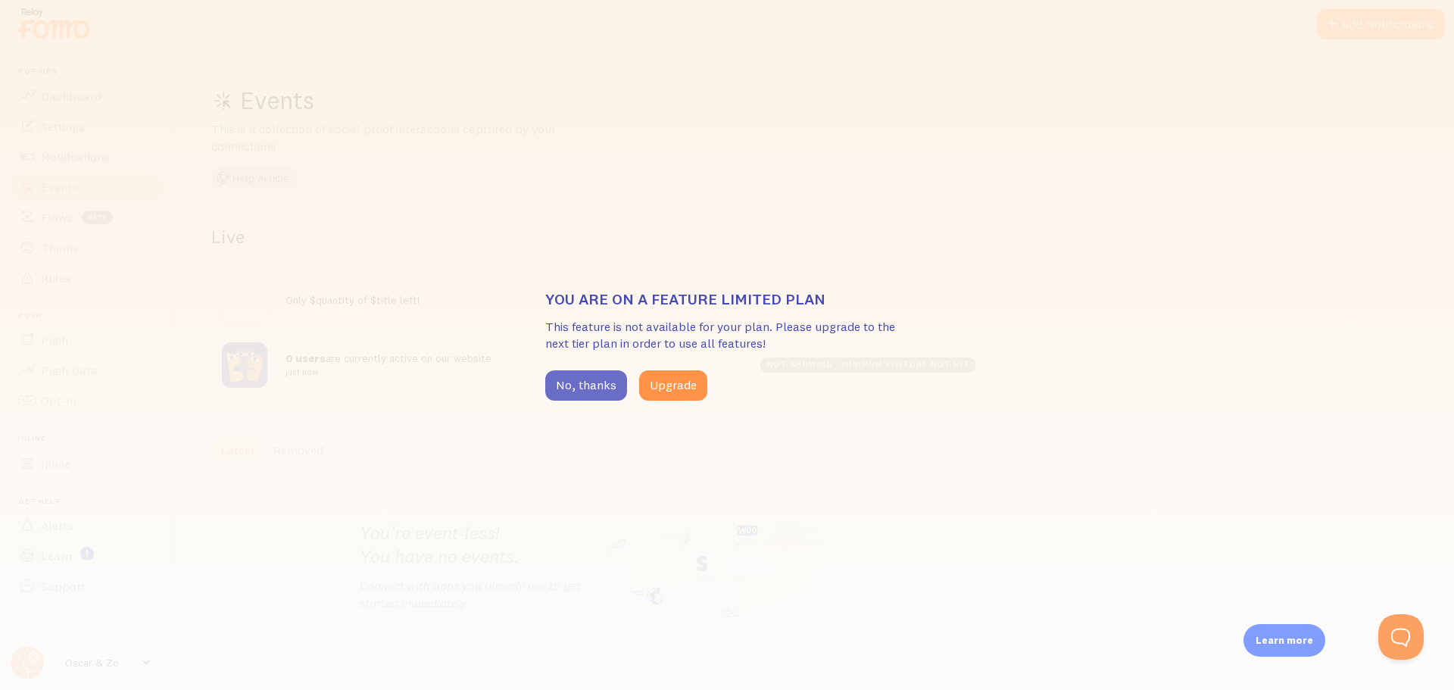
click at [572, 384] on button "No, thanks" at bounding box center [586, 385] width 82 height 30
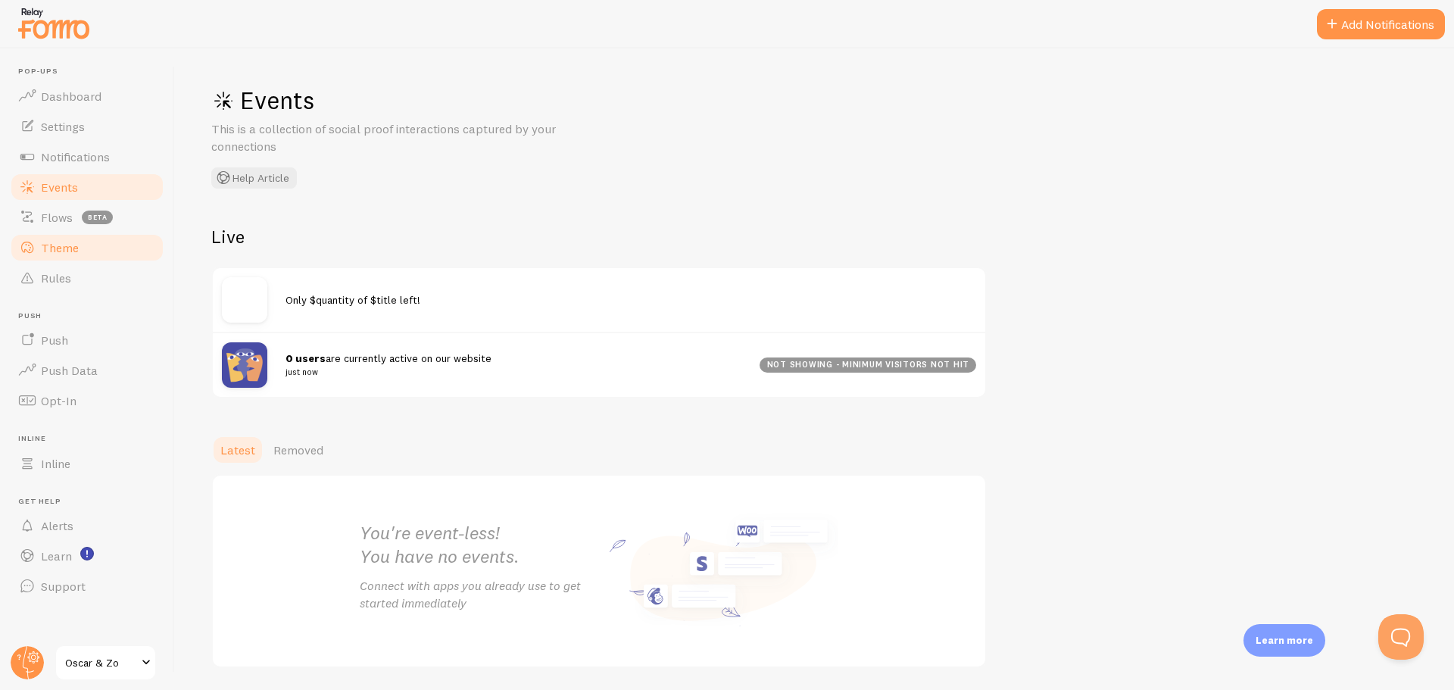
click at [73, 254] on span "Theme" at bounding box center [60, 247] width 38 height 15
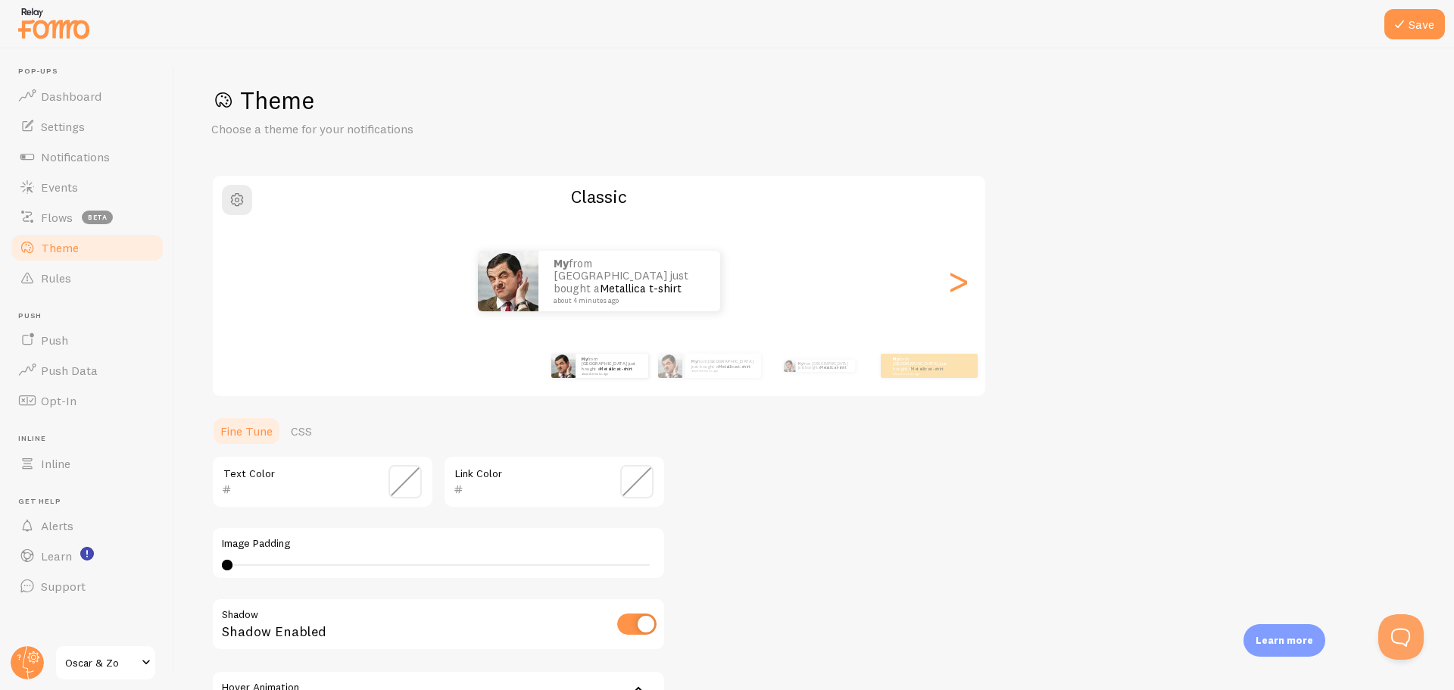
drag, startPoint x: 229, startPoint y: 567, endPoint x: 414, endPoint y: 569, distance: 184.8
click at [232, 569] on div at bounding box center [227, 565] width 11 height 11
type input "0"
drag, startPoint x: 414, startPoint y: 569, endPoint x: 90, endPoint y: 534, distance: 325.9
click at [90, 534] on main "Pop-ups Dashboard Settings Notifications Events Flows beta Theme Rules Push Pus…" at bounding box center [727, 368] width 1454 height 641
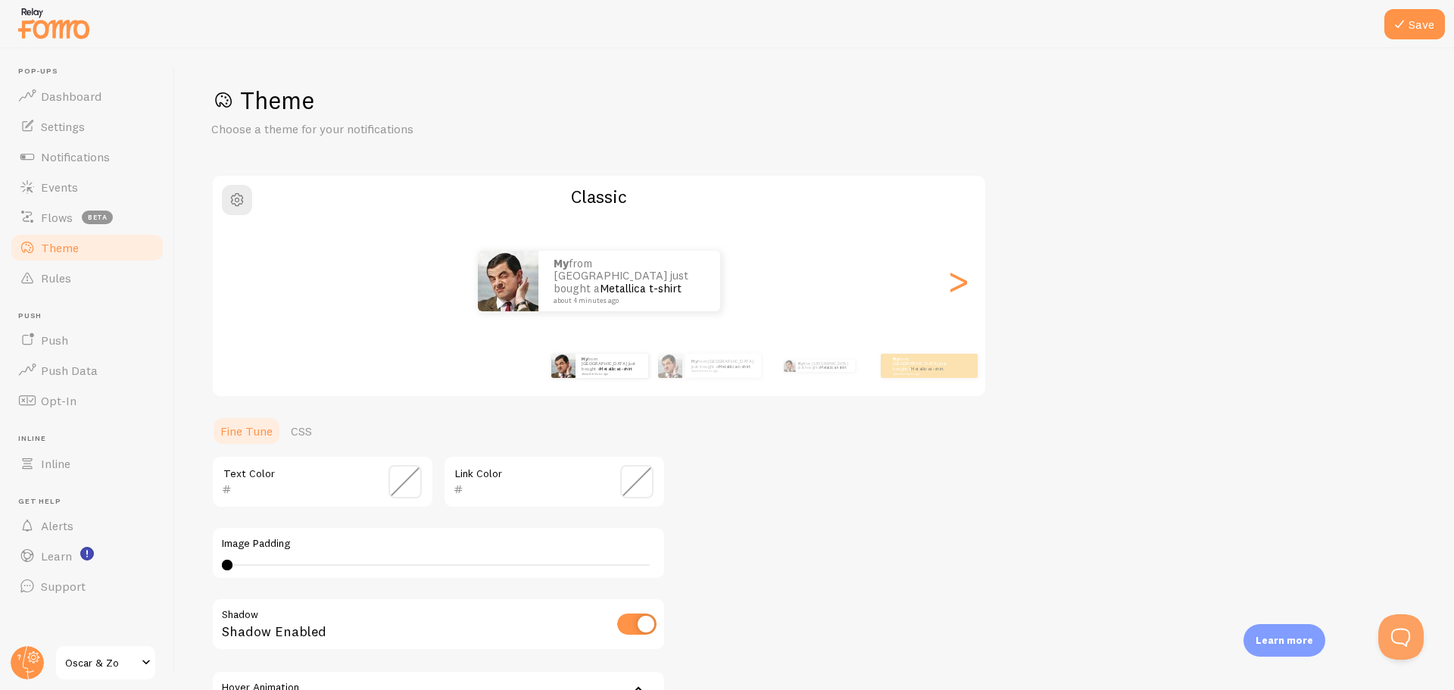
scroll to position [186, 0]
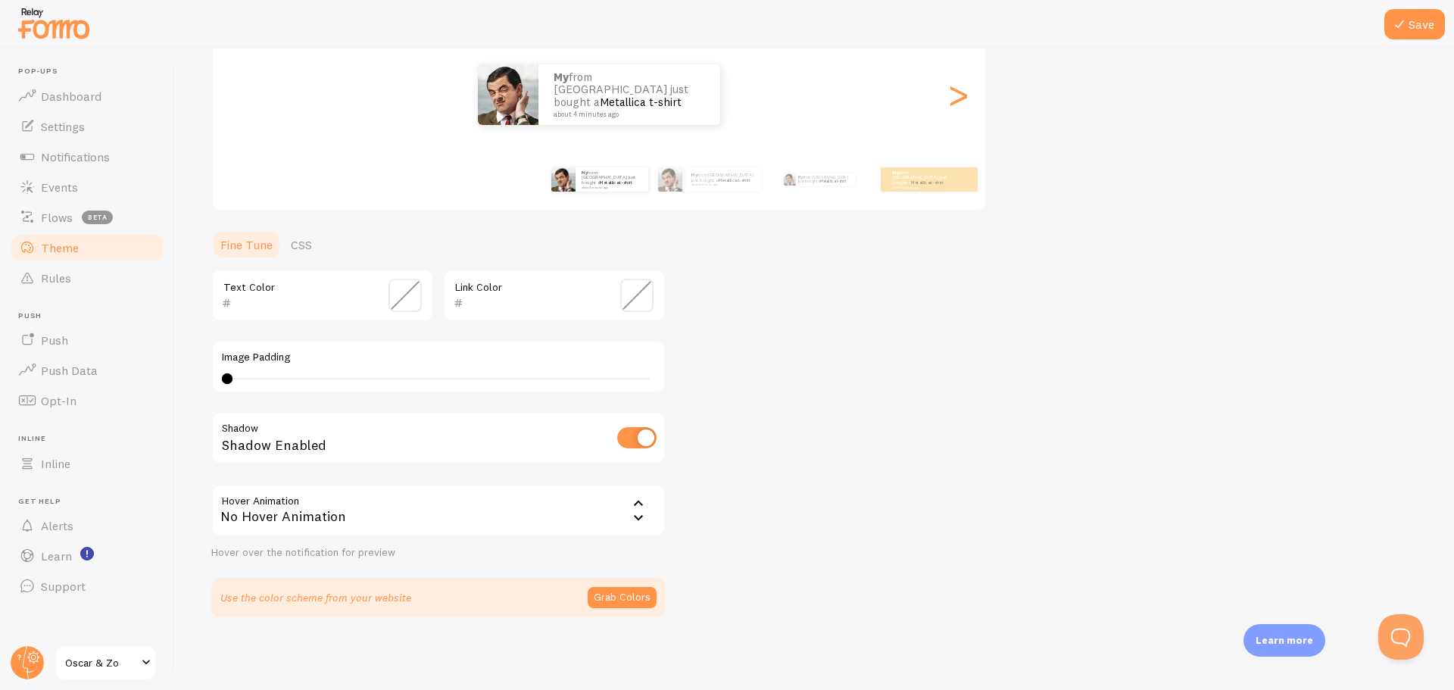
click at [360, 515] on div "No Hover Animation" at bounding box center [438, 510] width 454 height 53
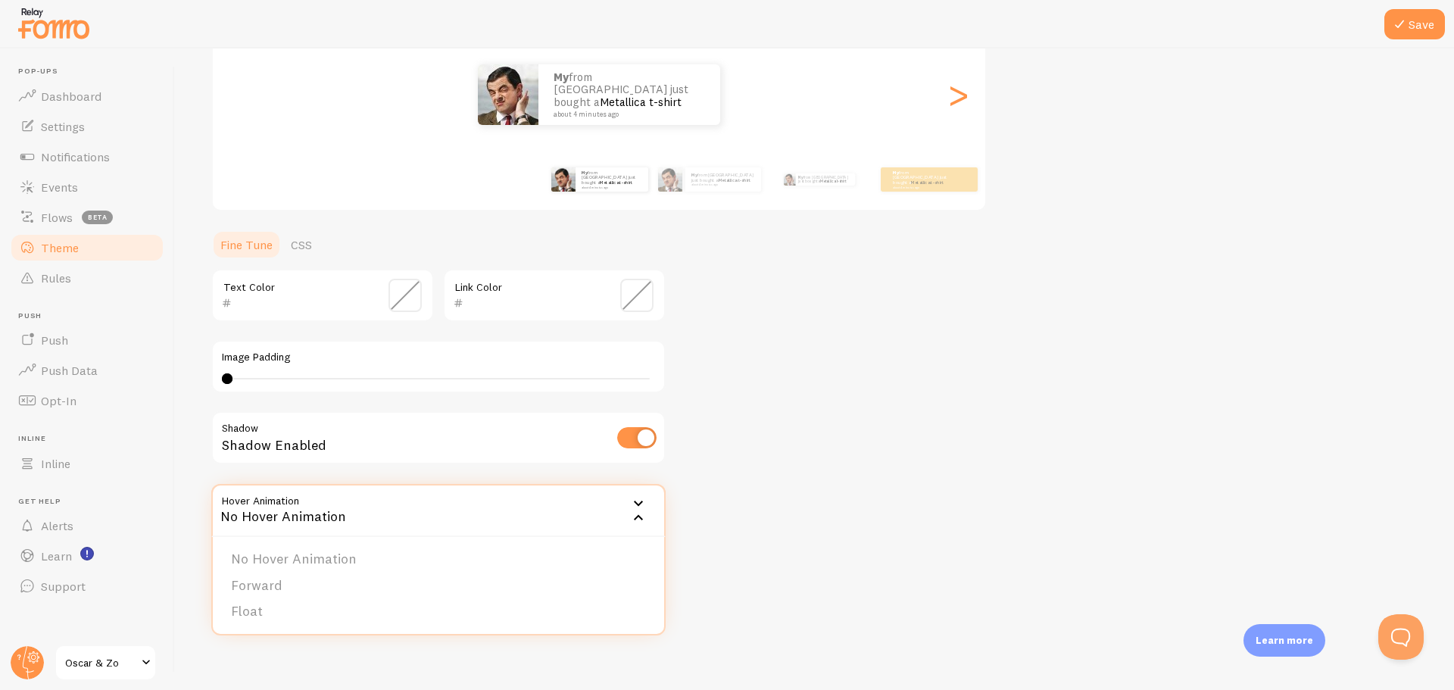
click at [830, 516] on div "Theme Choose a theme for your notifications Classic My from Philippines just bo…" at bounding box center [814, 258] width 1206 height 719
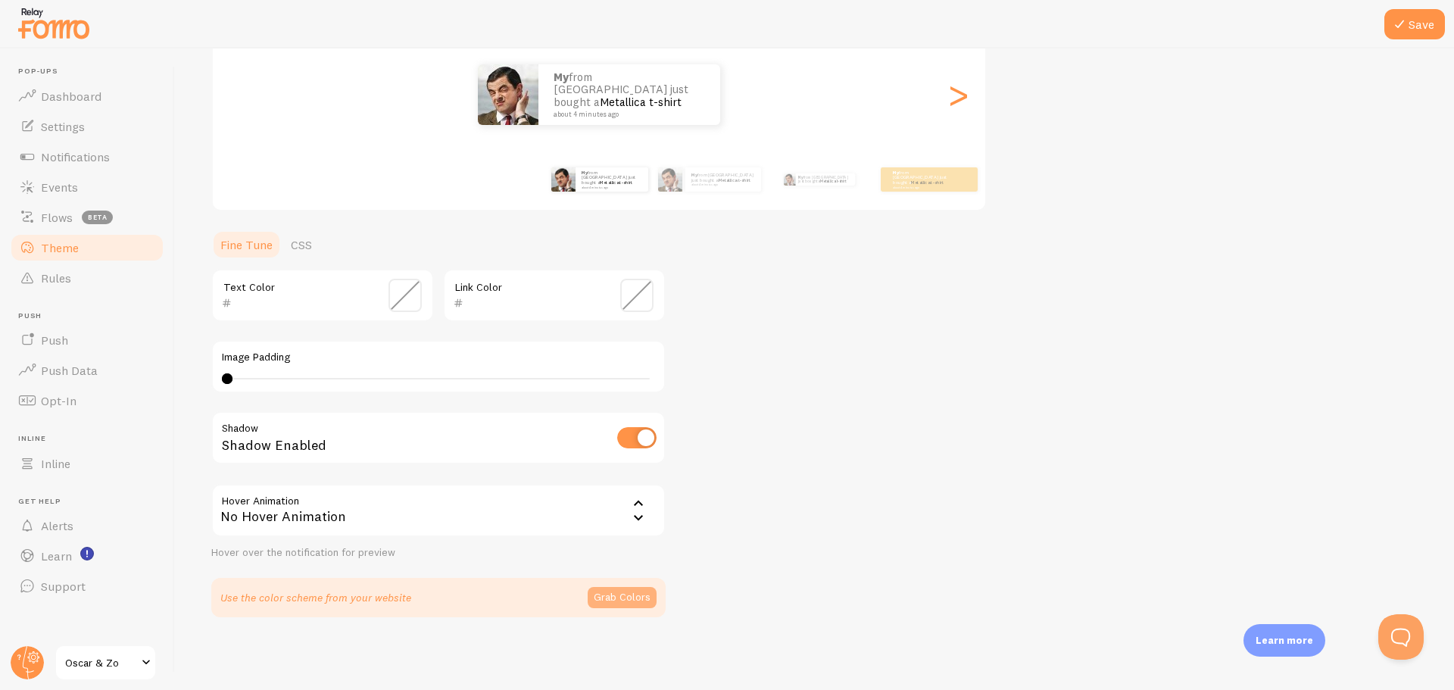
click at [644, 593] on button "Grab Colors" at bounding box center [622, 597] width 69 height 21
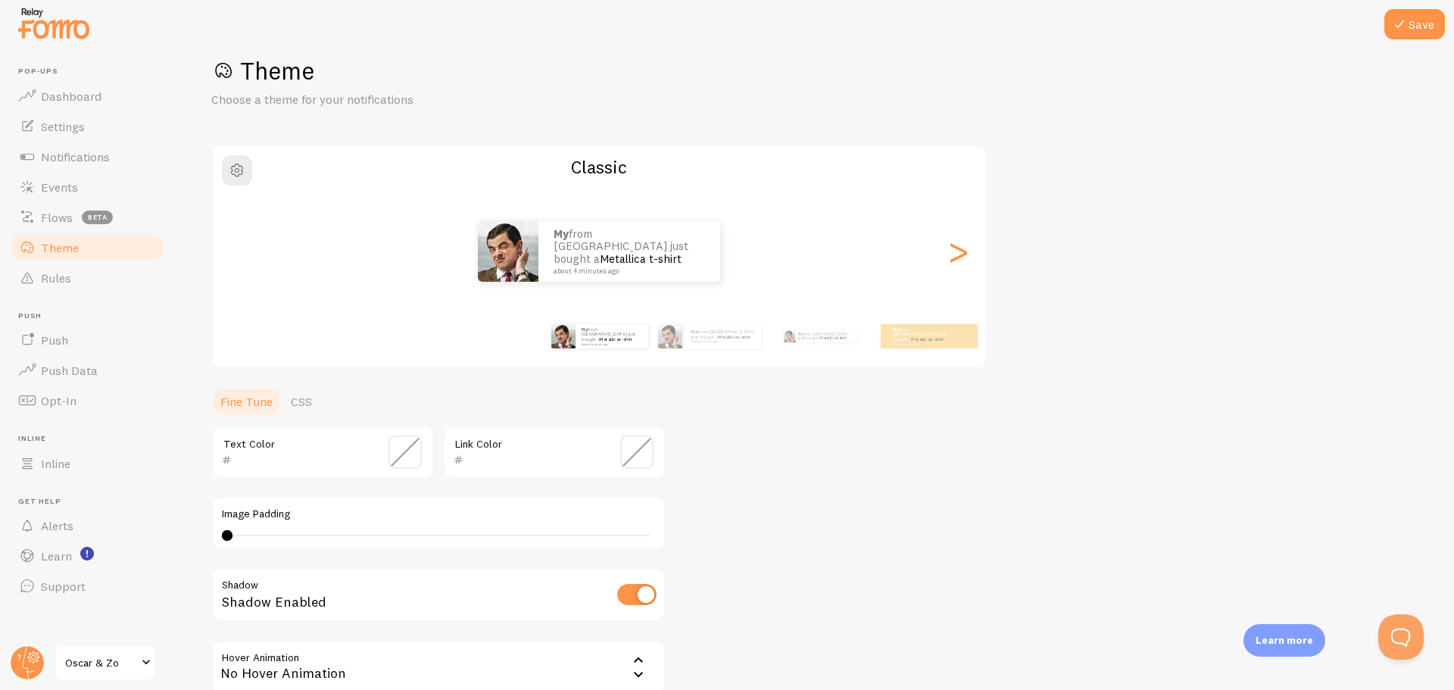
scroll to position [29, 0]
click at [298, 401] on link "CSS" at bounding box center [301, 402] width 39 height 30
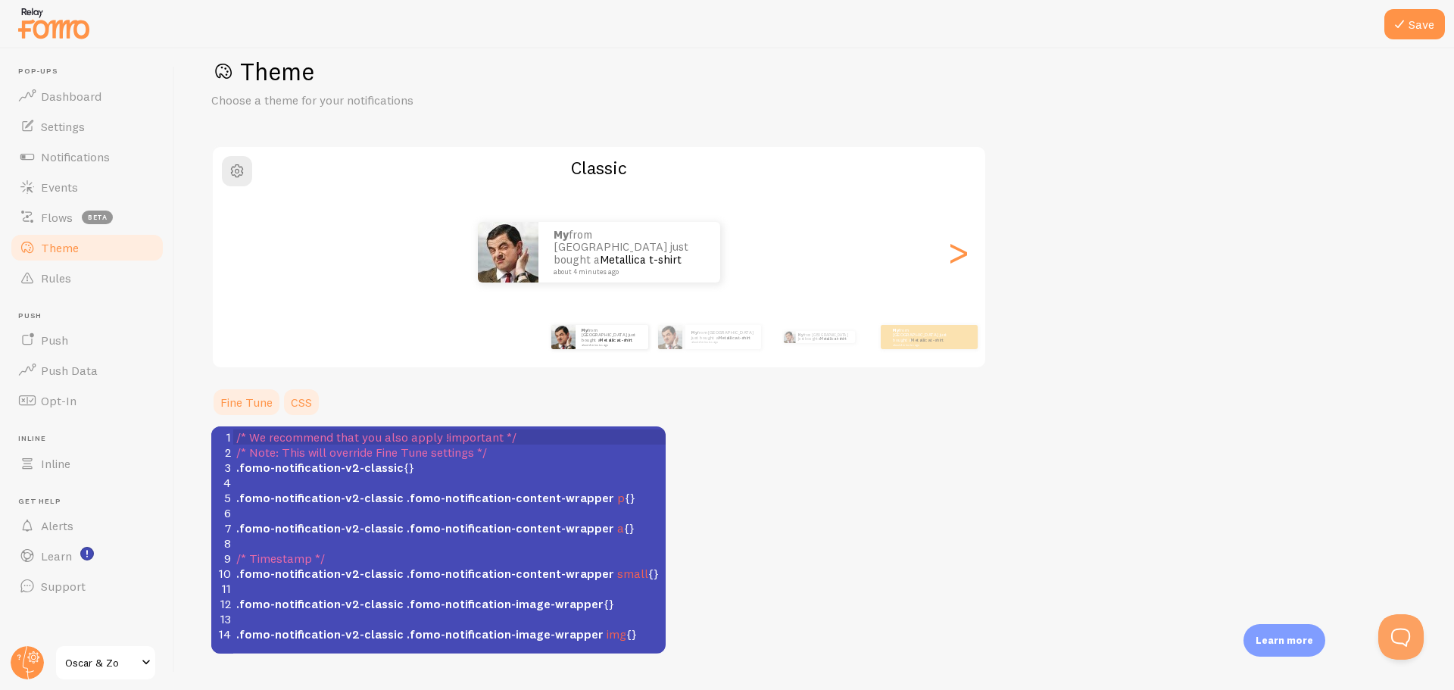
click at [241, 402] on link "Fine Tune" at bounding box center [246, 402] width 70 height 30
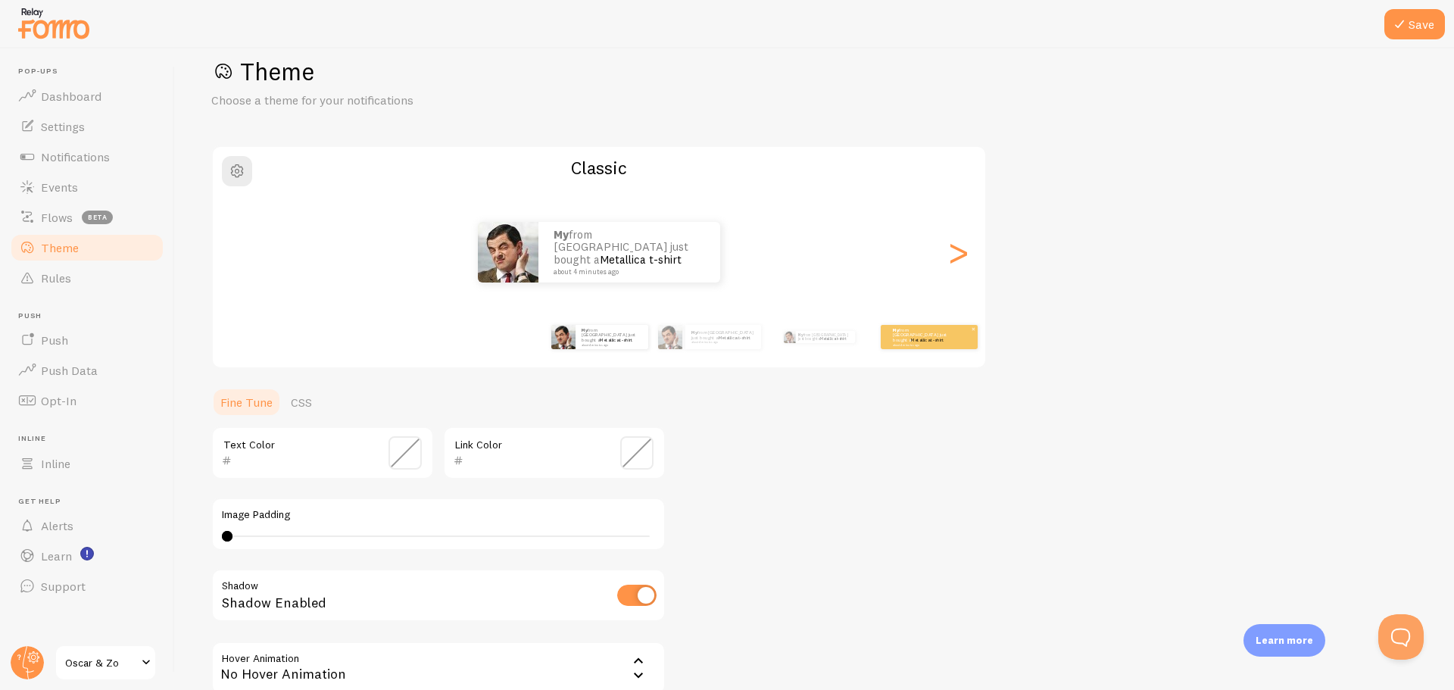
click at [928, 343] on small "about 4 minutes ago" at bounding box center [922, 344] width 59 height 3
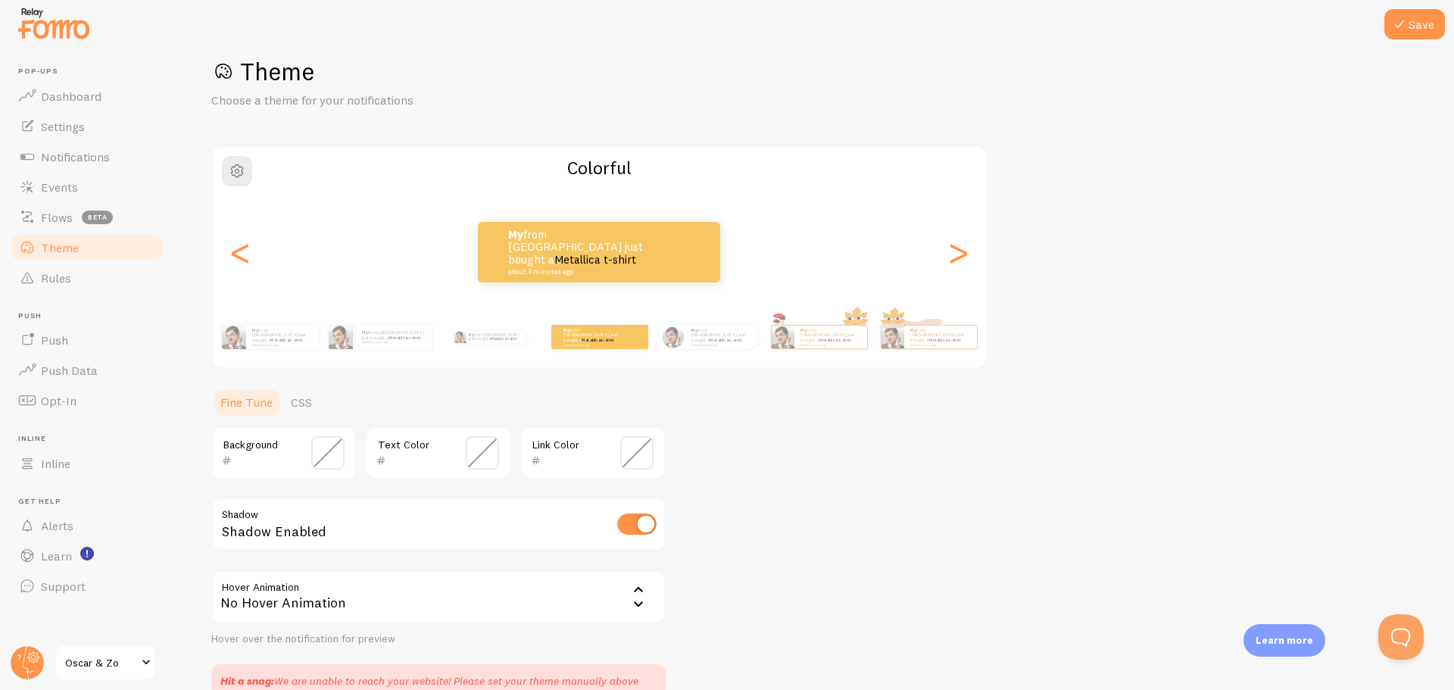
click at [337, 461] on span at bounding box center [327, 452] width 33 height 33
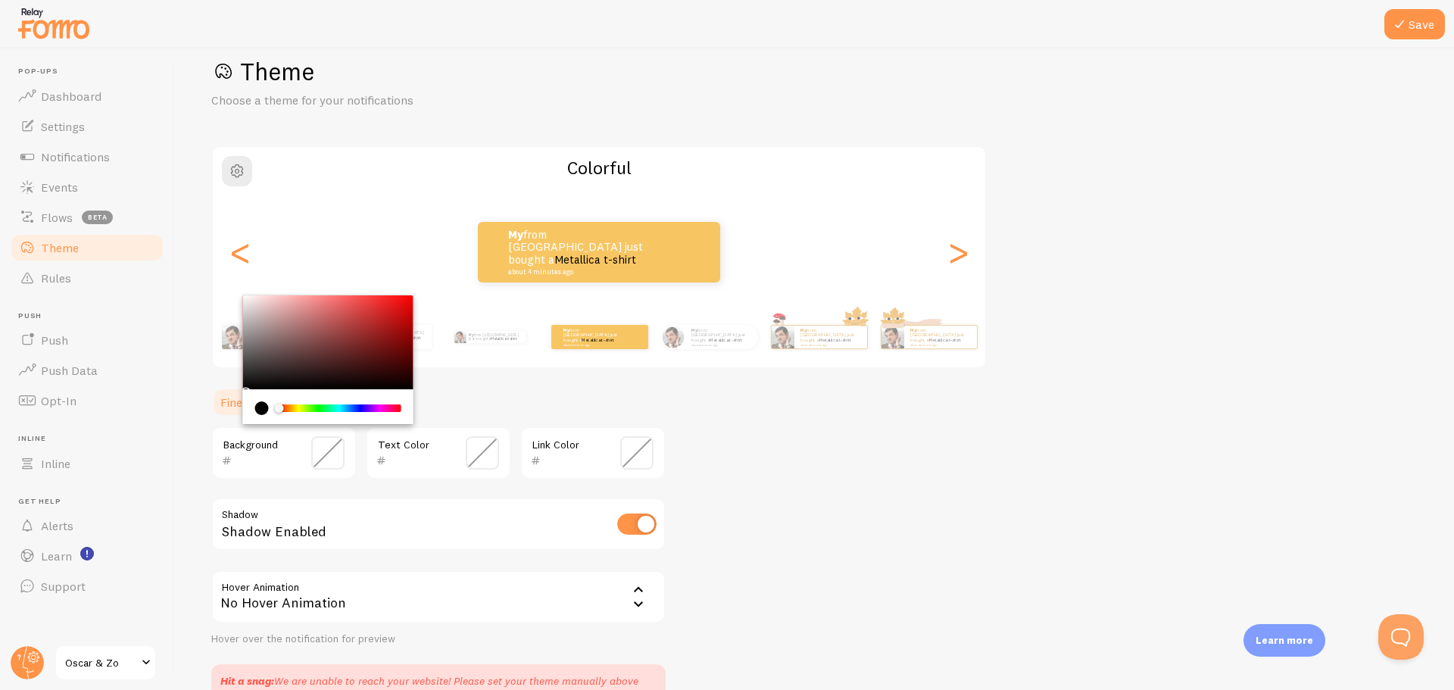
click at [726, 479] on div "Theme Choose a theme for your notifications Colorful My from Philippines just b…" at bounding box center [814, 376] width 1206 height 641
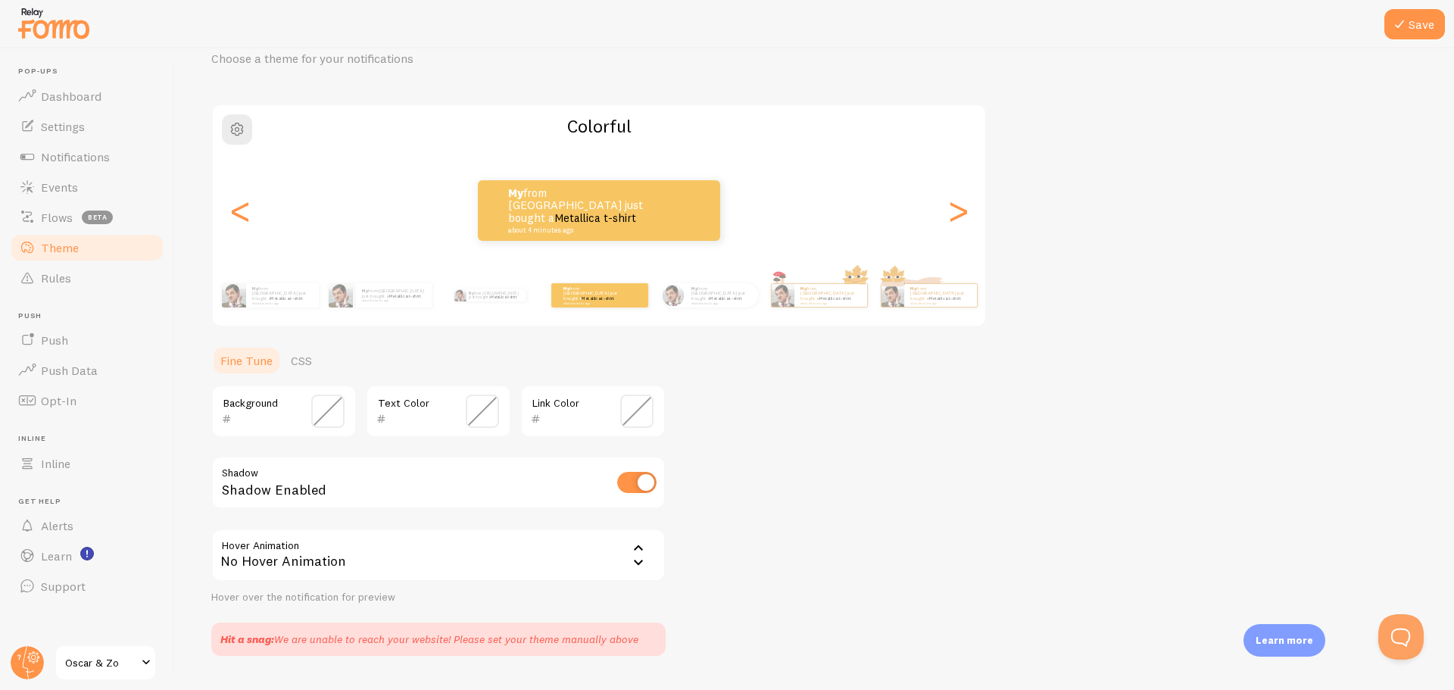
scroll to position [109, 0]
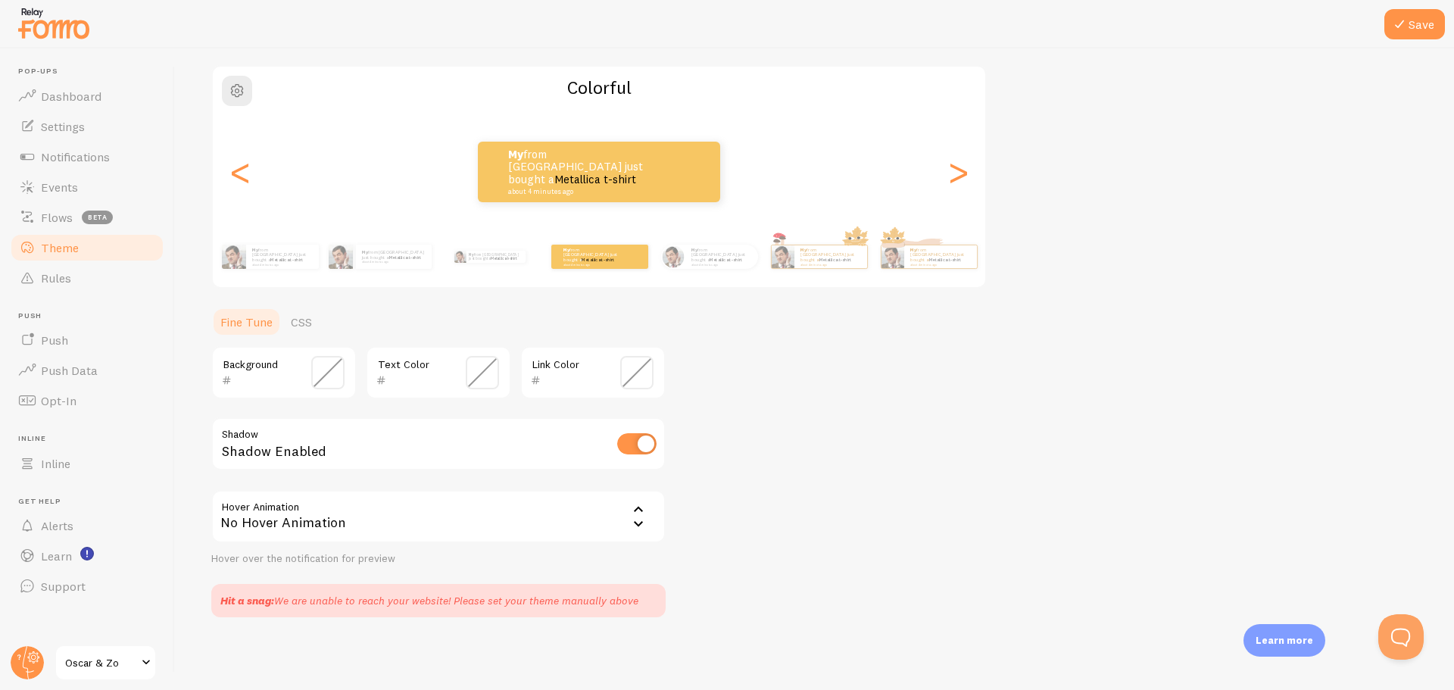
click at [475, 370] on span at bounding box center [482, 372] width 33 height 33
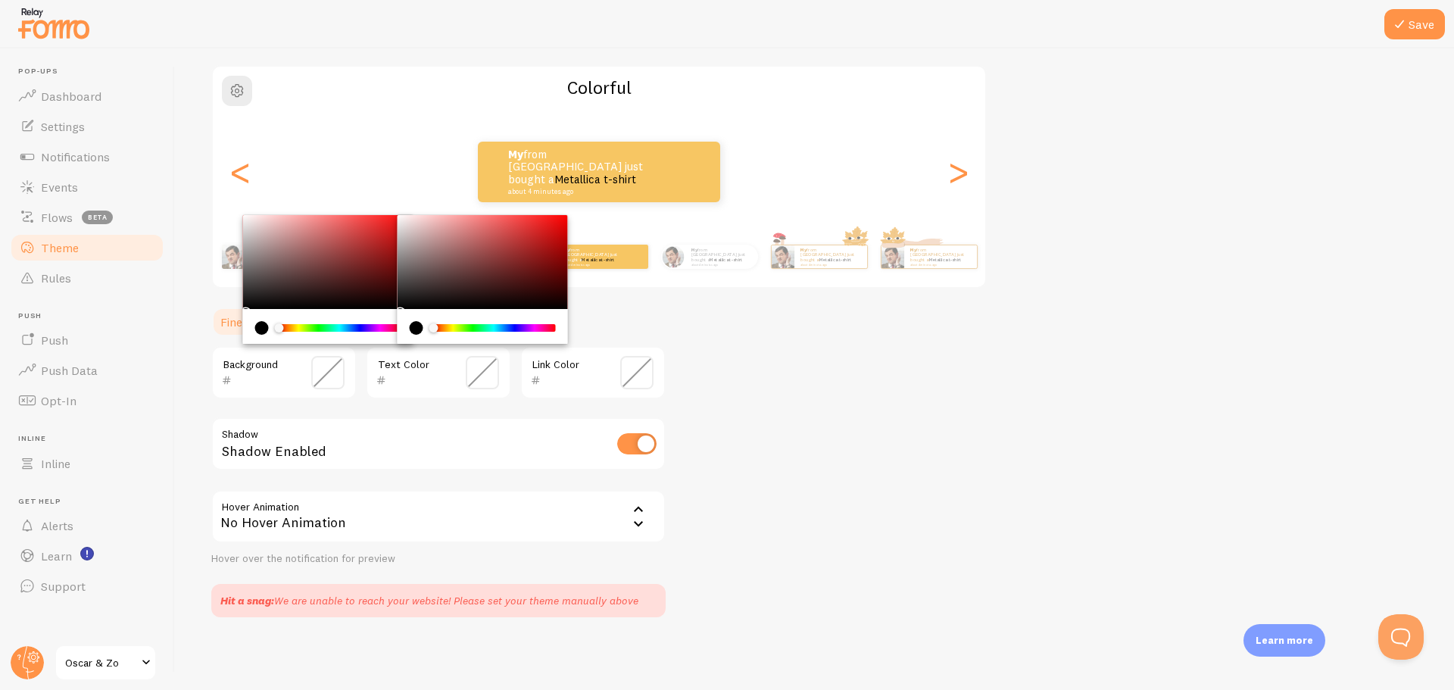
click at [244, 380] on input "text" at bounding box center [262, 380] width 61 height 18
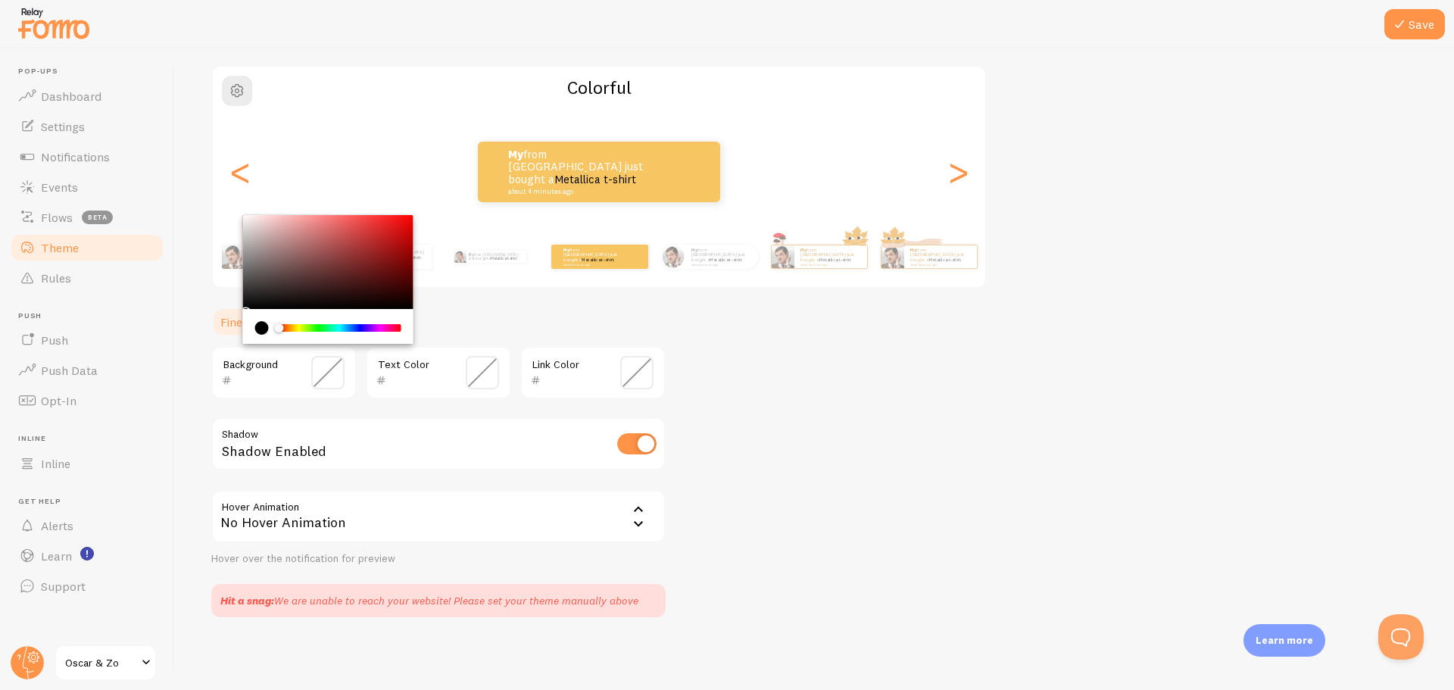
paste input "2b2b2b"
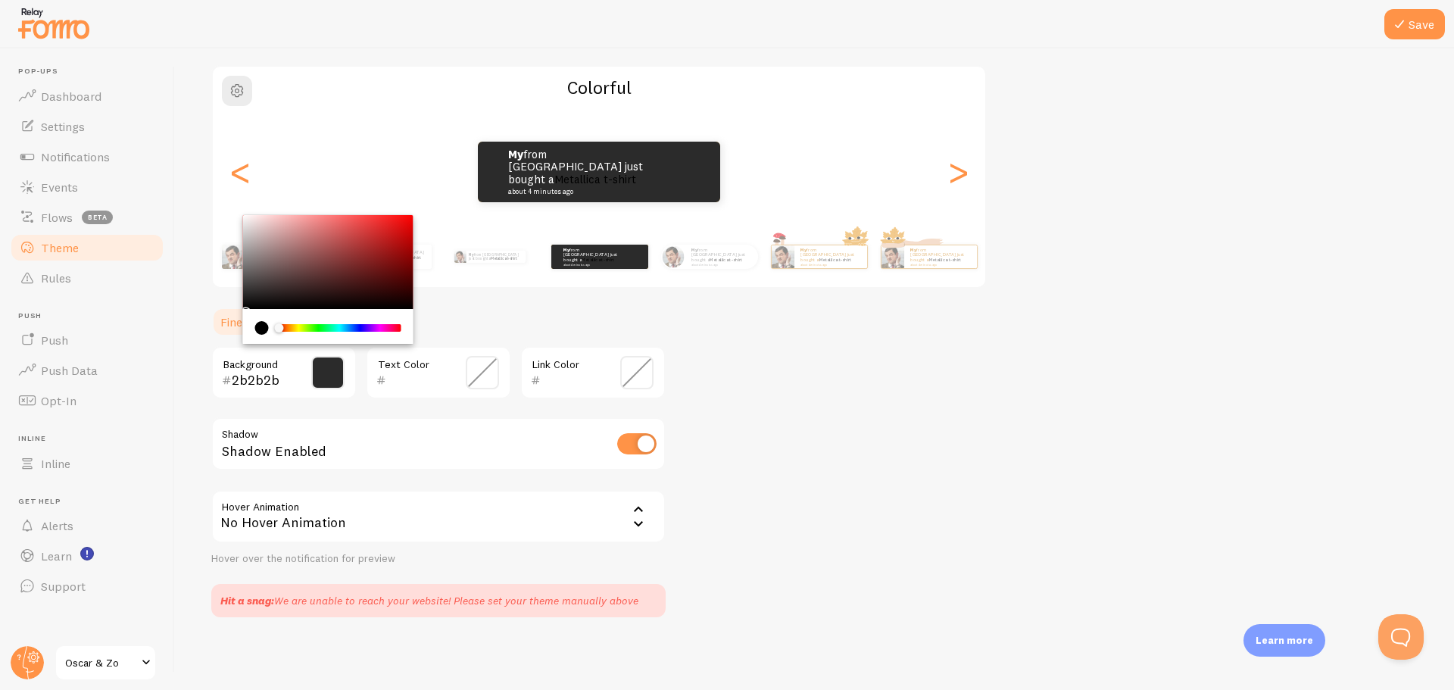
type input "2b2b2b"
click at [487, 369] on span at bounding box center [482, 372] width 33 height 33
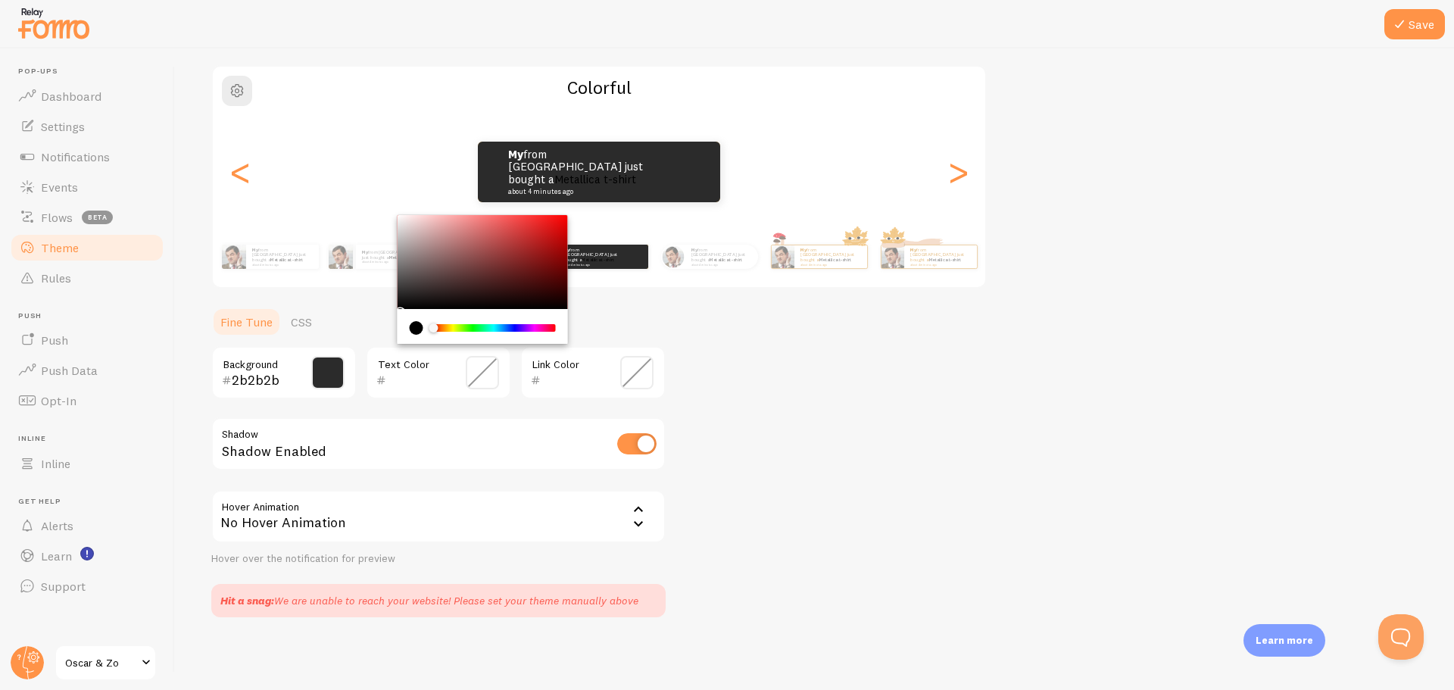
click at [407, 381] on input "text" at bounding box center [416, 380] width 61 height 18
paste input "f6f5e8"
type input "f6f5e8"
click at [553, 382] on input "text" at bounding box center [571, 380] width 61 height 18
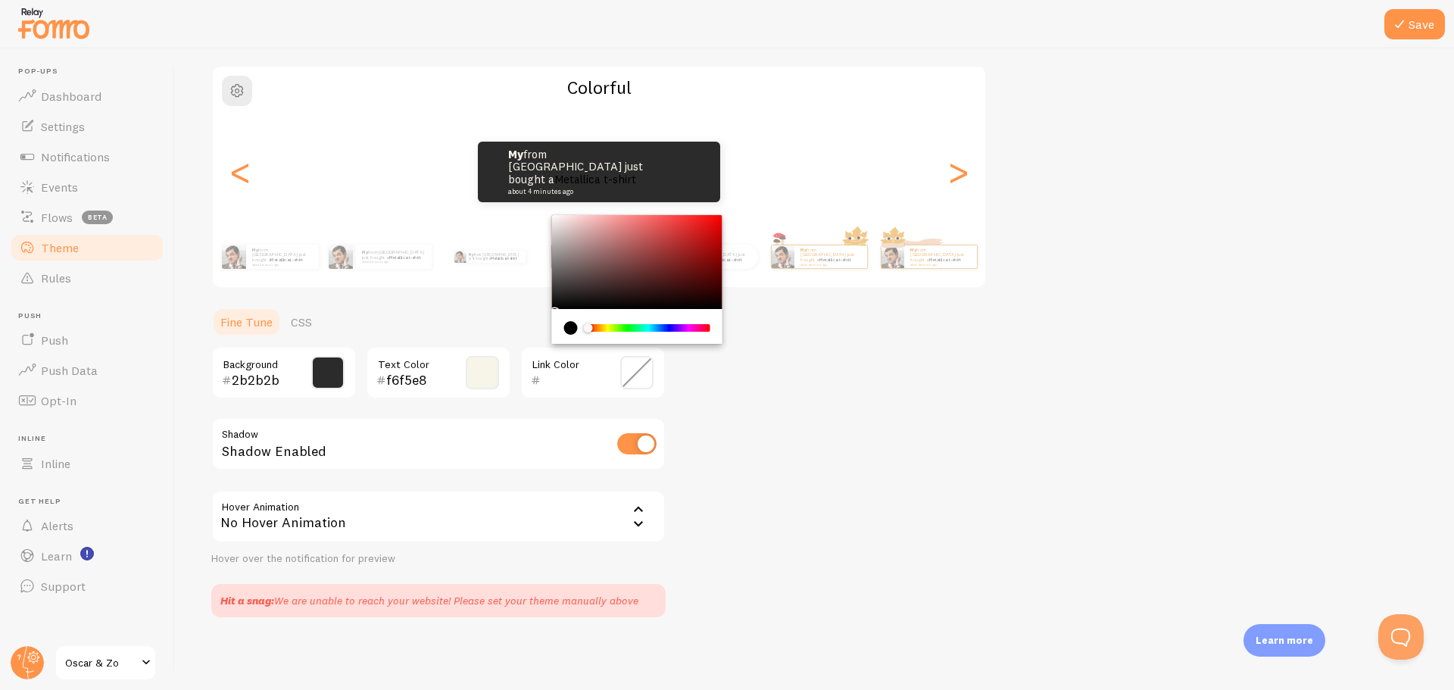
paste input "f6f5e8"
type input "f6f5e8"
click at [791, 423] on div "Theme Choose a theme for your notifications Colorful My from Philippines just b…" at bounding box center [814, 296] width 1206 height 641
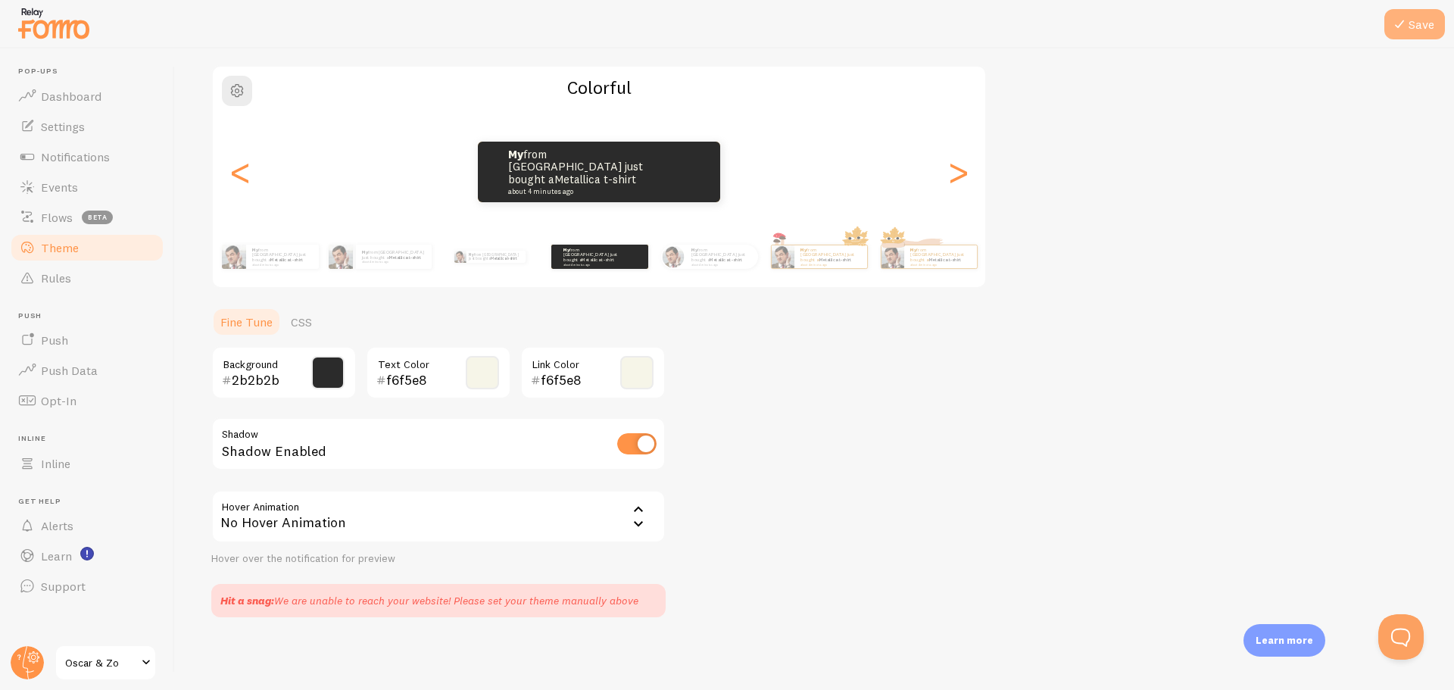
click at [1394, 32] on icon at bounding box center [1399, 24] width 18 height 18
click at [55, 276] on span "Rules" at bounding box center [56, 277] width 30 height 15
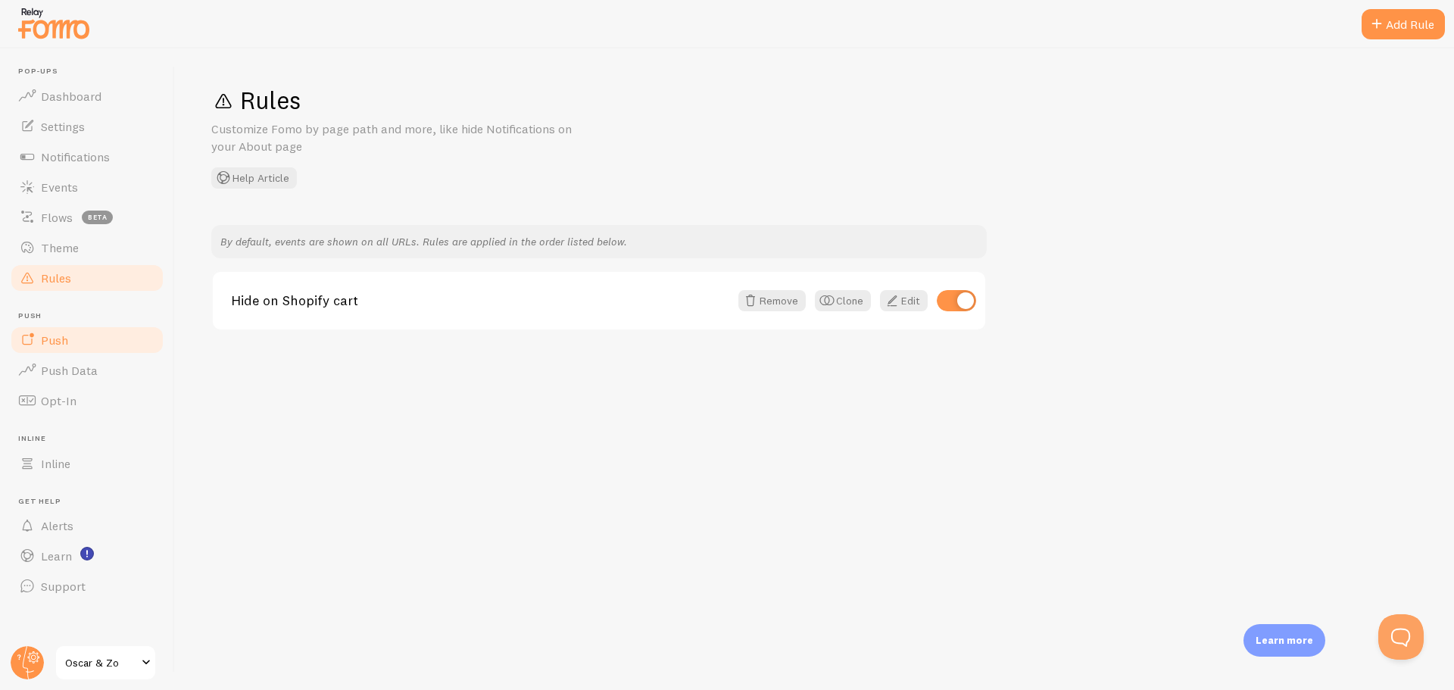
click at [76, 341] on link "Push" at bounding box center [87, 340] width 156 height 30
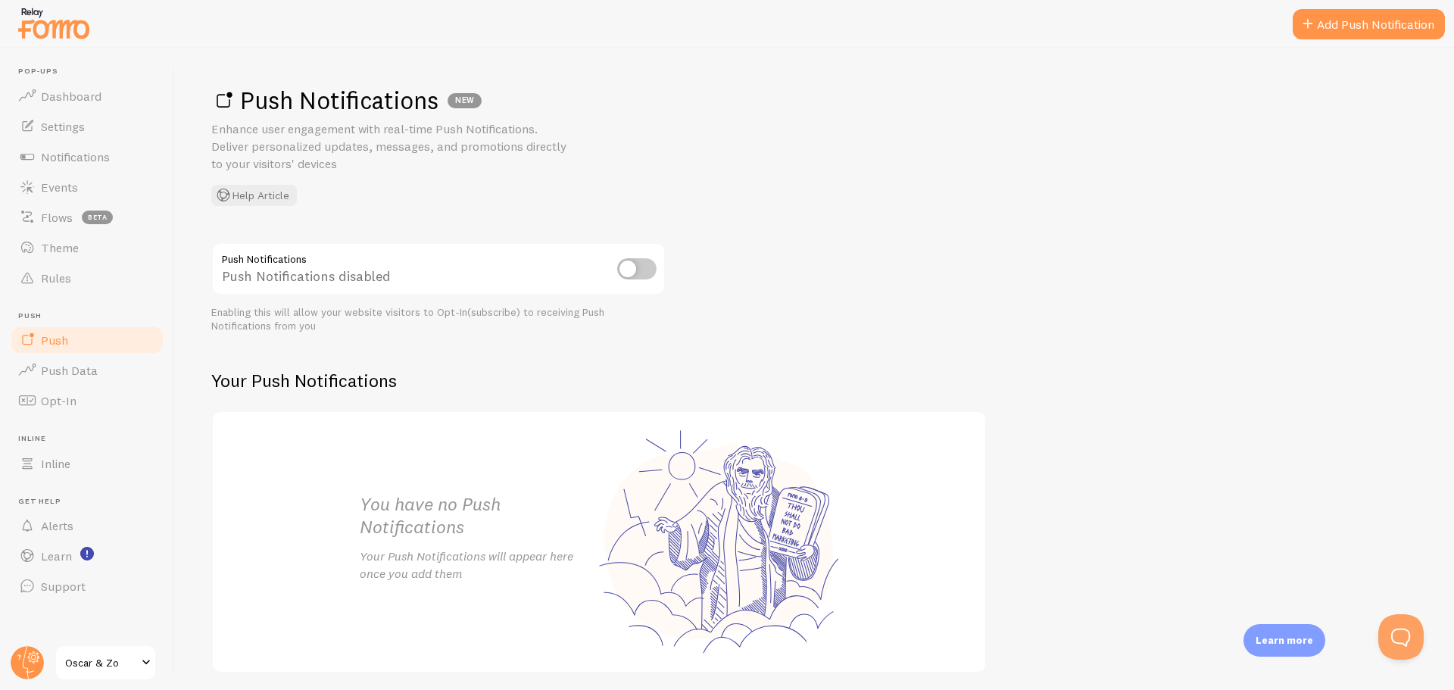
scroll to position [56, 0]
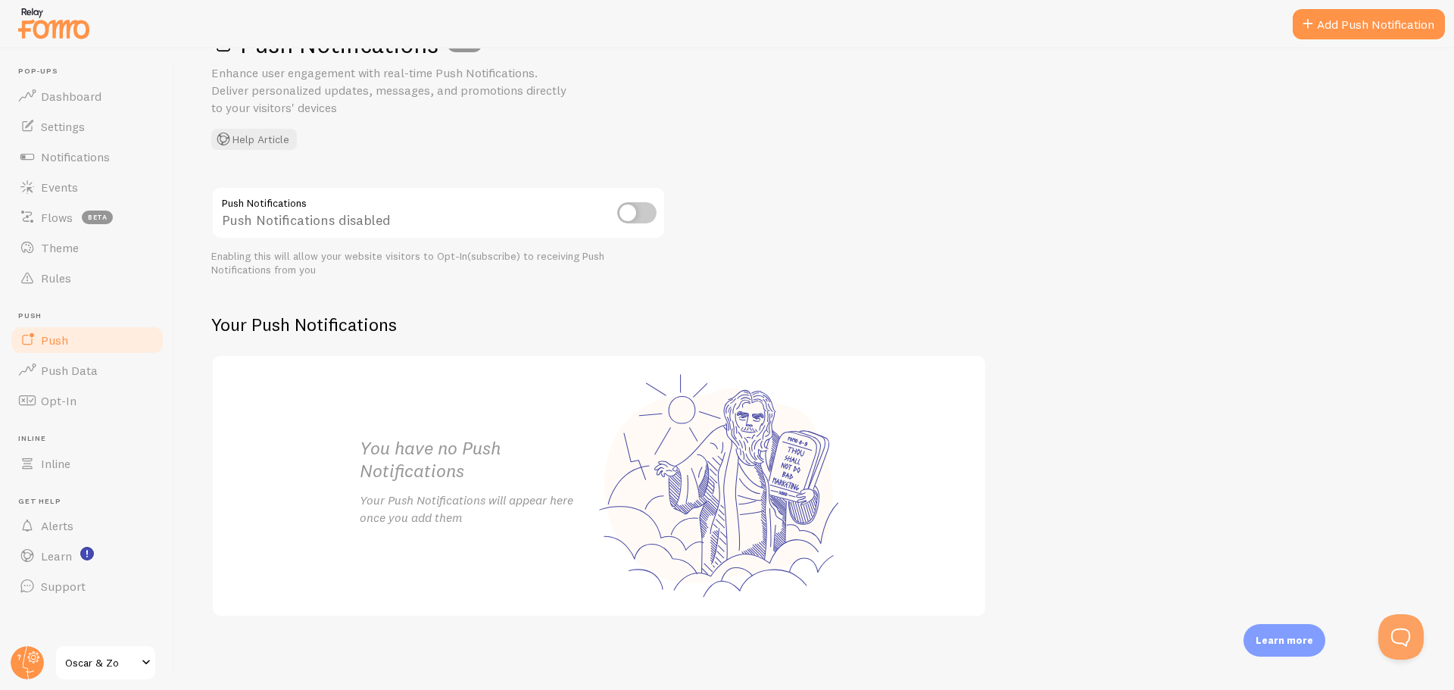
click at [631, 223] on div "Push Notifications disabled" at bounding box center [438, 213] width 454 height 55
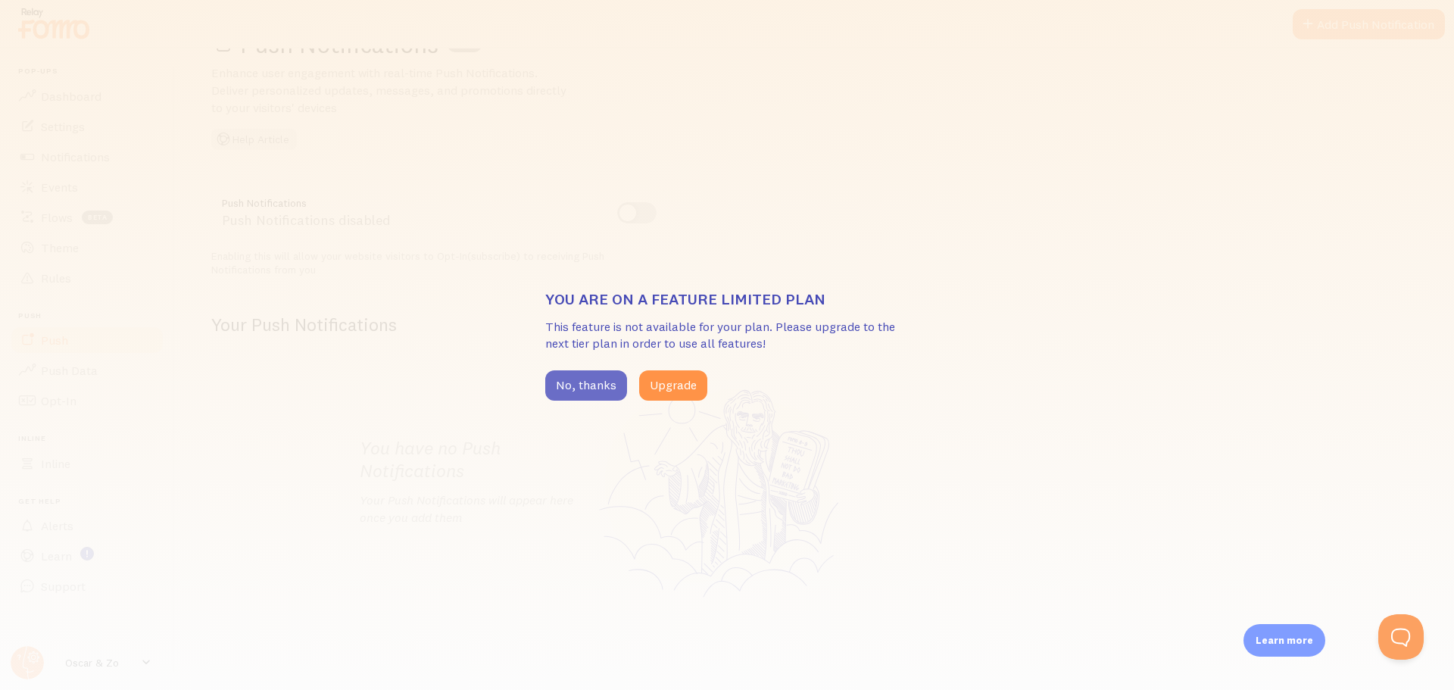
click at [594, 382] on button "No, thanks" at bounding box center [586, 385] width 82 height 30
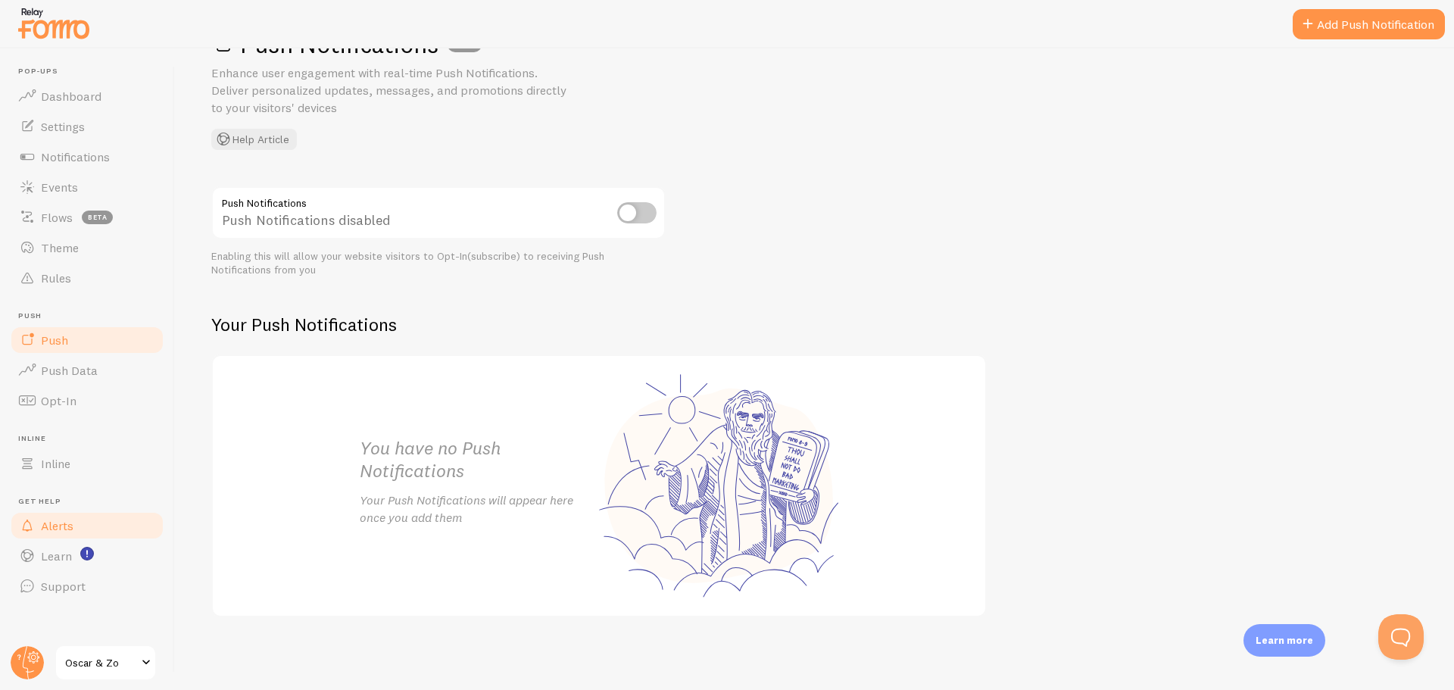
click at [55, 526] on span "Alerts" at bounding box center [57, 525] width 33 height 15
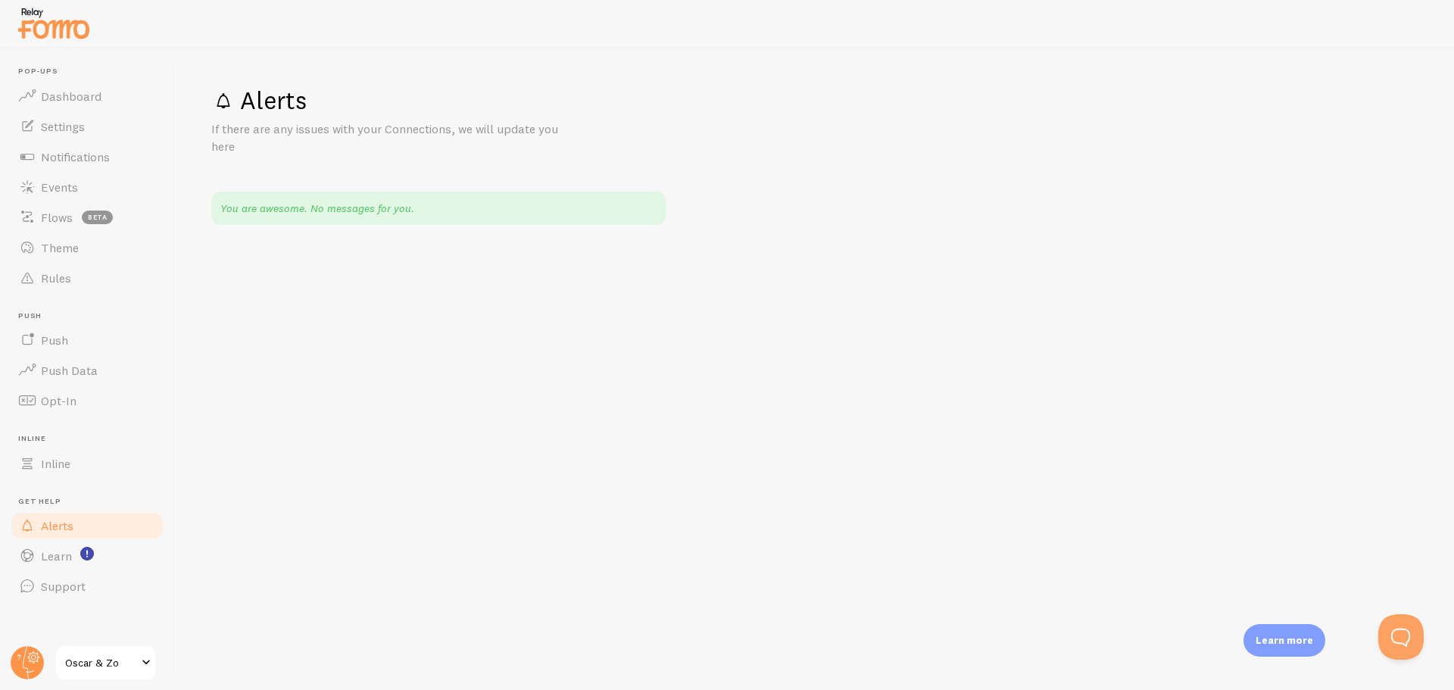
click at [98, 656] on span "Oscar & Zo" at bounding box center [101, 662] width 72 height 18
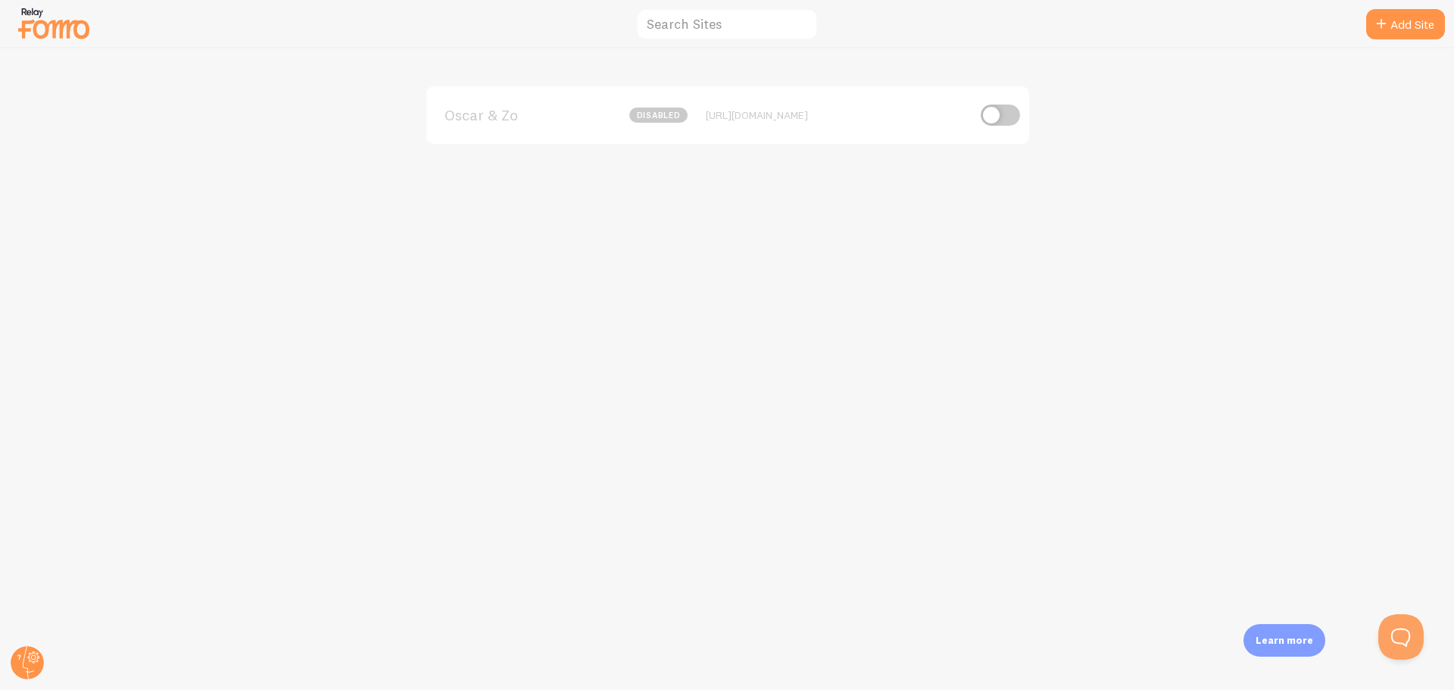
click at [1003, 114] on input "checkbox" at bounding box center [1000, 114] width 39 height 21
checkbox input "true"
click at [17, 654] on circle at bounding box center [27, 662] width 33 height 33
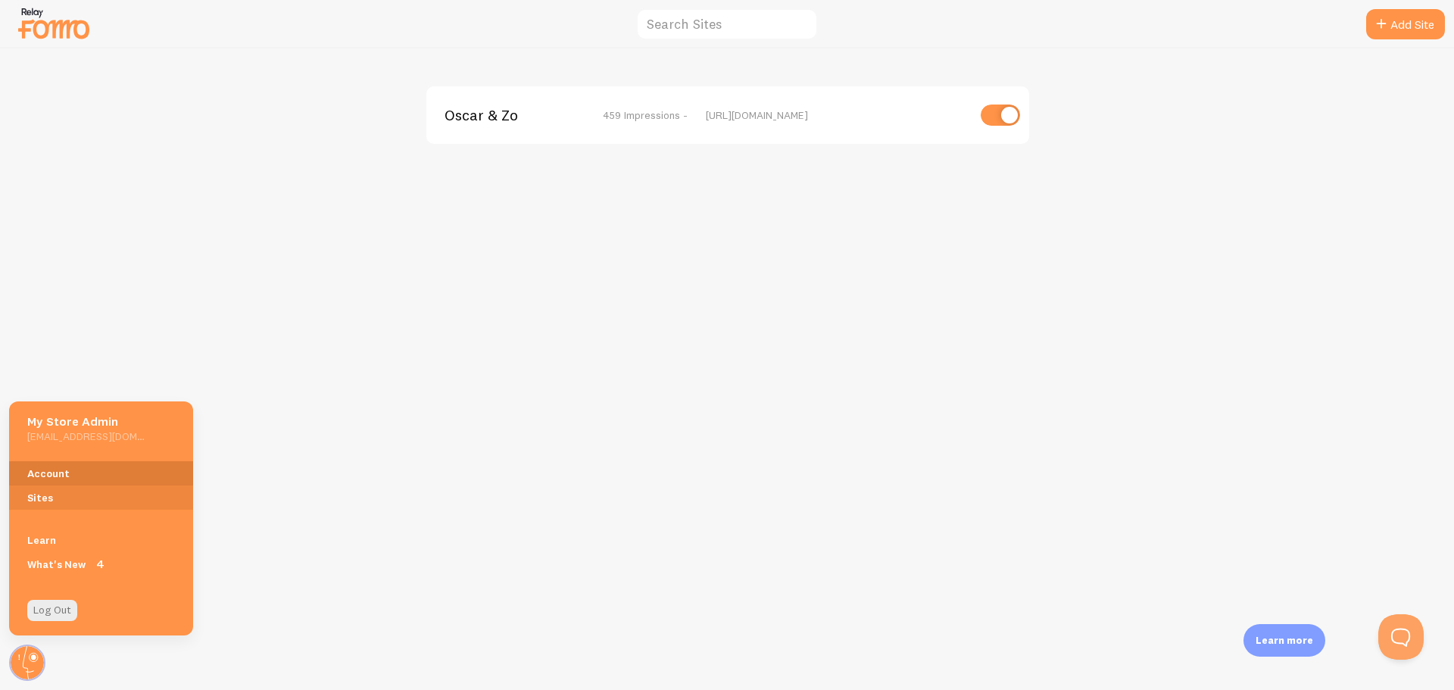
click at [67, 467] on link "Account" at bounding box center [101, 473] width 184 height 24
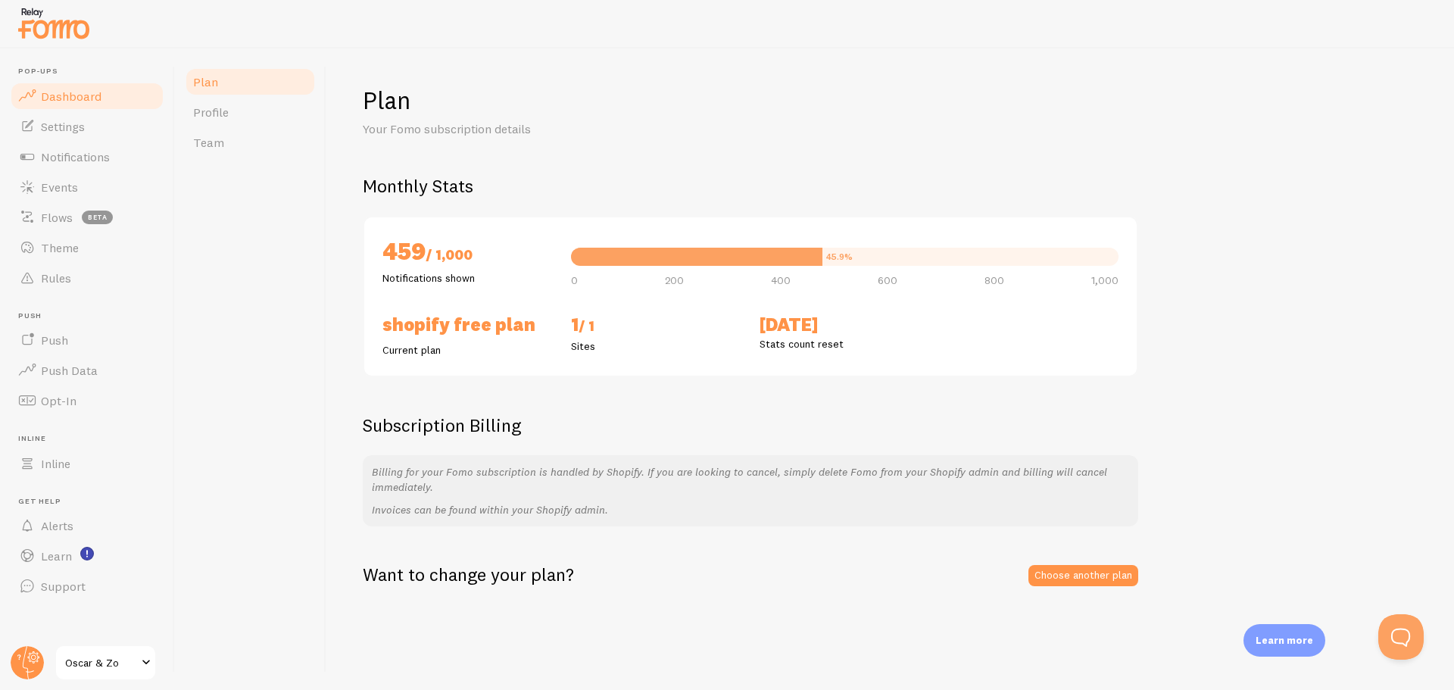
click at [99, 92] on span "Dashboard" at bounding box center [71, 96] width 61 height 15
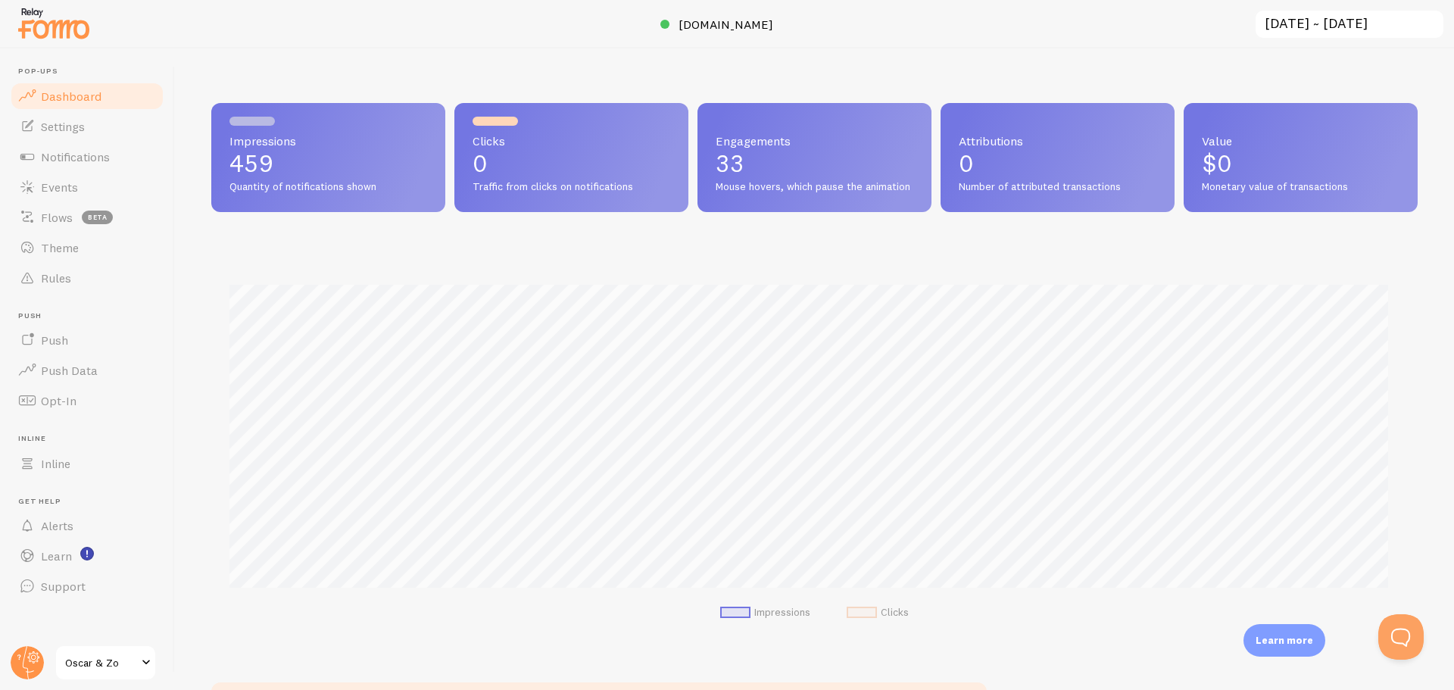
scroll to position [398, 1195]
click at [94, 136] on link "Settings" at bounding box center [87, 126] width 156 height 30
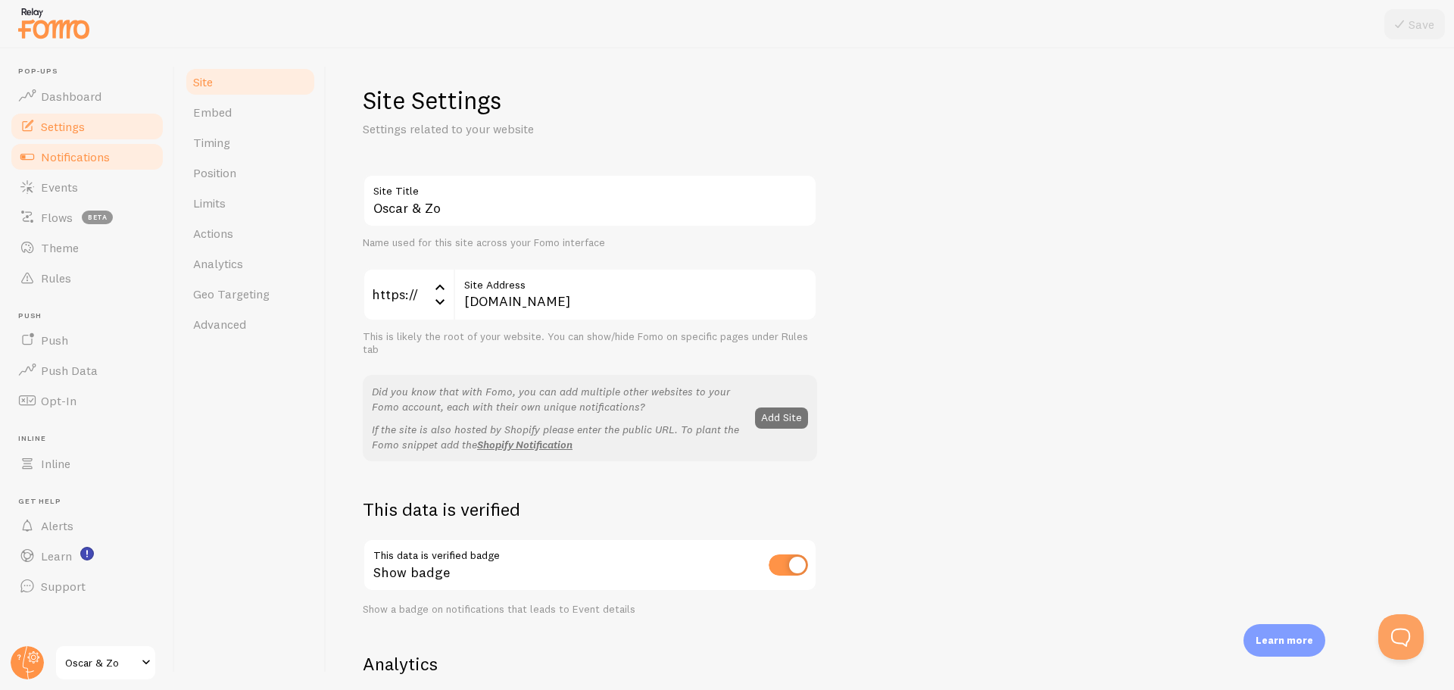
click at [86, 154] on span "Notifications" at bounding box center [75, 156] width 69 height 15
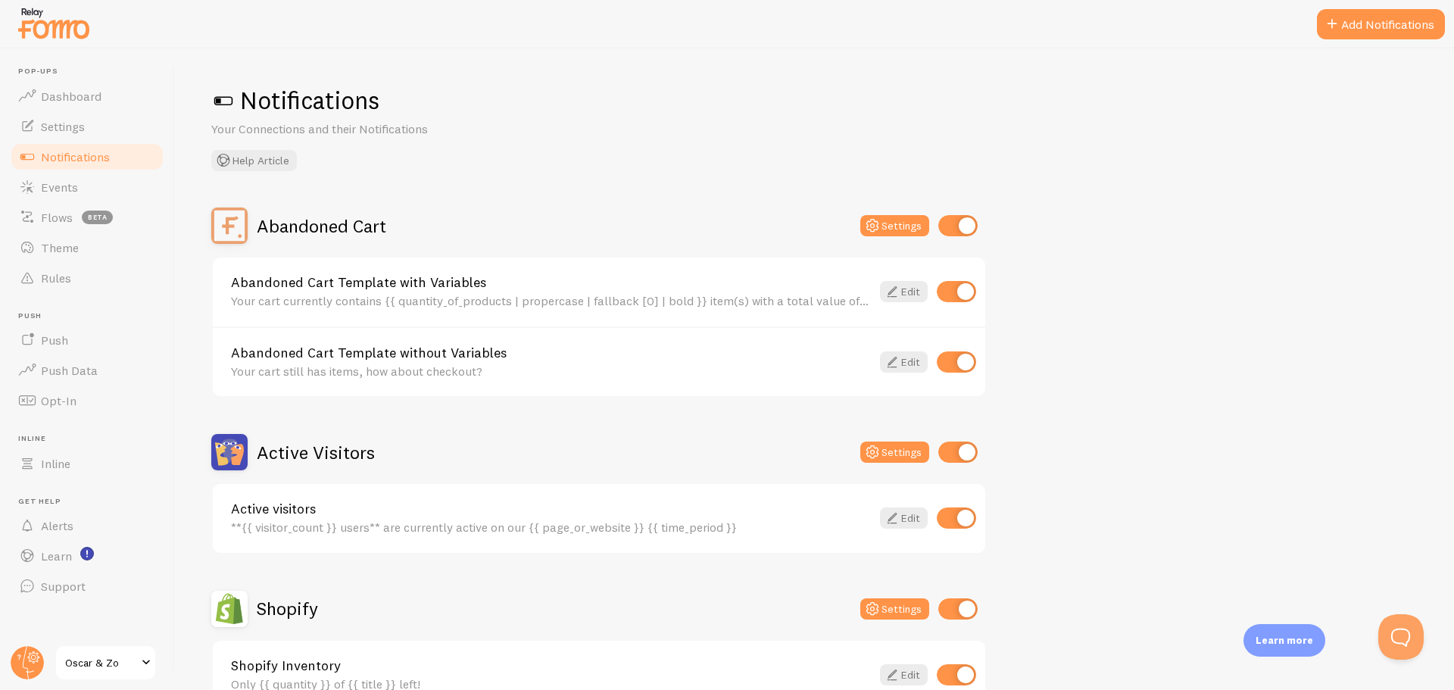
click at [743, 286] on link "Abandoned Cart Template with Variables" at bounding box center [551, 283] width 640 height 14
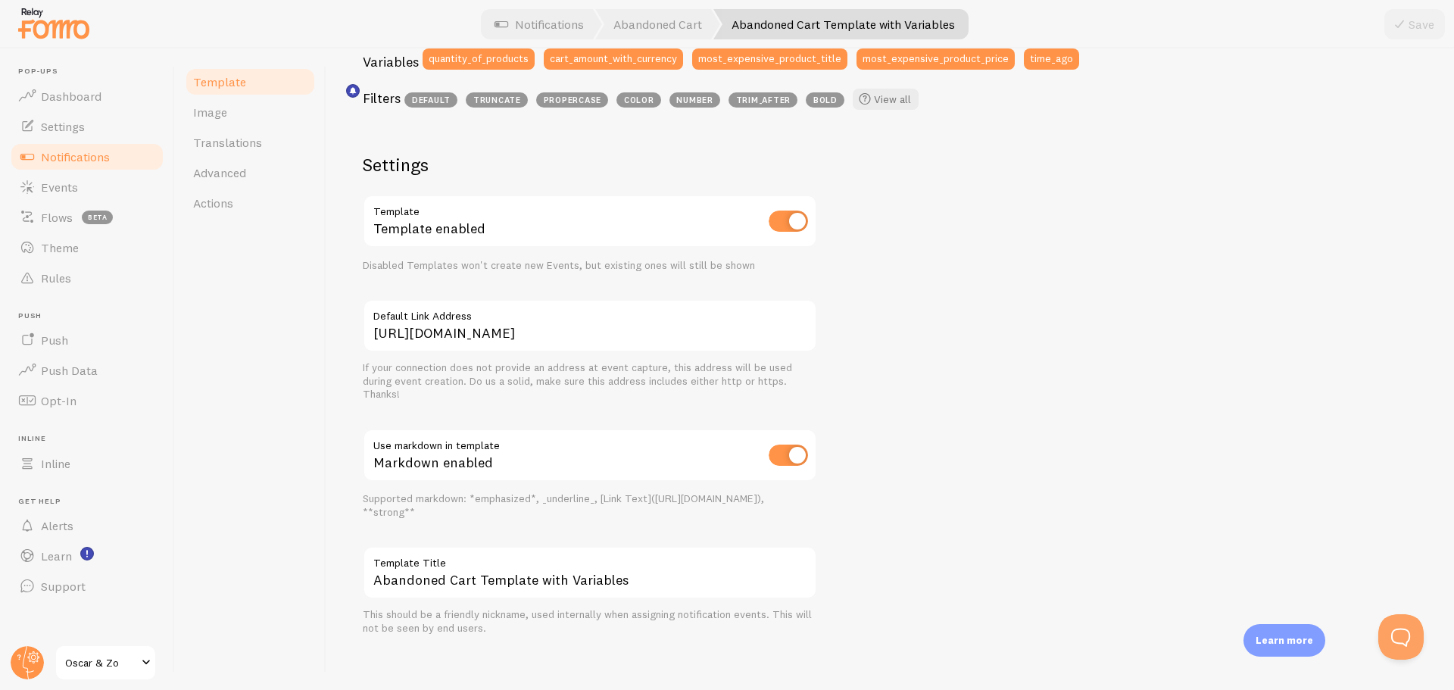
scroll to position [441, 0]
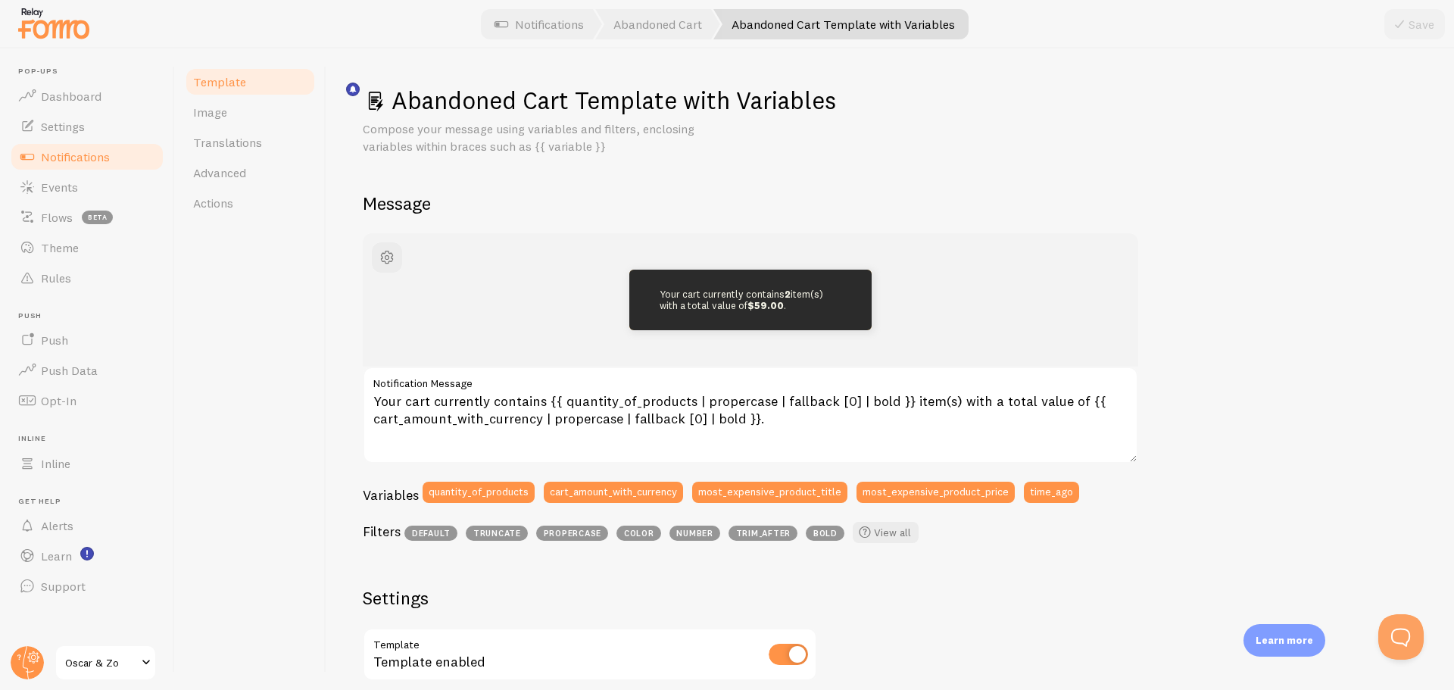
scroll to position [441, 0]
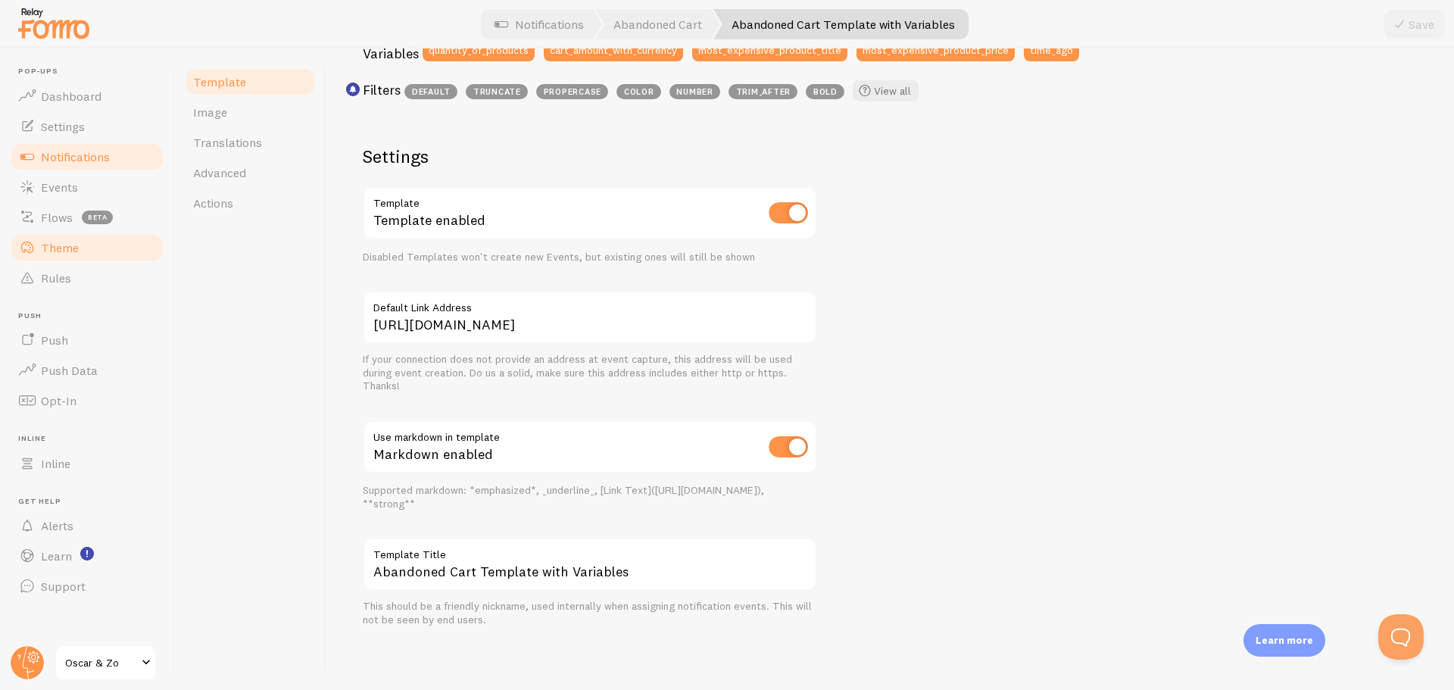
click at [72, 235] on link "Theme" at bounding box center [87, 247] width 156 height 30
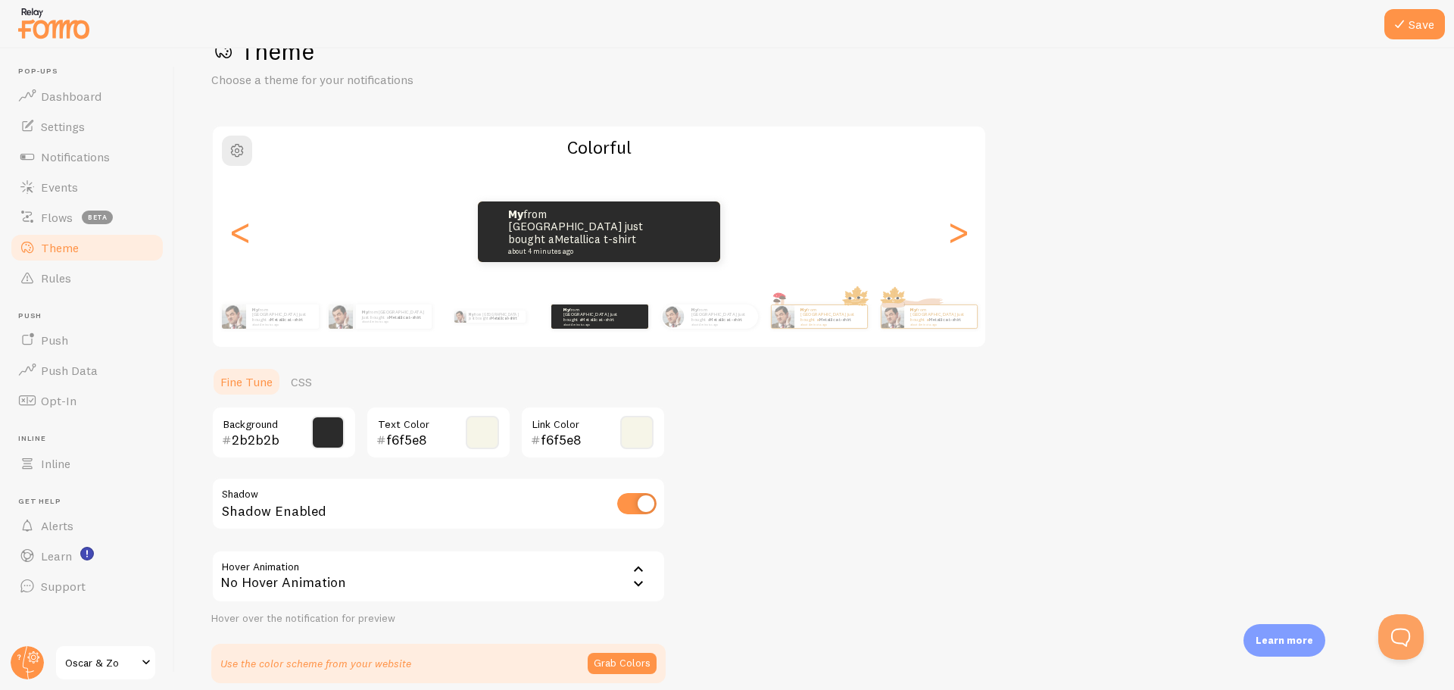
scroll to position [76, 0]
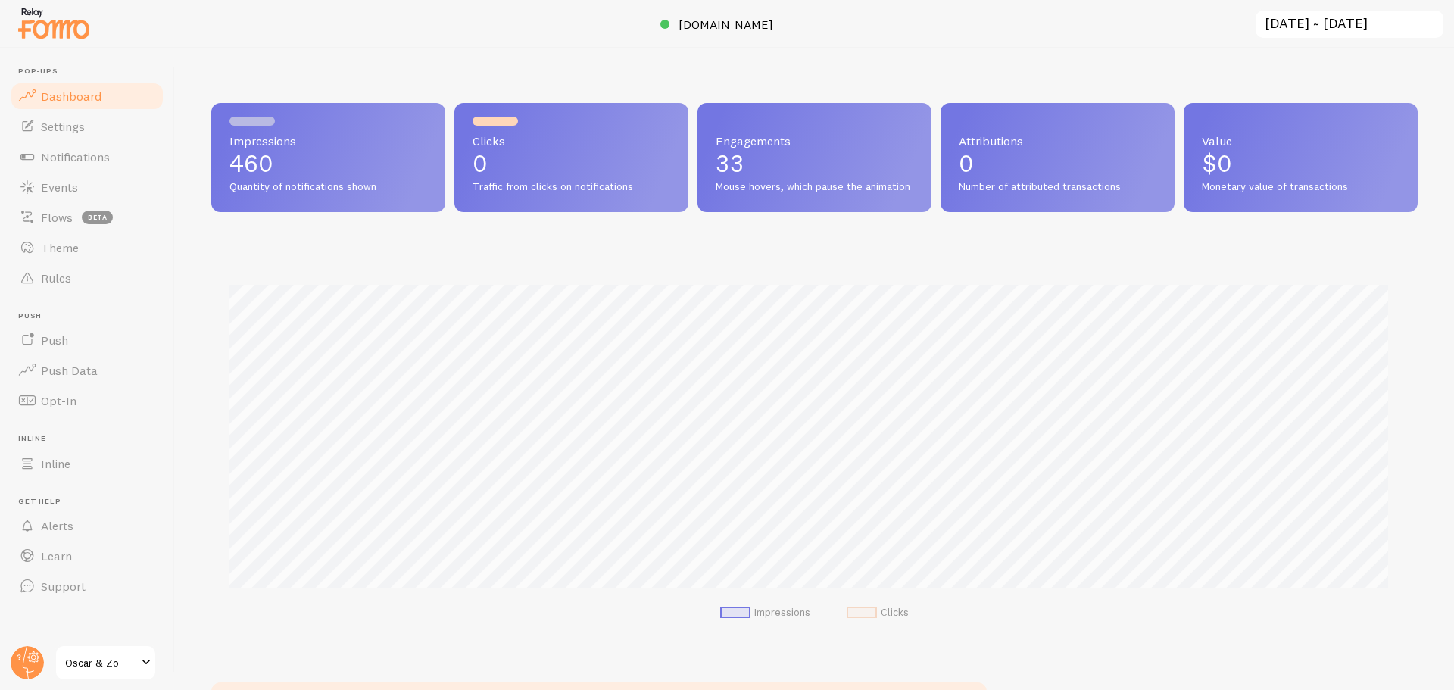
scroll to position [398, 1195]
click at [40, 130] on link "Settings" at bounding box center [87, 126] width 156 height 30
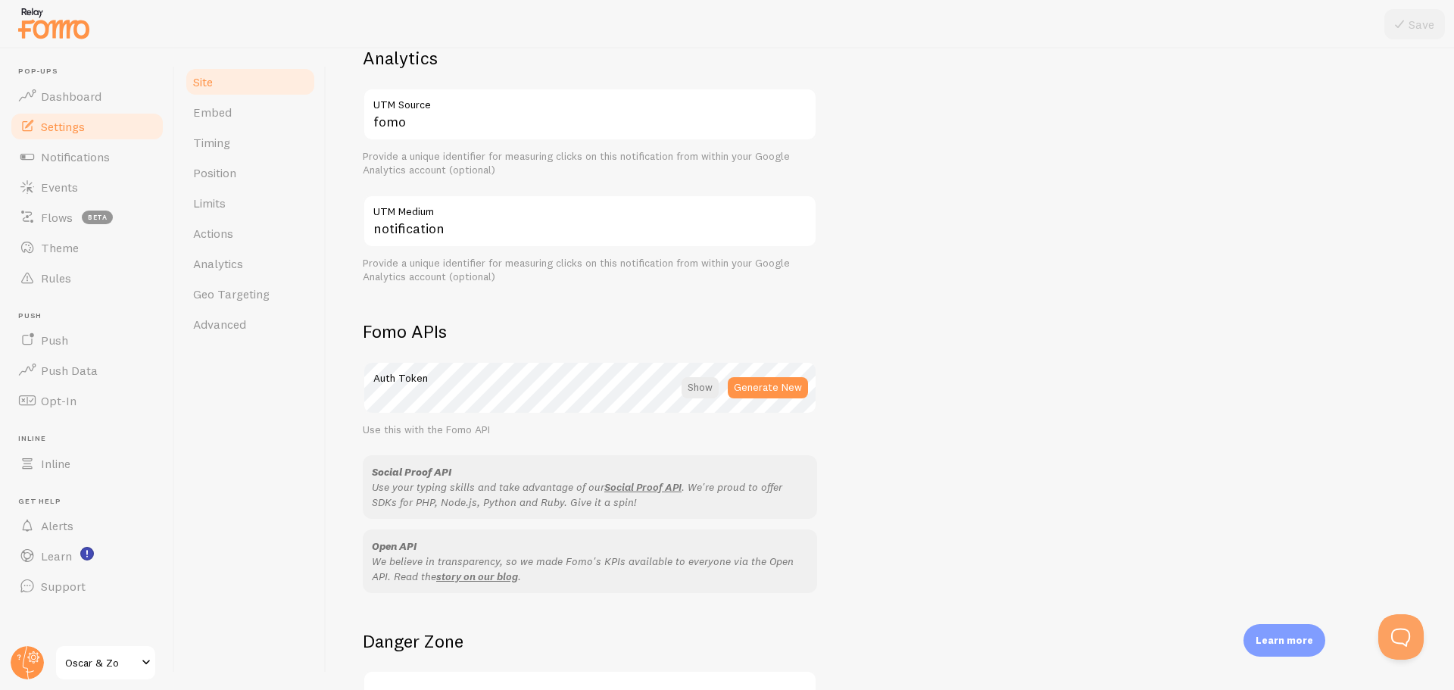
scroll to position [740, 0]
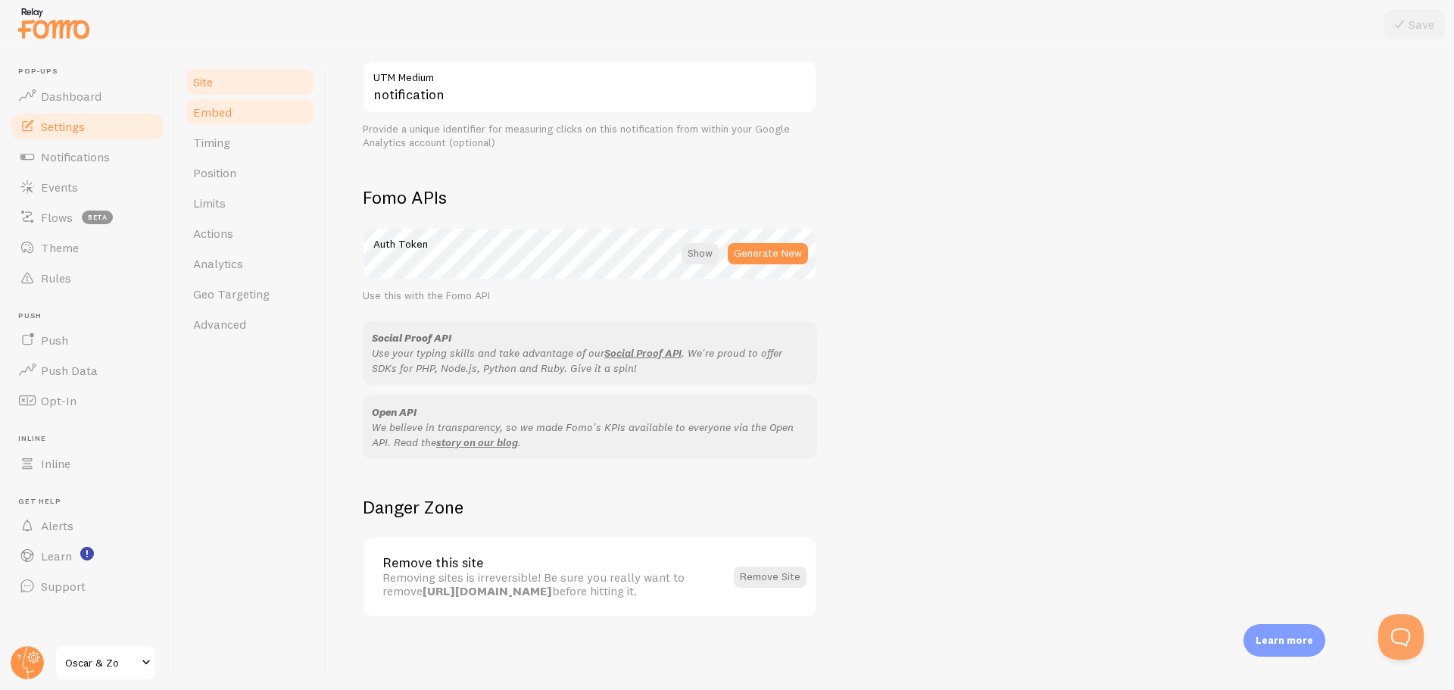
click at [246, 117] on link "Embed" at bounding box center [250, 112] width 133 height 30
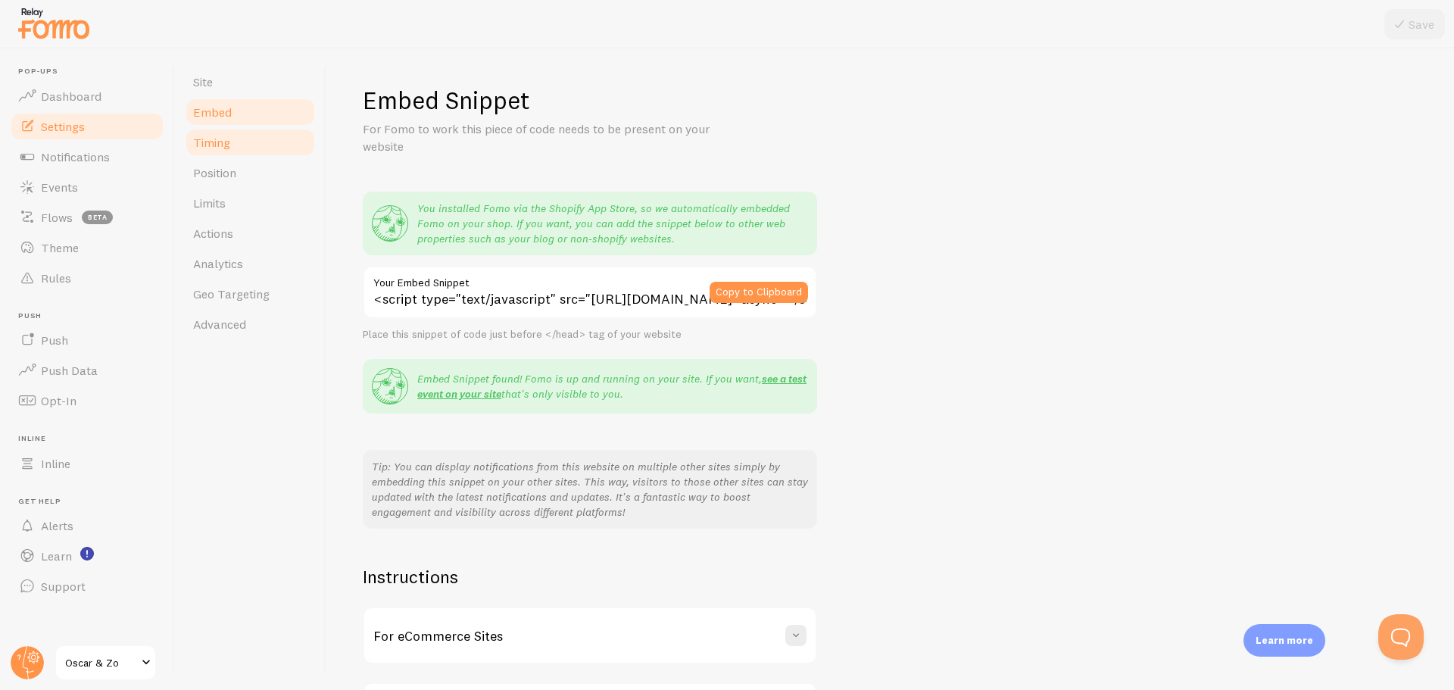
click at [246, 146] on link "Timing" at bounding box center [250, 142] width 133 height 30
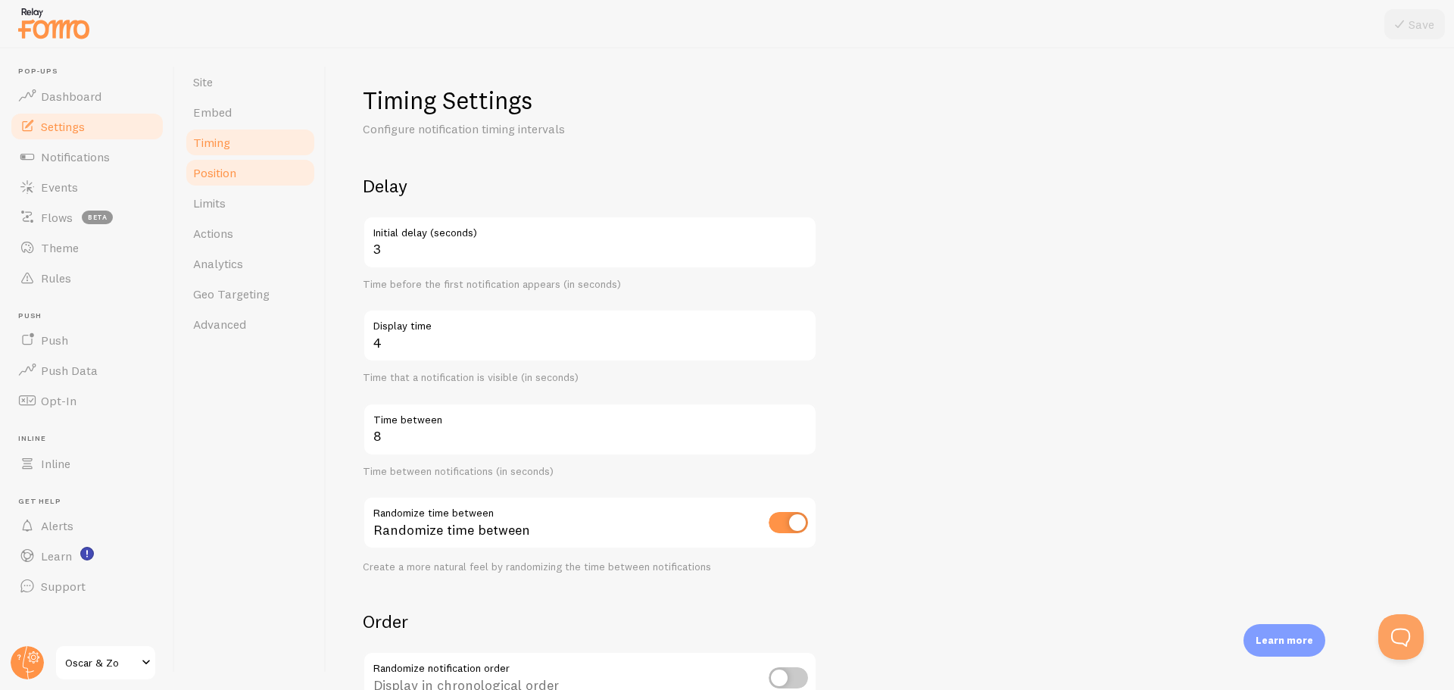
click at [247, 173] on link "Position" at bounding box center [250, 172] width 133 height 30
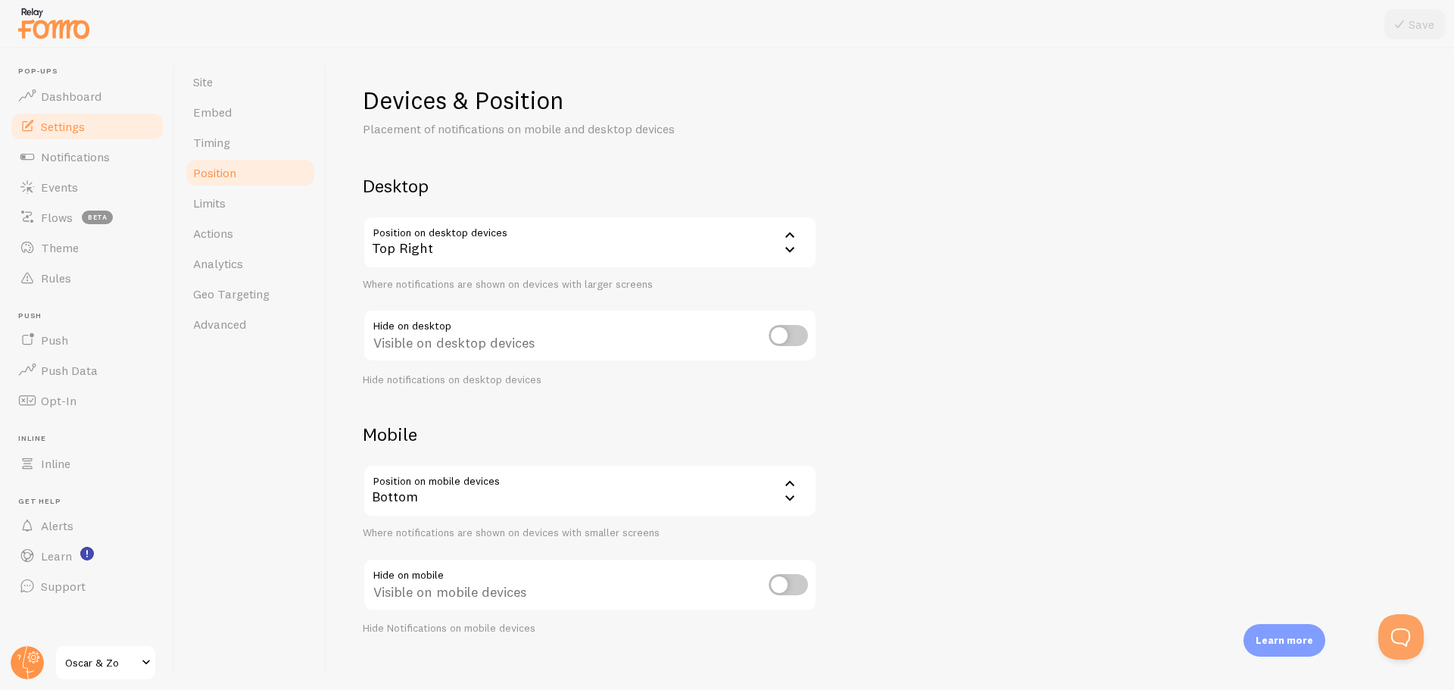
click at [776, 334] on input "checkbox" at bounding box center [788, 335] width 39 height 21
checkbox input "true"
click at [1436, 25] on button "Save" at bounding box center [1414, 24] width 61 height 30
click at [787, 581] on input "checkbox" at bounding box center [788, 584] width 39 height 21
checkbox input "true"
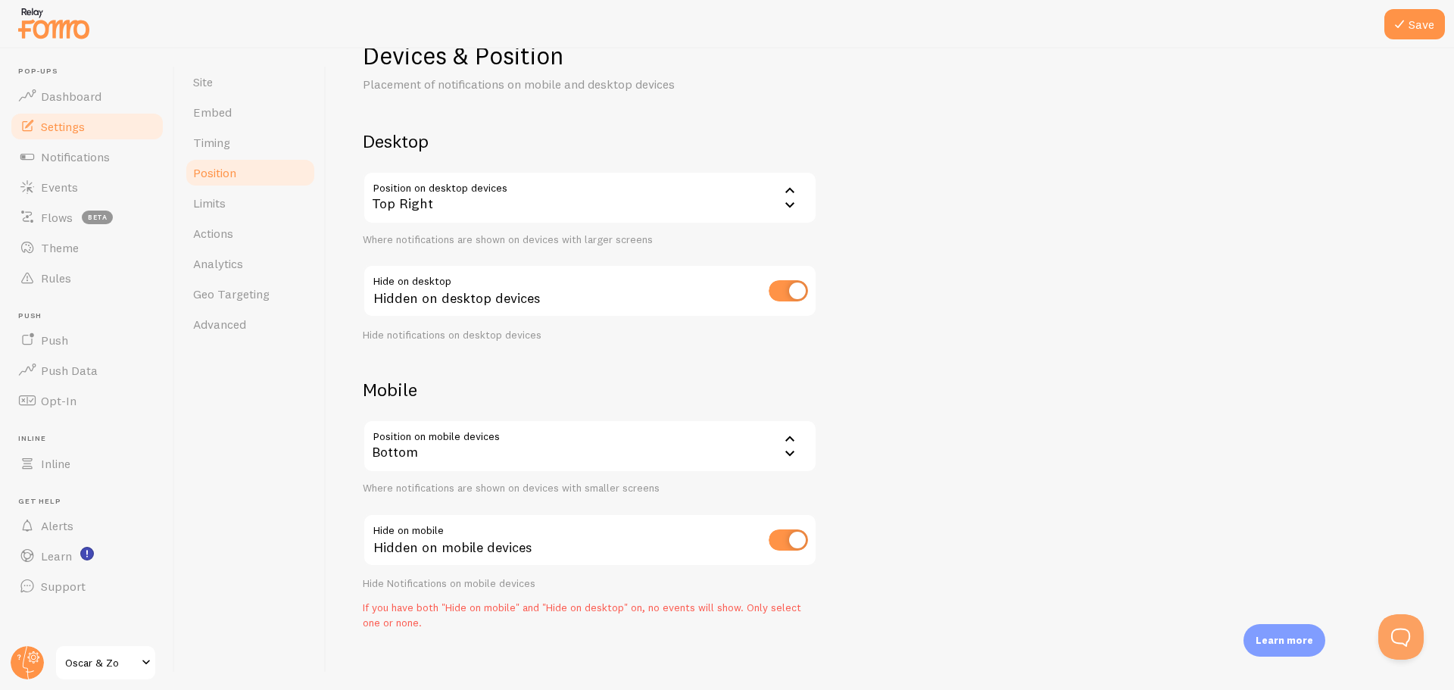
scroll to position [58, 0]
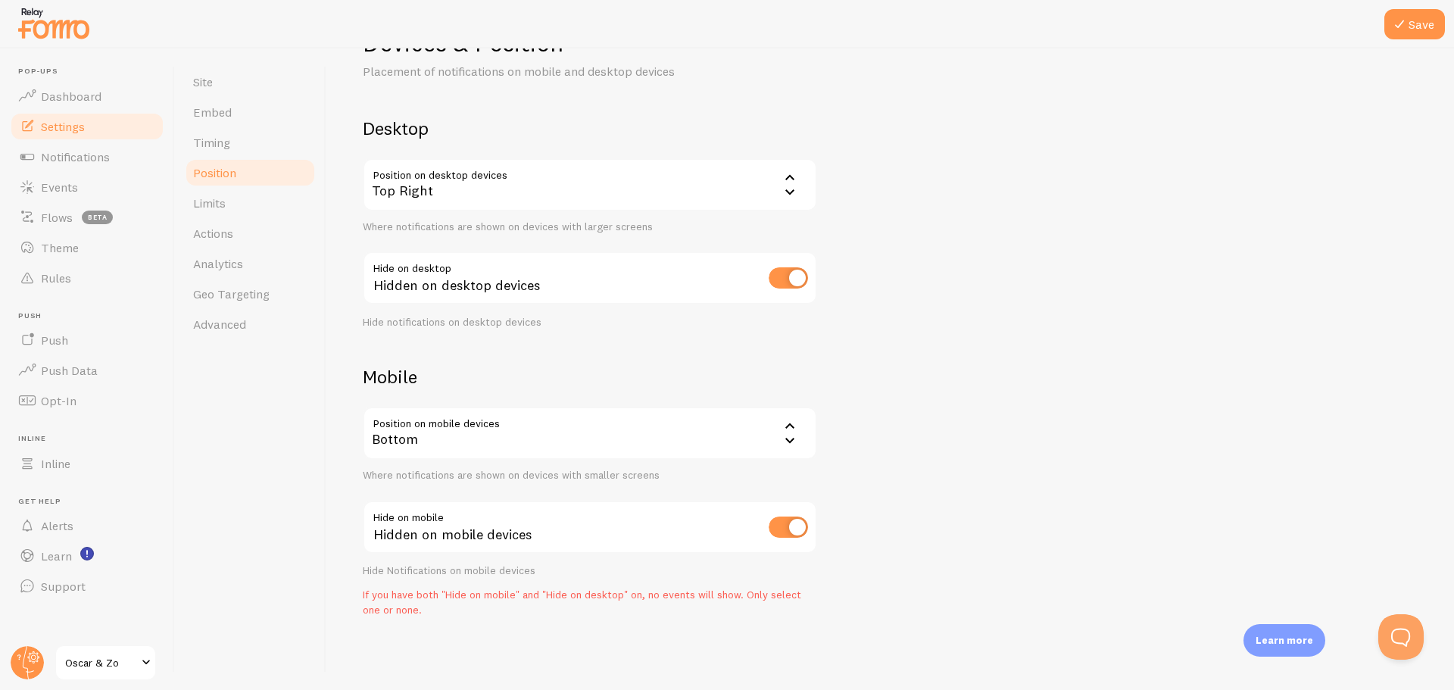
click at [784, 279] on input "checkbox" at bounding box center [788, 277] width 39 height 21
checkbox input "false"
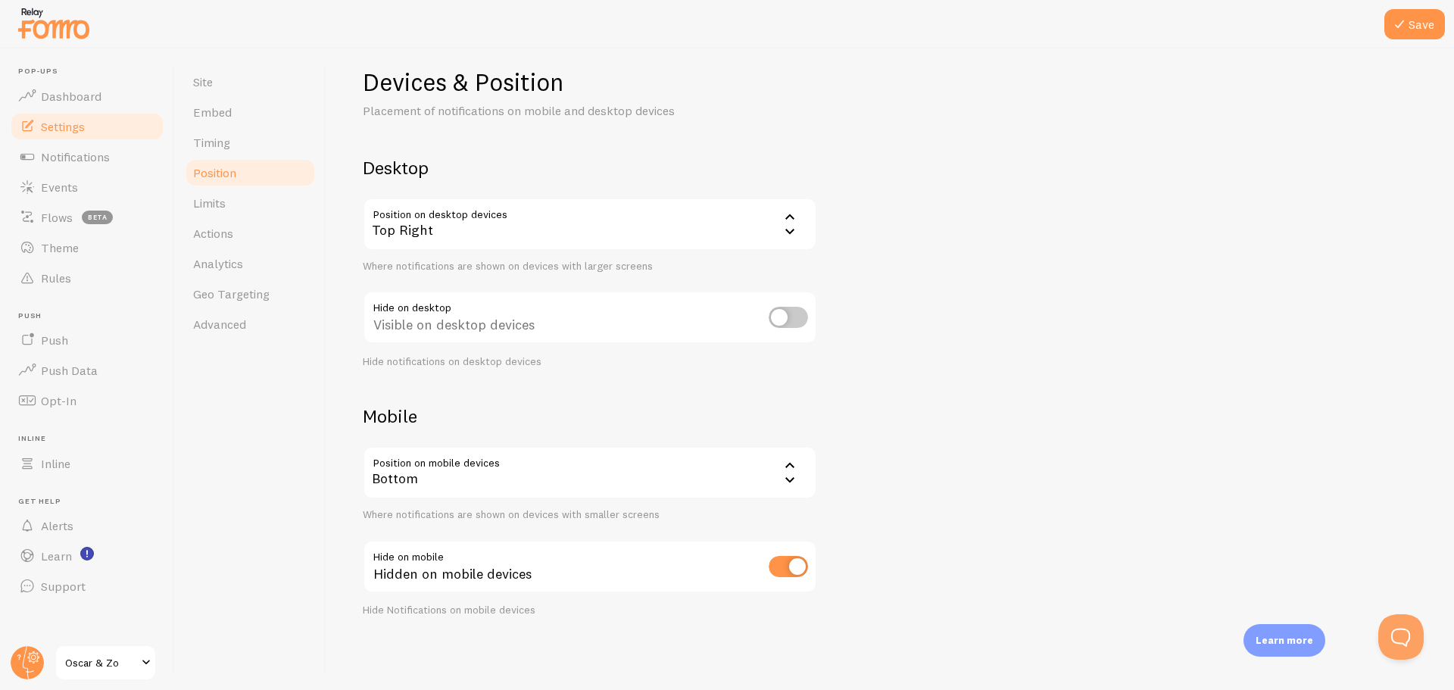
click at [794, 572] on input "checkbox" at bounding box center [788, 566] width 39 height 21
checkbox input "false"
click at [1416, 5] on div at bounding box center [727, 24] width 1454 height 48
click at [1414, 21] on button "Save" at bounding box center [1414, 24] width 61 height 30
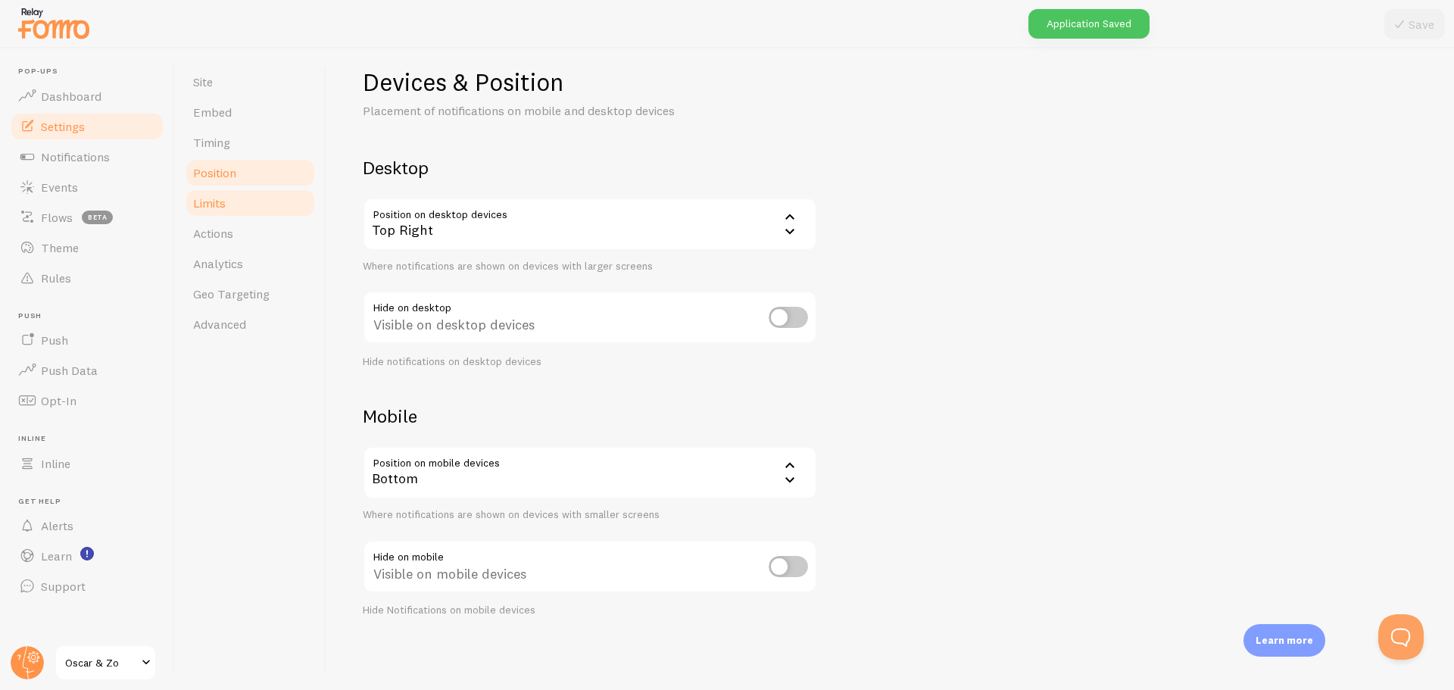
click at [210, 206] on span "Limits" at bounding box center [209, 202] width 33 height 15
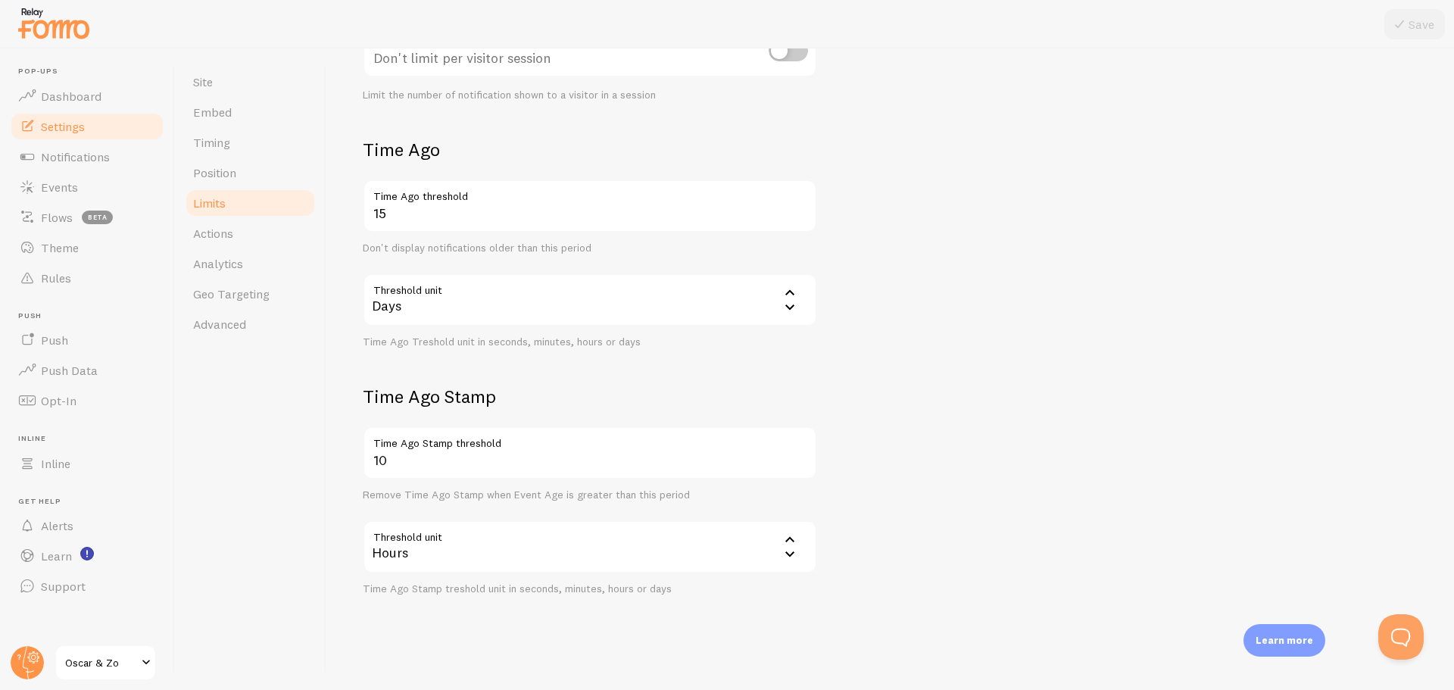
scroll to position [292, 0]
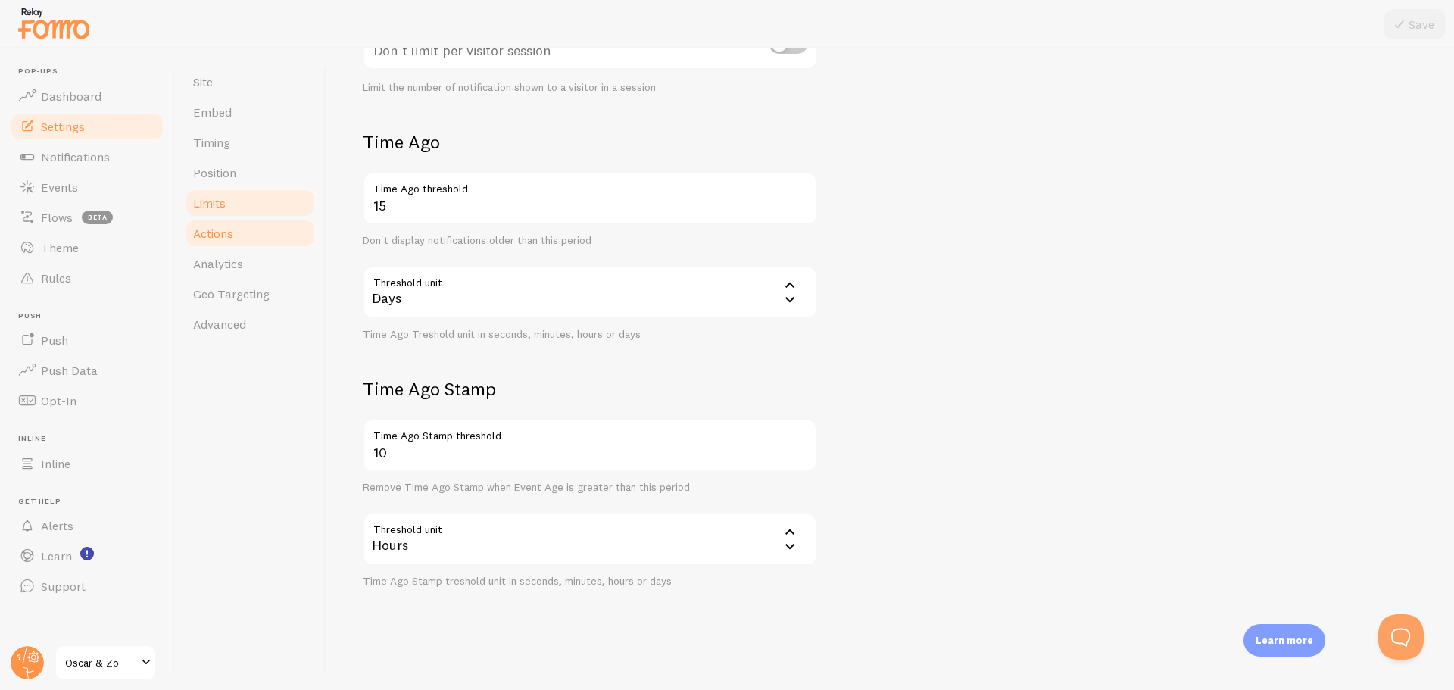
click at [234, 238] on link "Actions" at bounding box center [250, 233] width 133 height 30
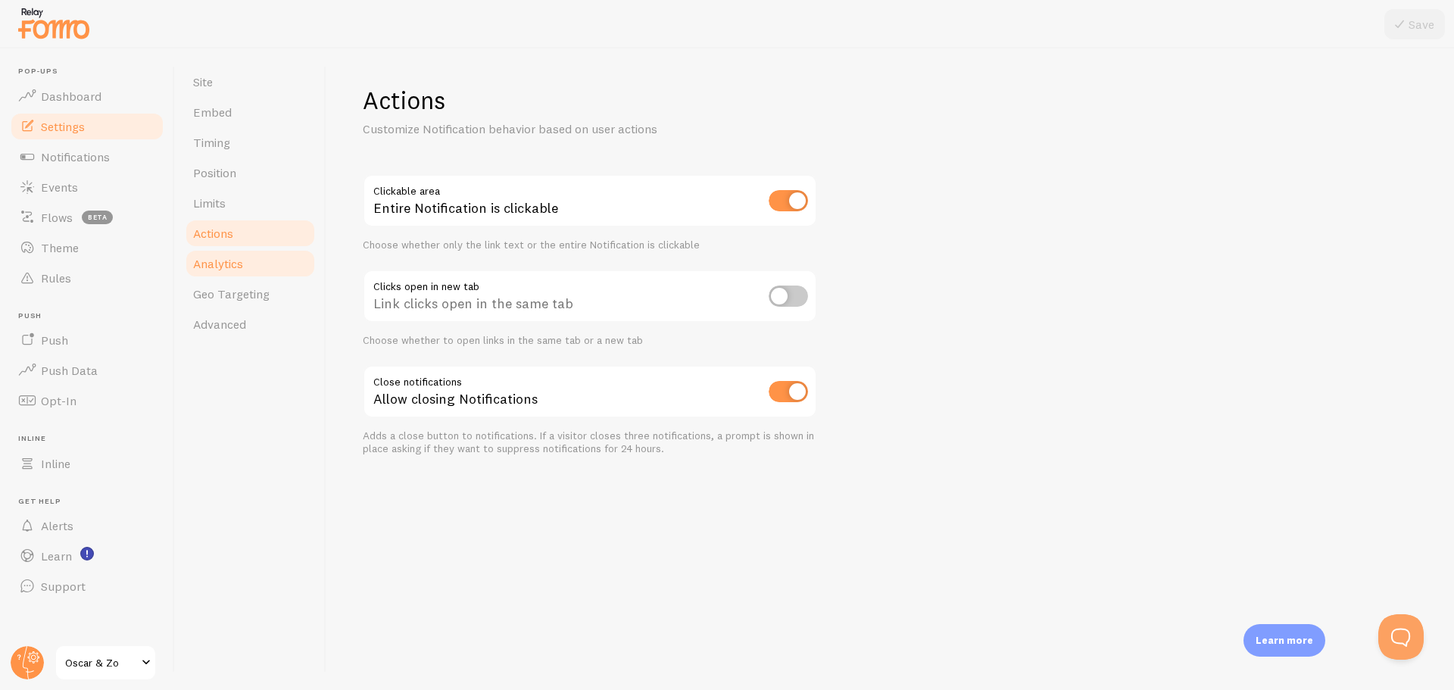
click at [224, 257] on span "Analytics" at bounding box center [218, 263] width 50 height 15
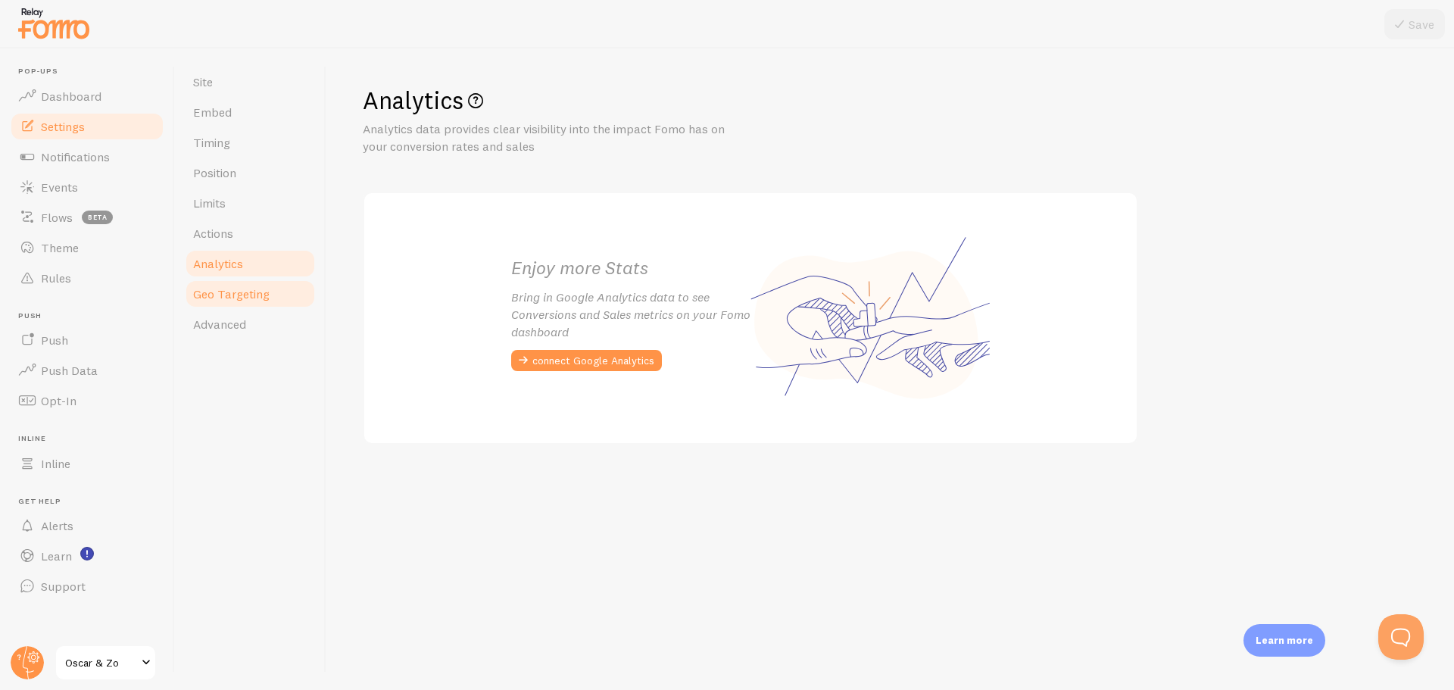
click at [236, 295] on span "Geo Targeting" at bounding box center [231, 293] width 76 height 15
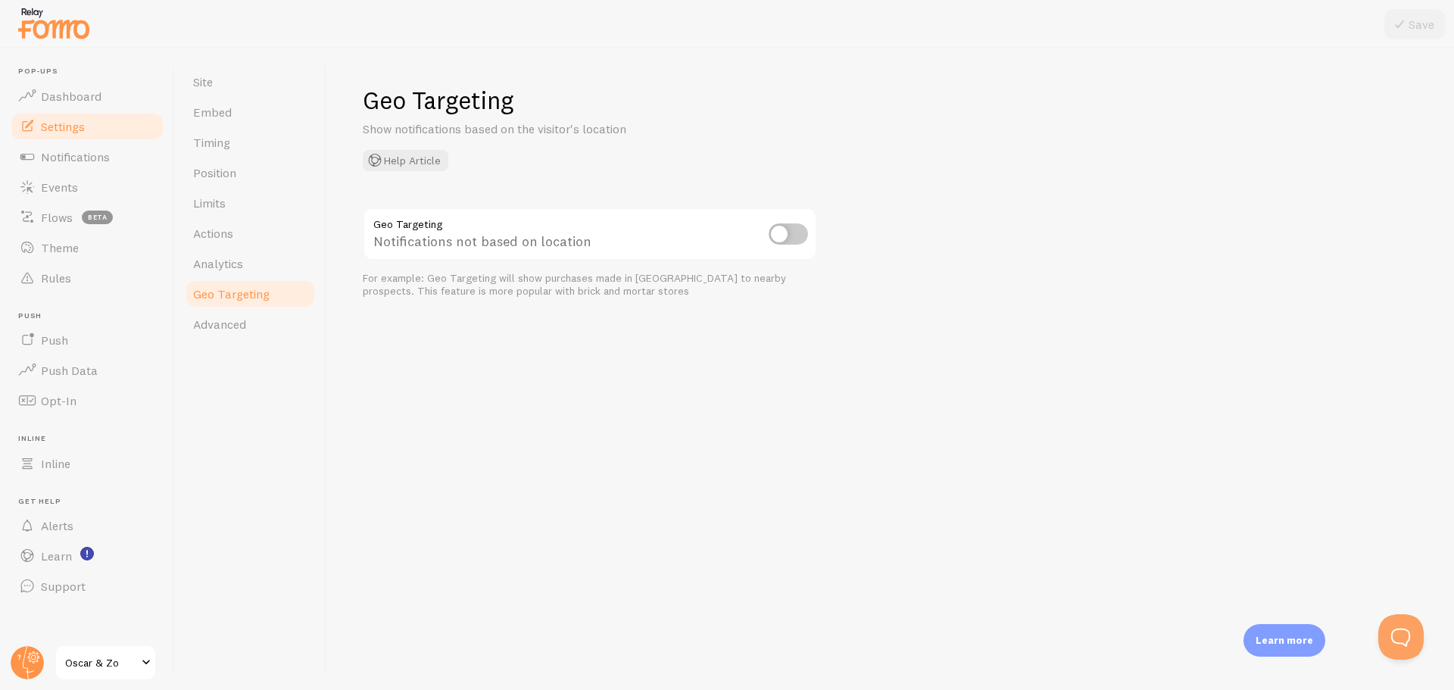
click at [786, 232] on input "checkbox" at bounding box center [788, 233] width 39 height 21
click at [790, 237] on input "checkbox" at bounding box center [788, 233] width 39 height 21
checkbox input "false"
click at [245, 309] on link "Advanced" at bounding box center [250, 324] width 133 height 30
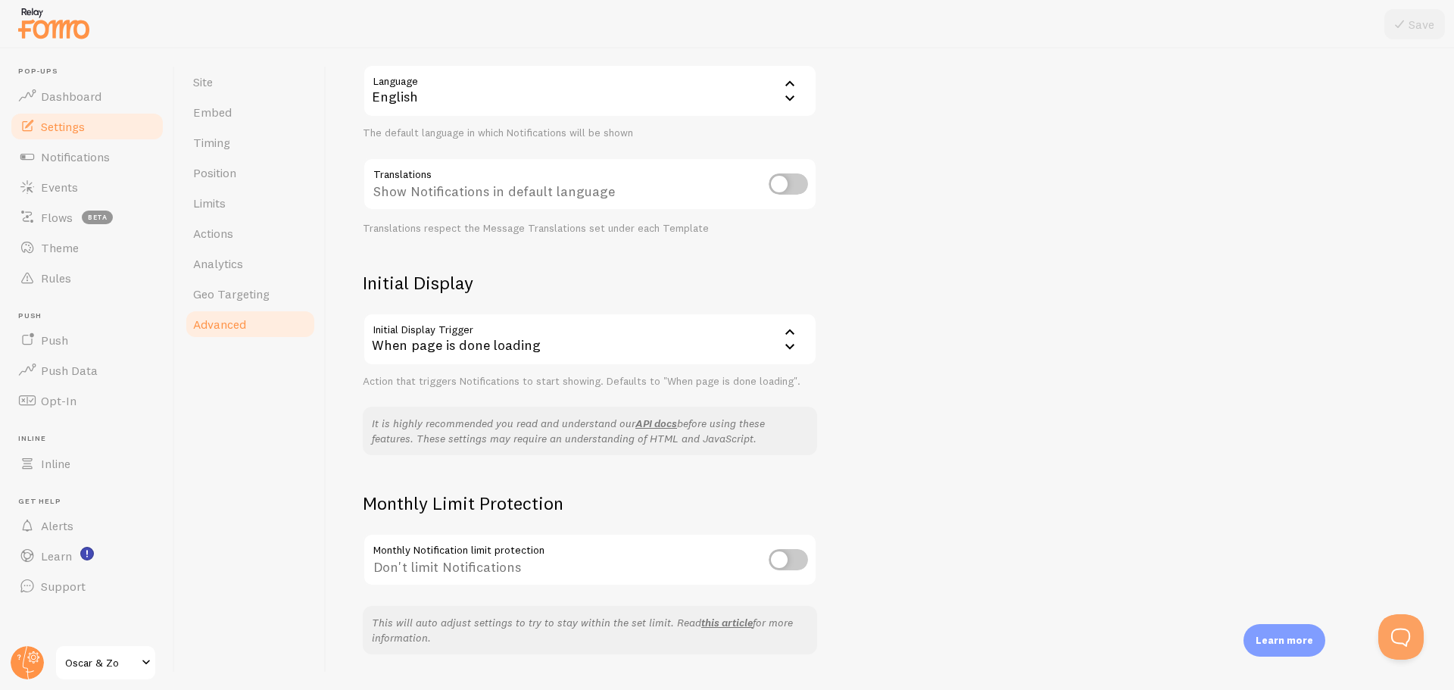
scroll to position [189, 0]
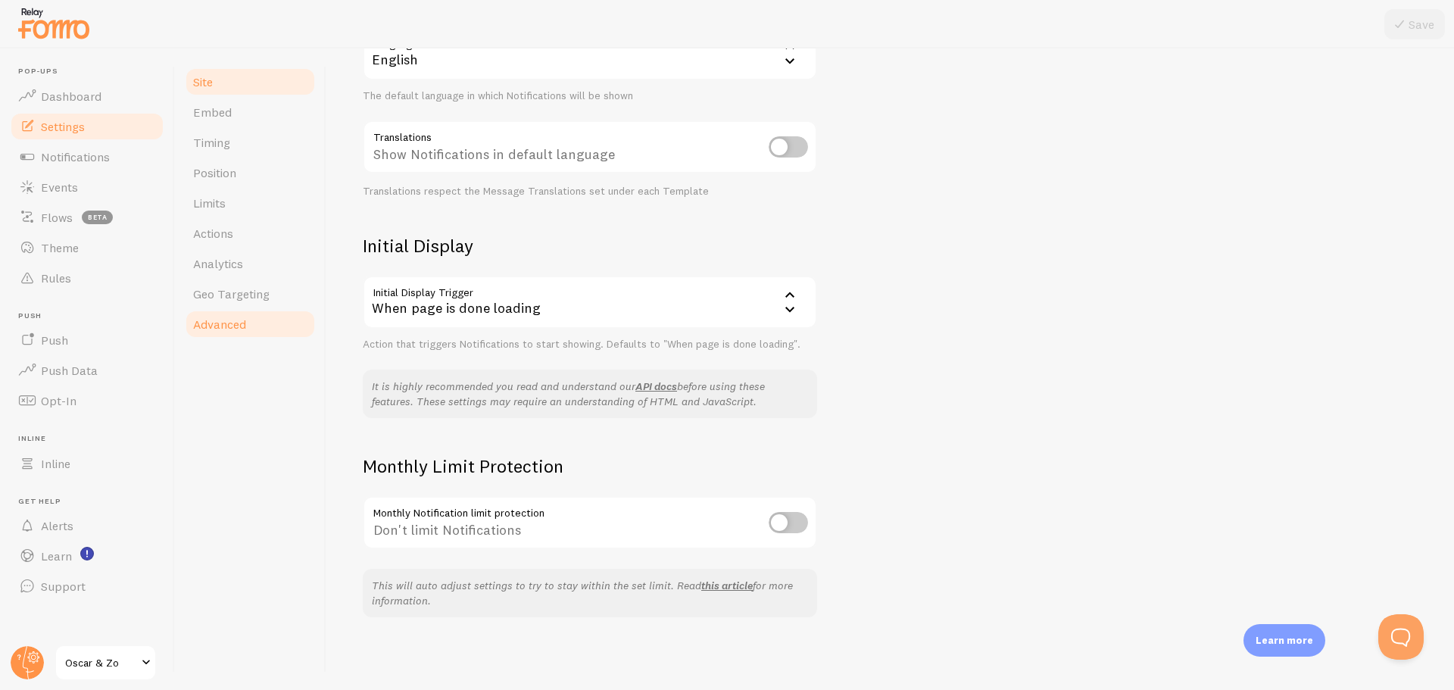
click at [199, 75] on span "Site" at bounding box center [203, 81] width 20 height 15
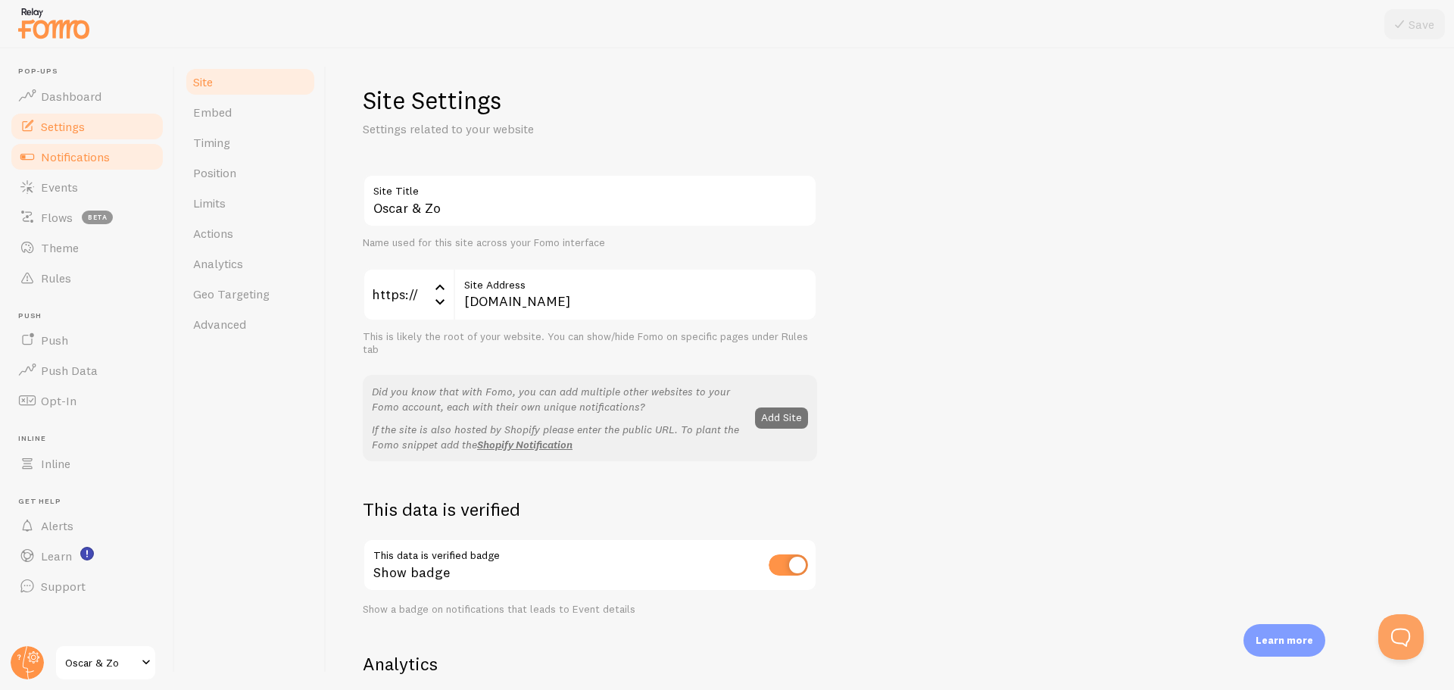
click at [98, 151] on span "Notifications" at bounding box center [75, 156] width 69 height 15
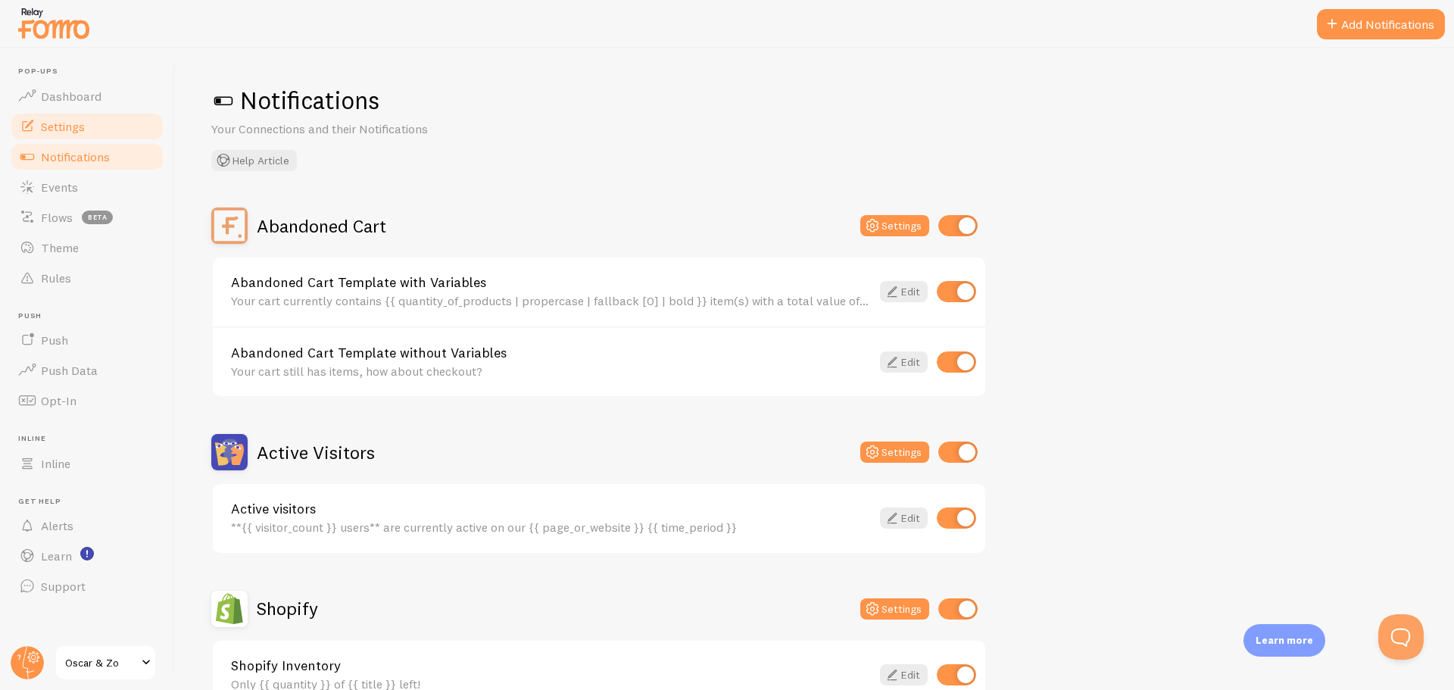
click at [76, 138] on link "Settings" at bounding box center [87, 126] width 156 height 30
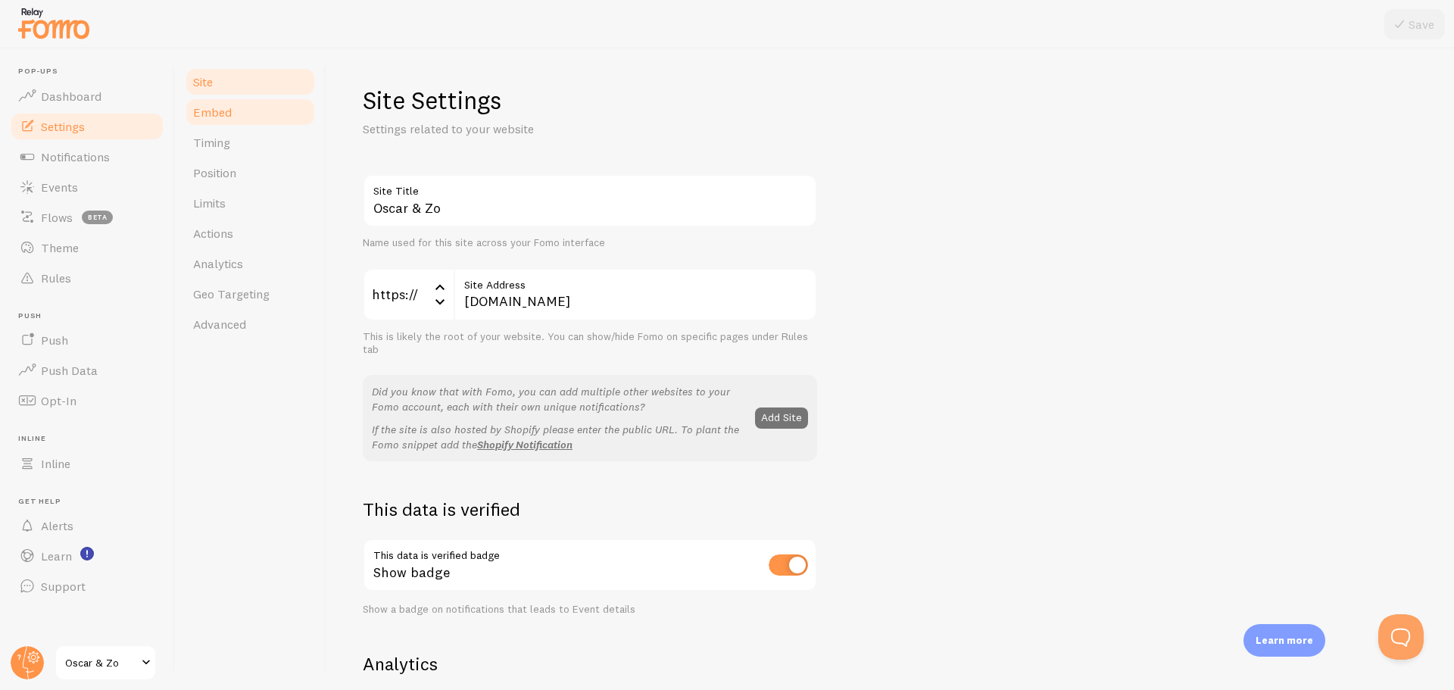
click at [267, 114] on link "Embed" at bounding box center [250, 112] width 133 height 30
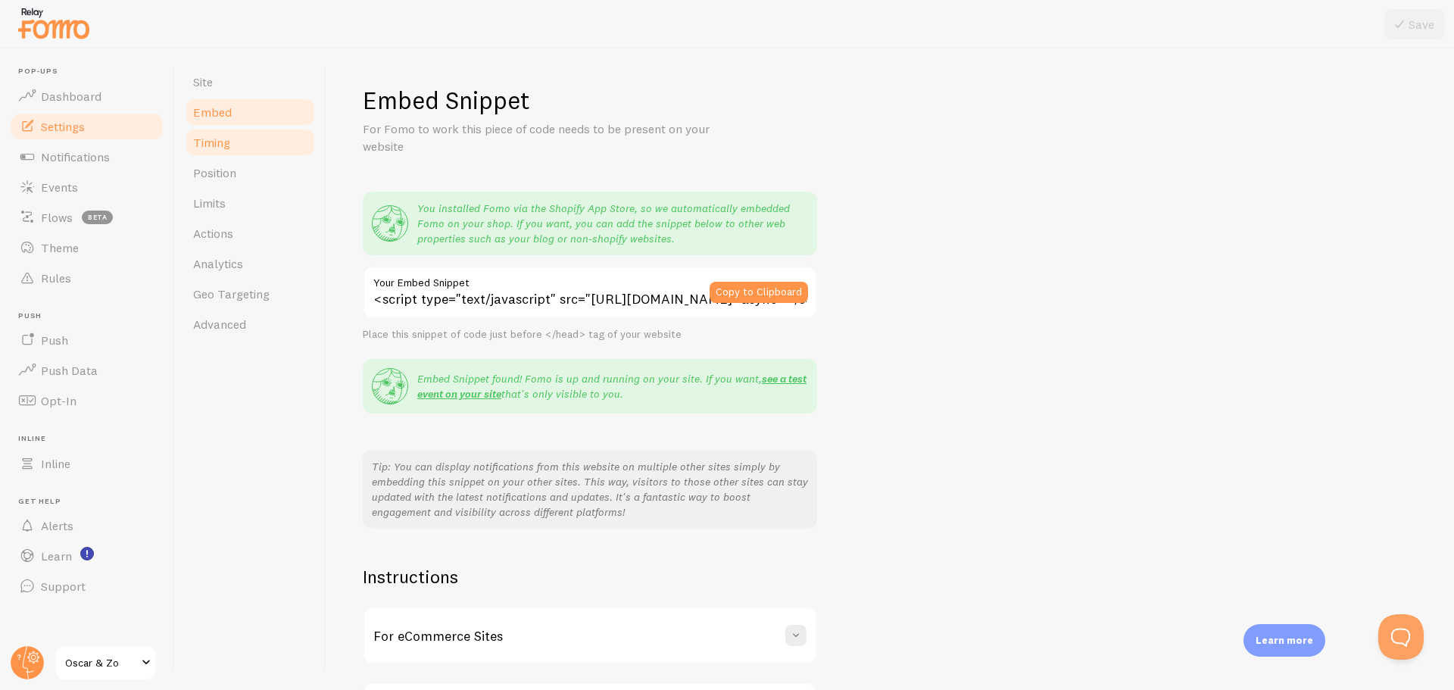
click at [262, 149] on link "Timing" at bounding box center [250, 142] width 133 height 30
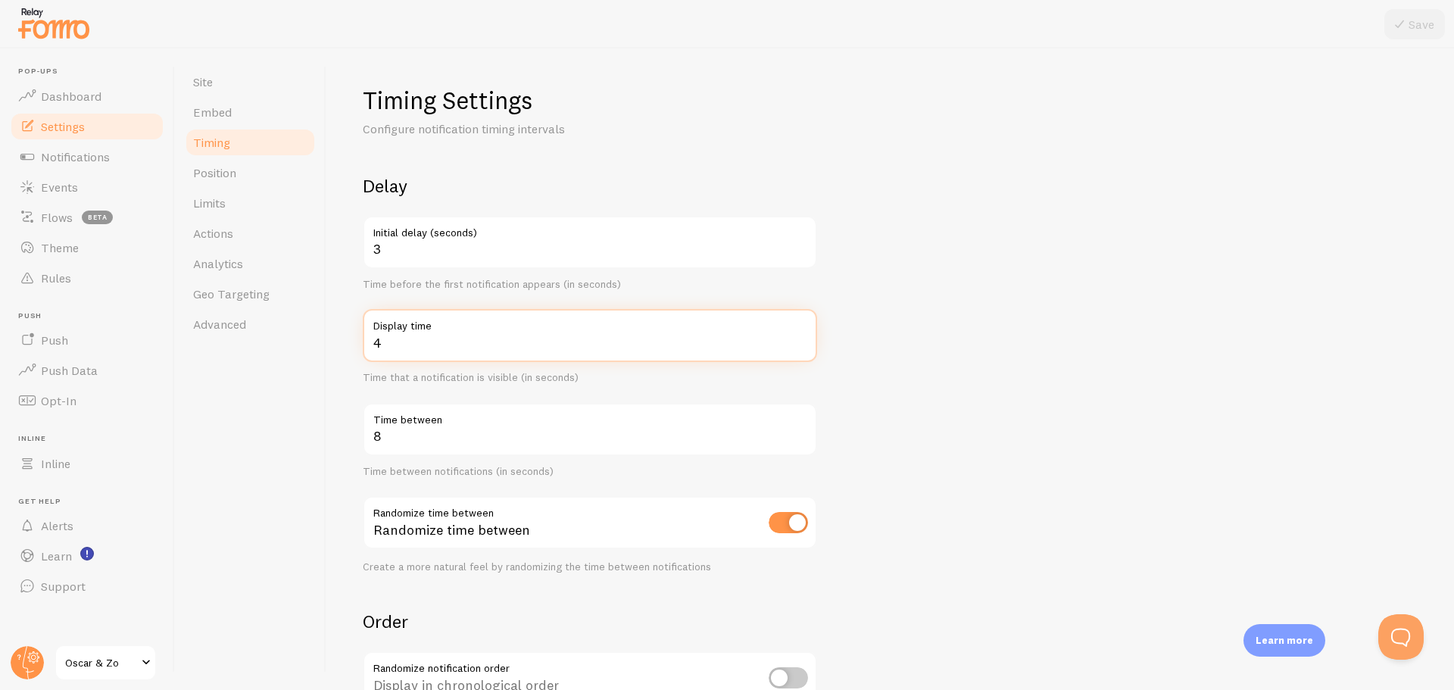
click at [447, 350] on input "4" at bounding box center [590, 335] width 454 height 53
type input "6"
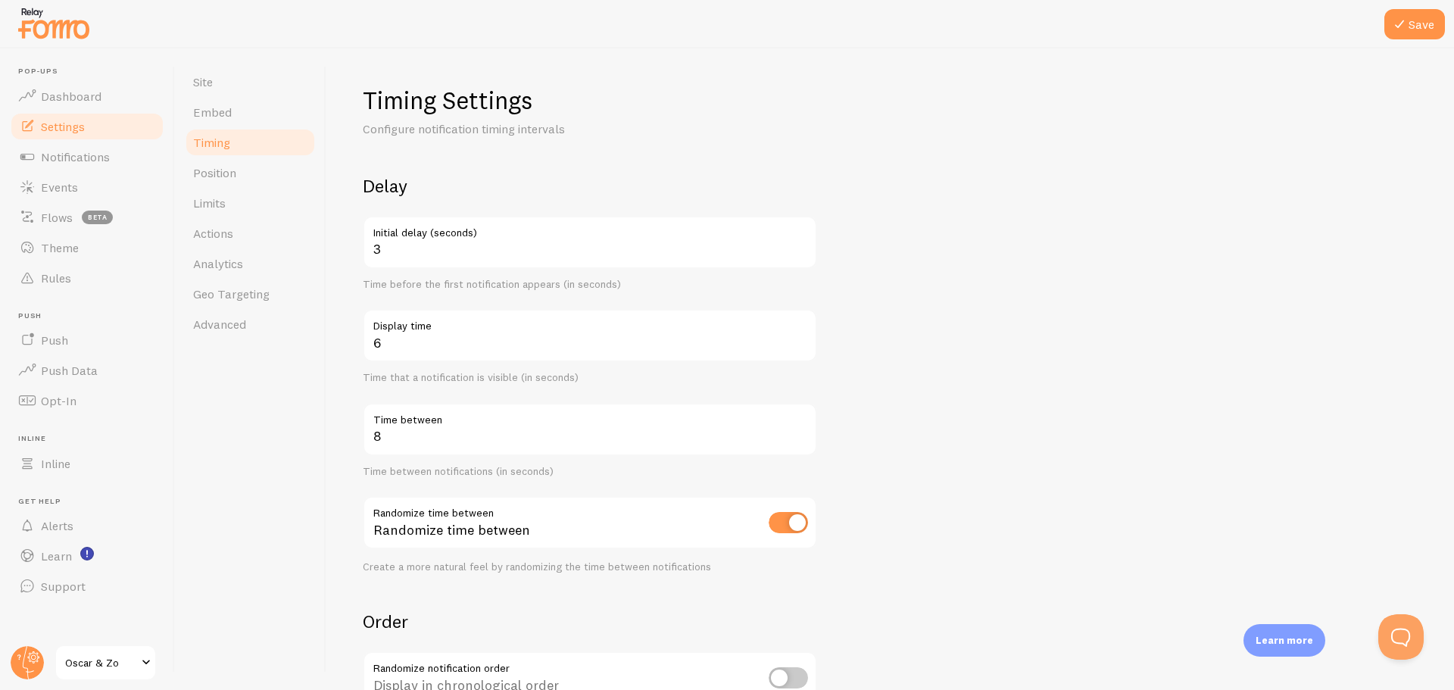
click at [884, 366] on form "Delay 3 Initial delay (seconds) Time before the first notification appears (in …" at bounding box center [890, 499] width 1055 height 650
click at [427, 438] on input "8" at bounding box center [590, 429] width 454 height 53
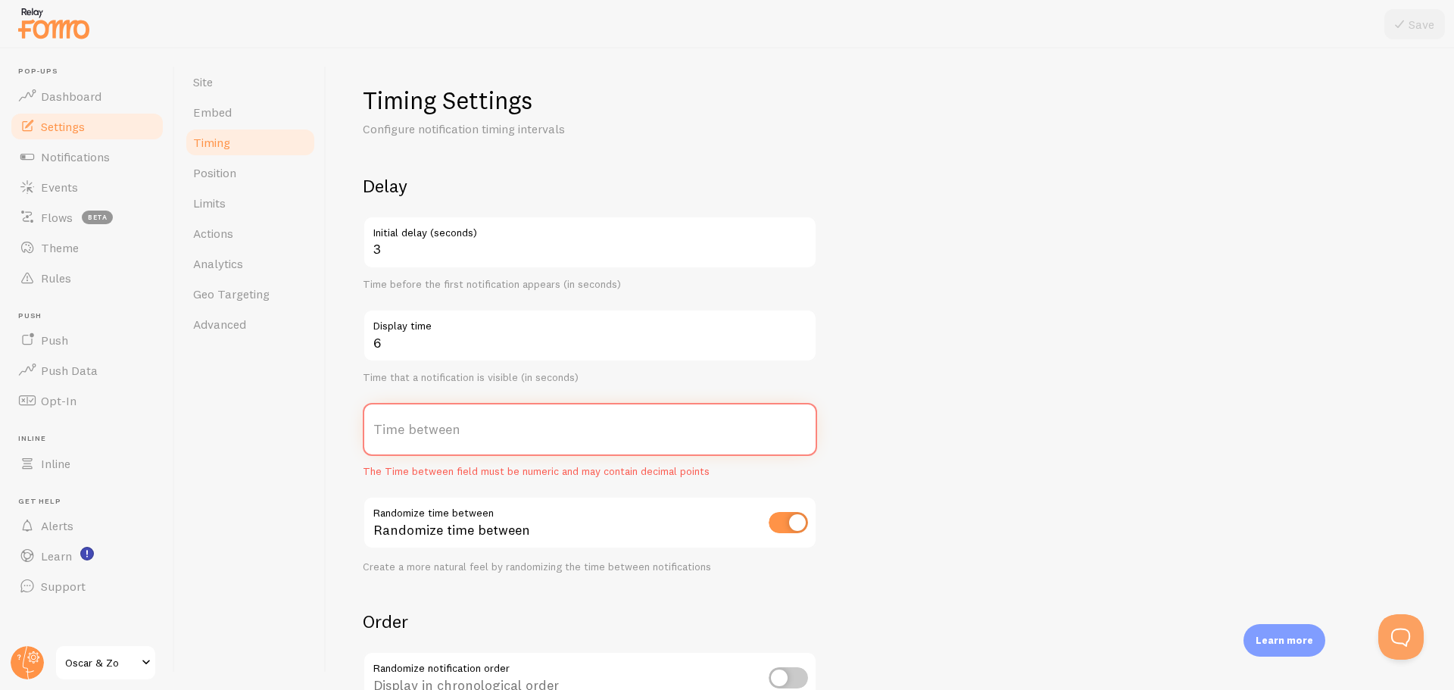
type input "7"
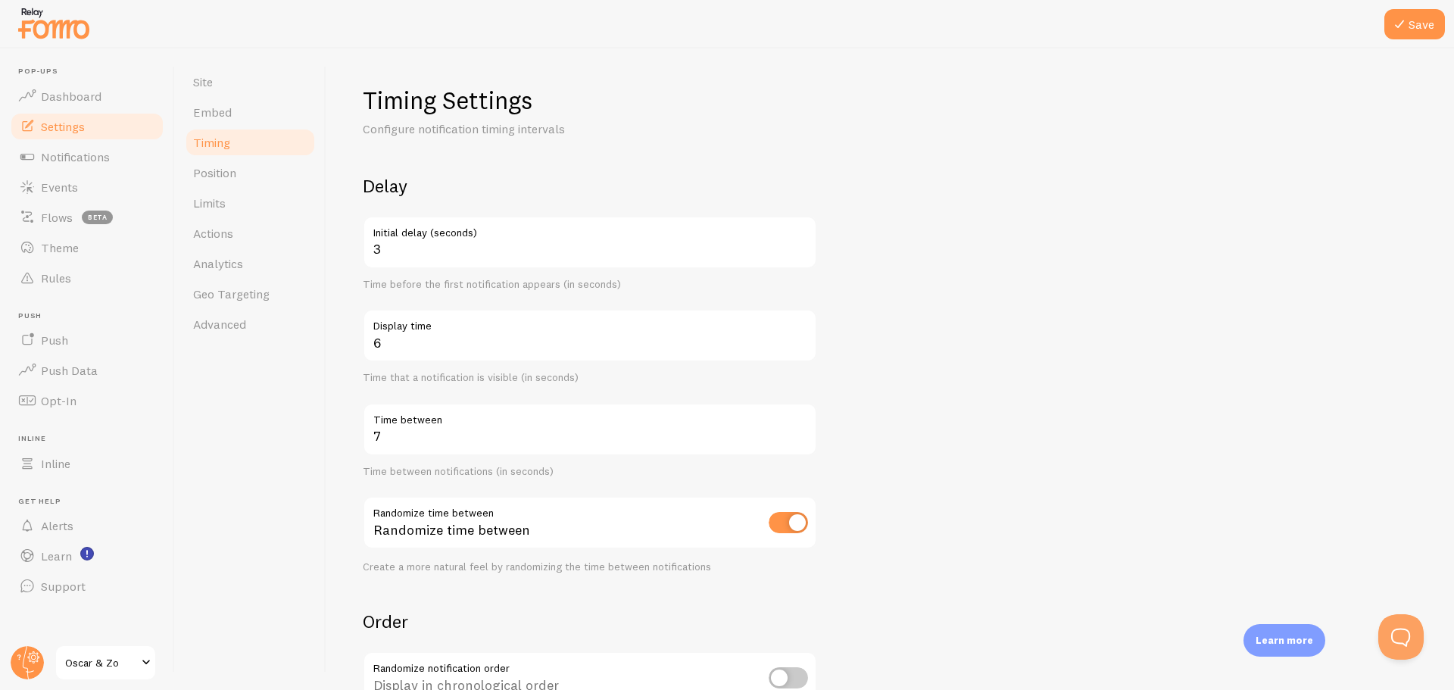
click at [996, 303] on form "Delay 3 Initial delay (seconds) Time before the first notification appears (in …" at bounding box center [890, 499] width 1055 height 650
click at [990, 301] on form "Delay 3 Initial delay (seconds) Time before the first notification appears (in …" at bounding box center [890, 499] width 1055 height 650
click at [401, 341] on input "6" at bounding box center [590, 335] width 454 height 53
type input "8"
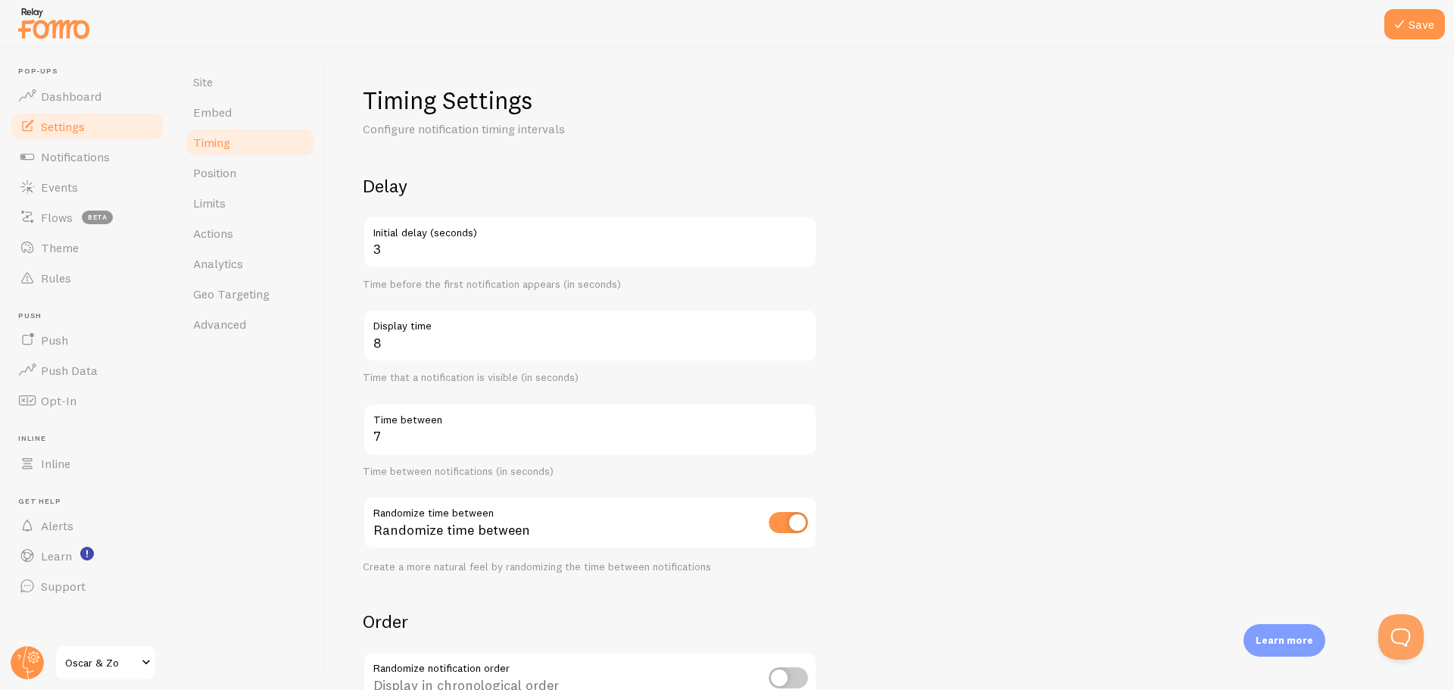
click at [1033, 260] on form "Delay 3 Initial delay (seconds) Time before the first notification appears (in …" at bounding box center [890, 499] width 1055 height 650
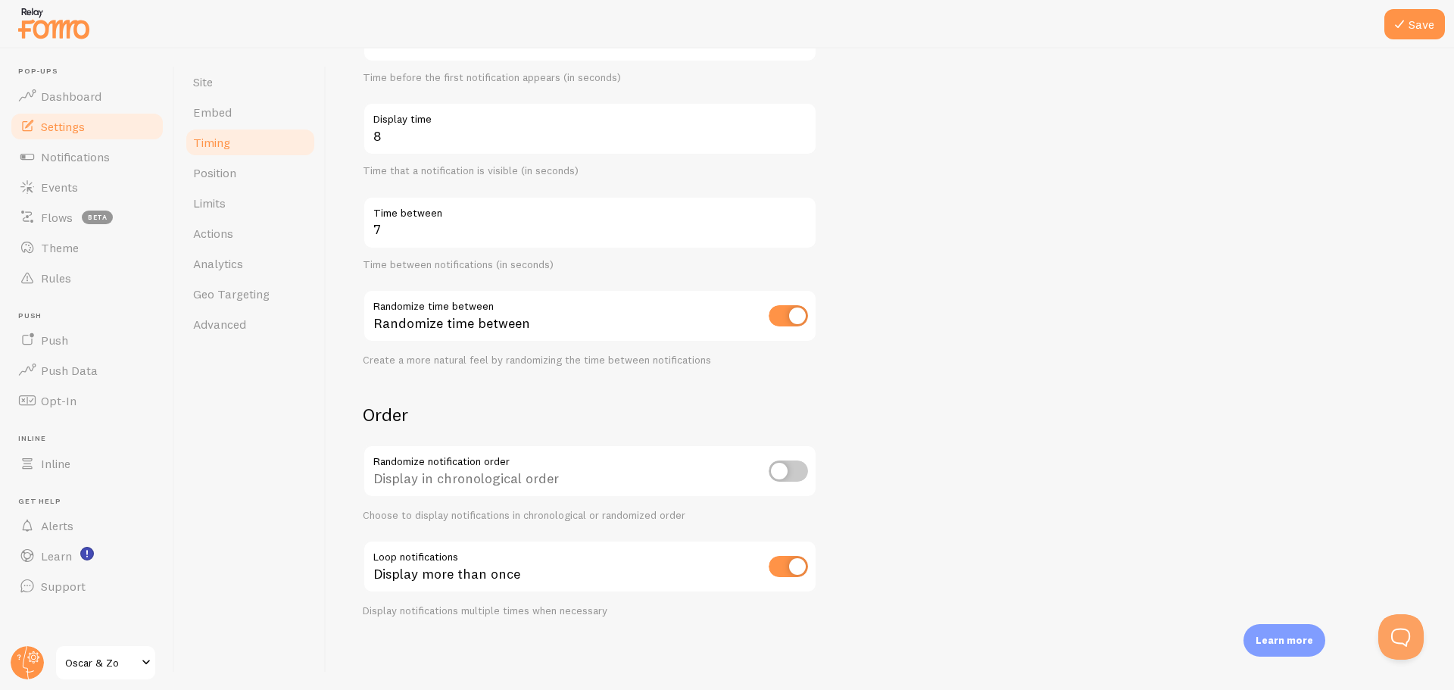
scroll to position [131, 0]
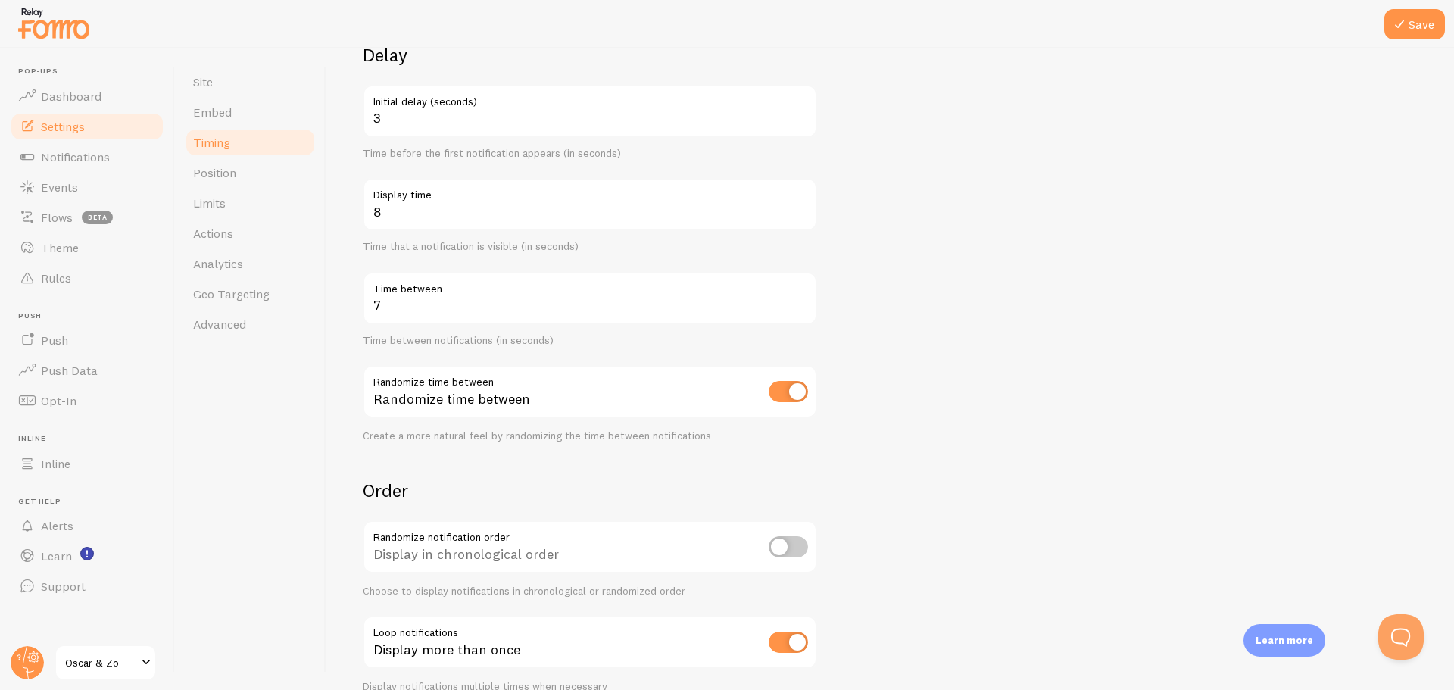
click at [784, 544] on input "checkbox" at bounding box center [788, 546] width 39 height 21
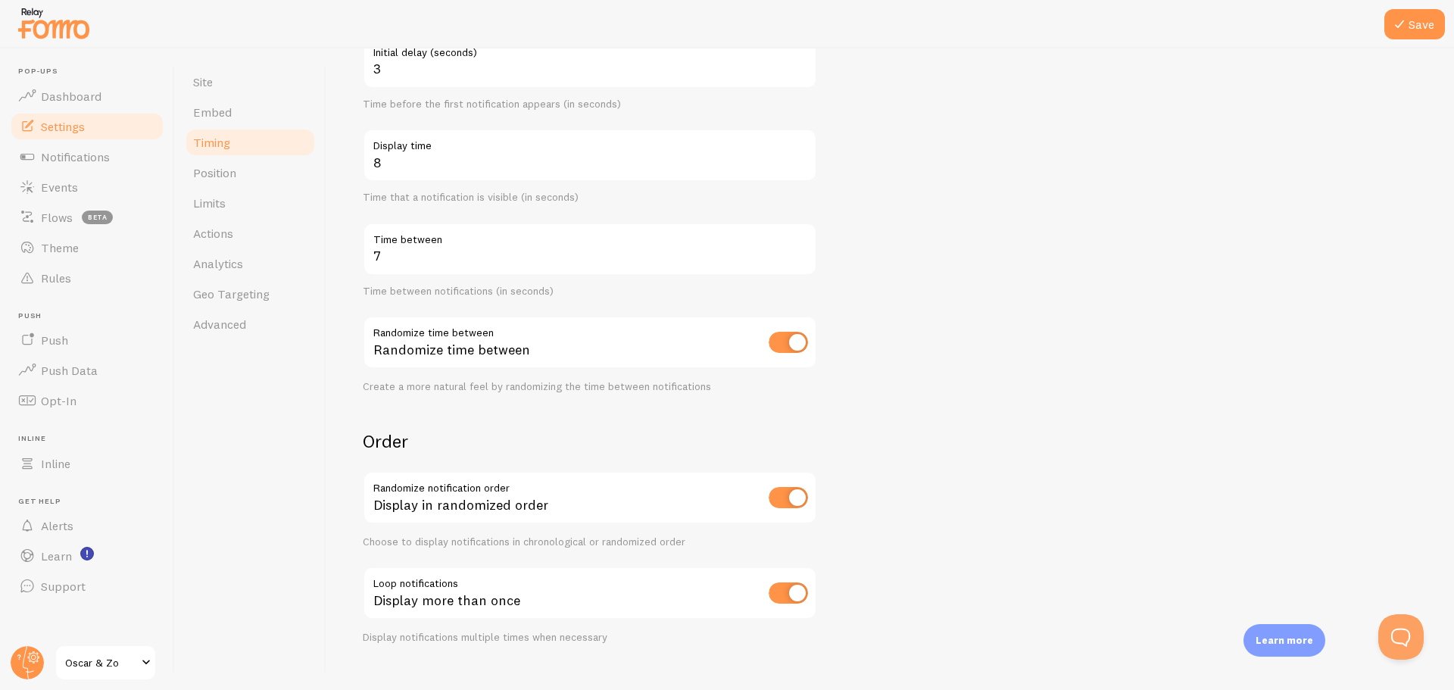
scroll to position [207, 0]
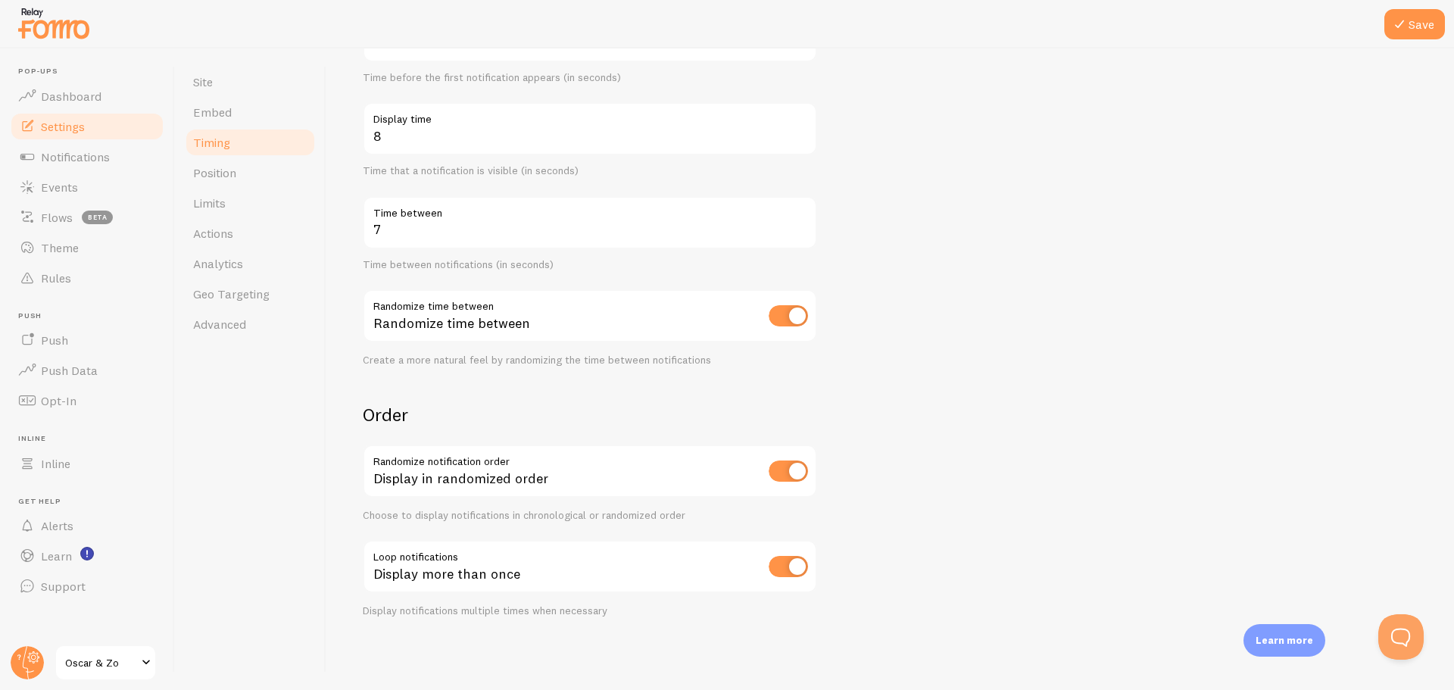
click at [794, 468] on input "checkbox" at bounding box center [788, 470] width 39 height 21
checkbox input "false"
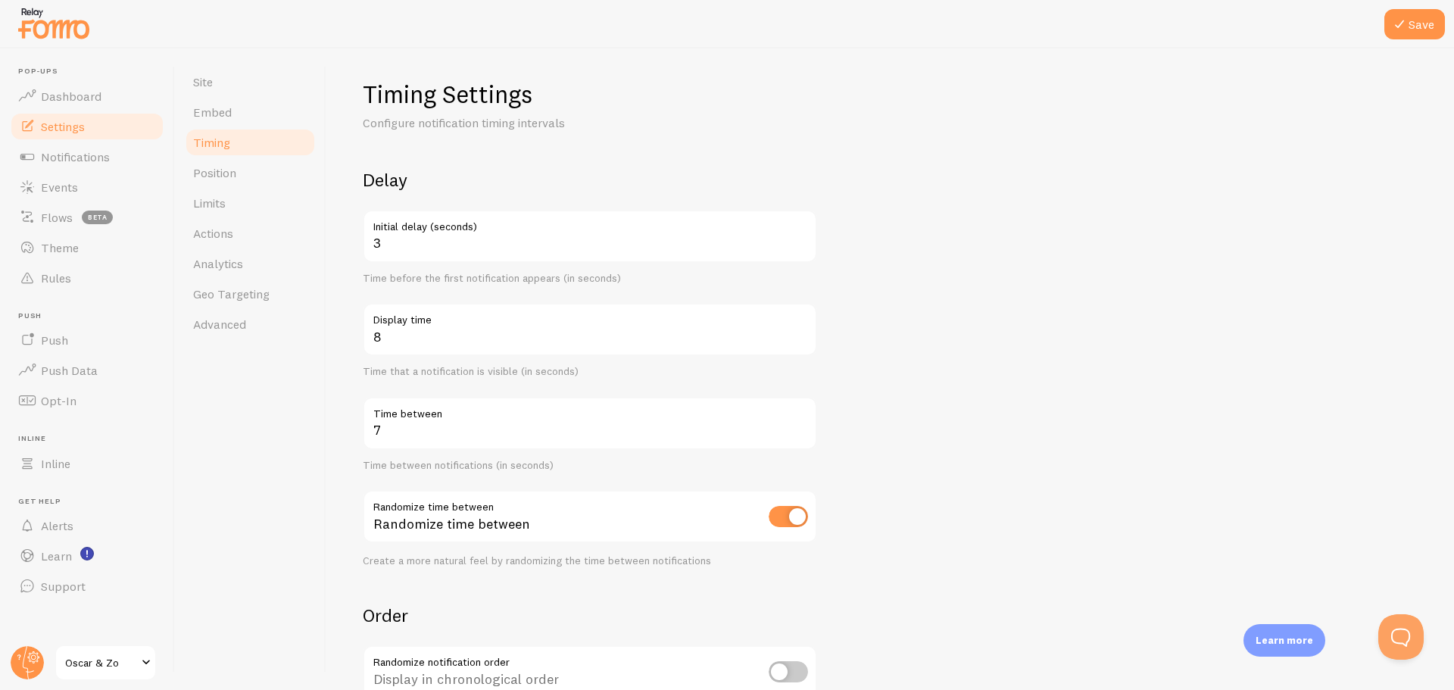
scroll to position [0, 0]
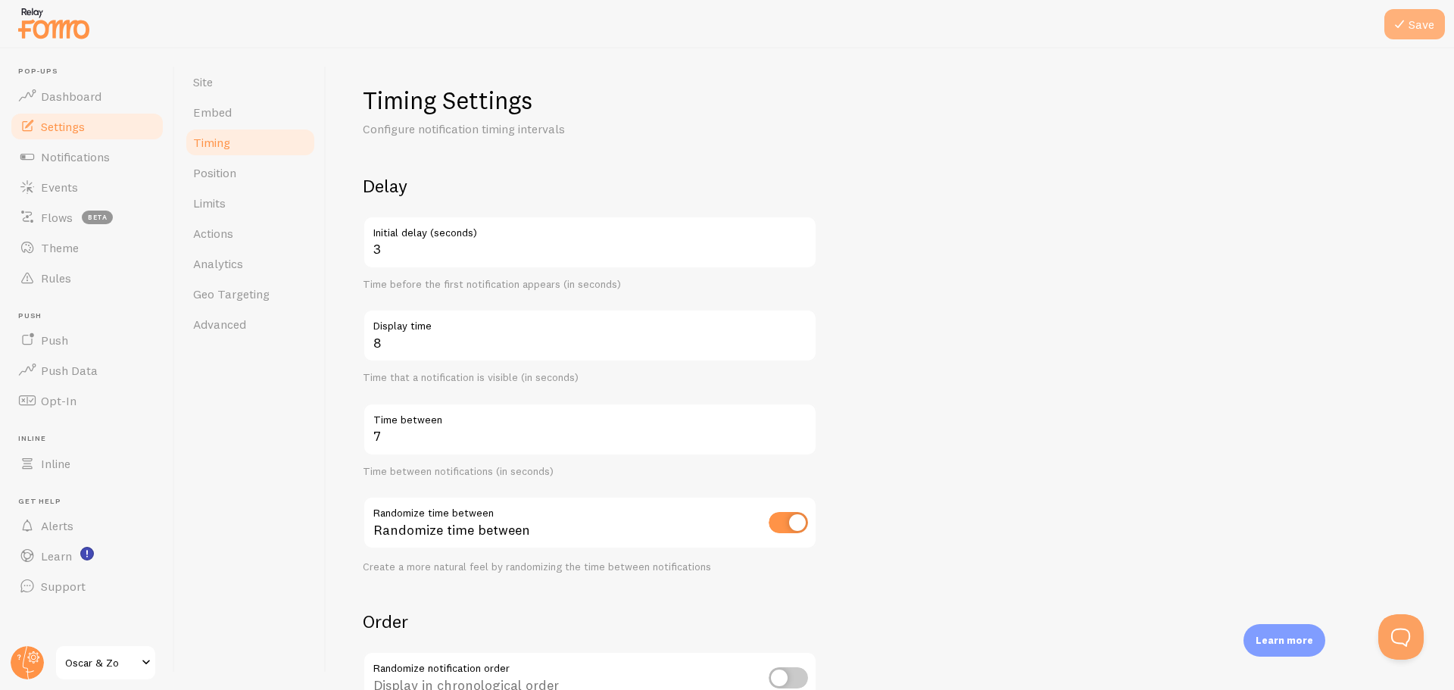
click at [1430, 18] on button "Save" at bounding box center [1414, 24] width 61 height 30
click at [957, 189] on form "Delay 3 Initial delay (seconds) Time before the first notification appears (in …" at bounding box center [890, 499] width 1055 height 650
